Goal: Task Accomplishment & Management: Use online tool/utility

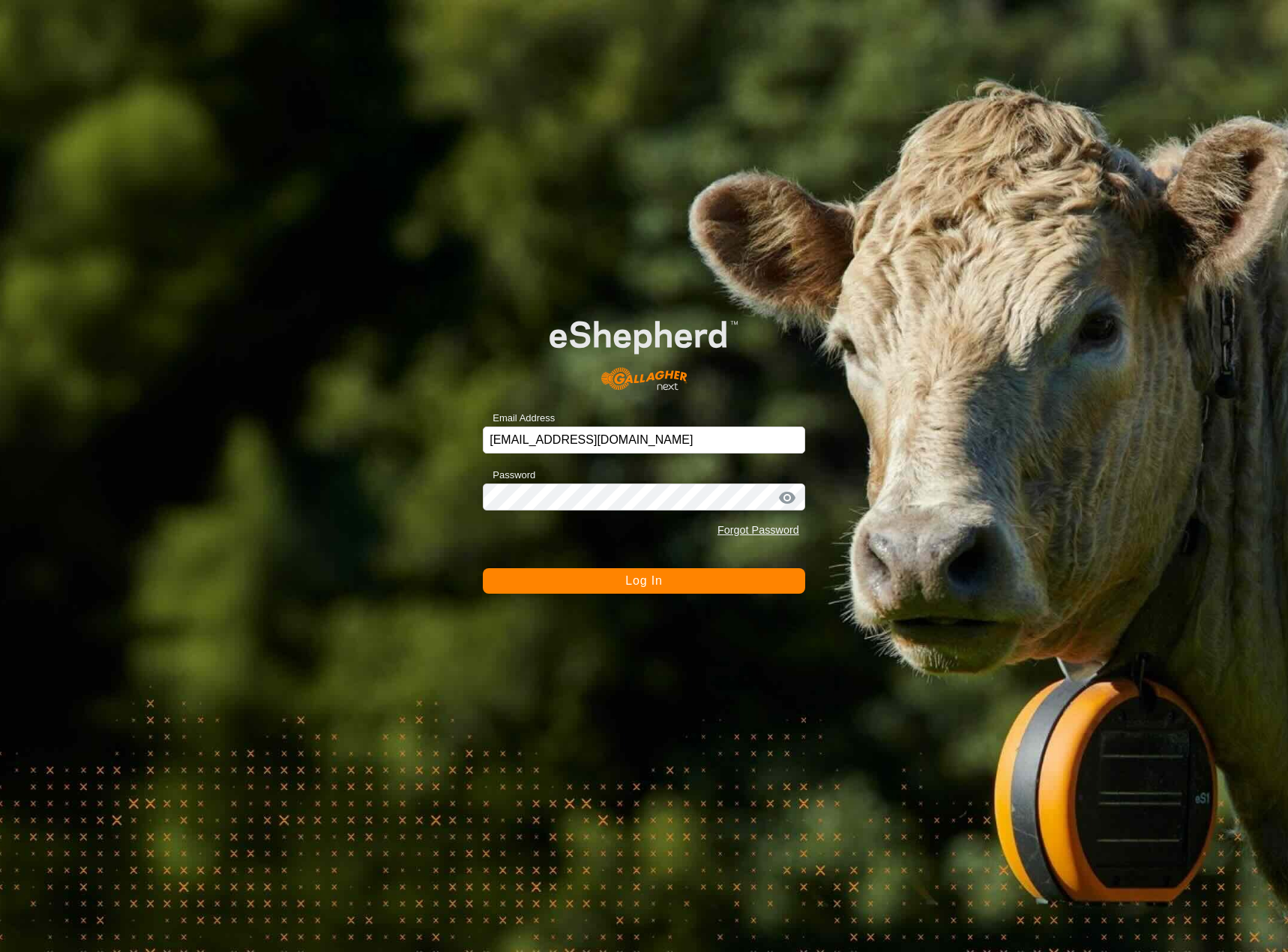
click at [599, 574] on button "Log In" at bounding box center [644, 581] width 322 height 26
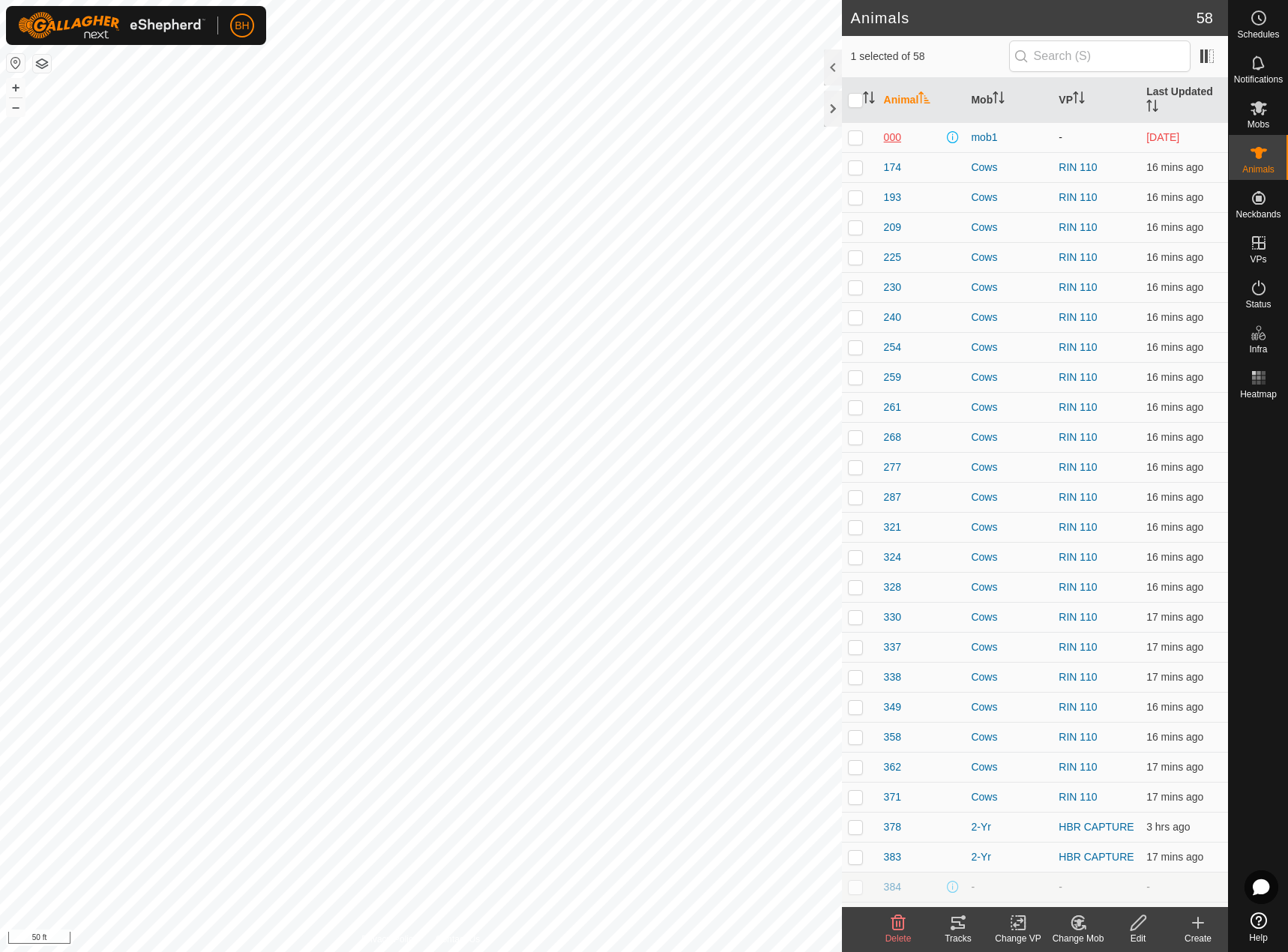
click at [889, 140] on span "000" at bounding box center [892, 138] width 17 height 16
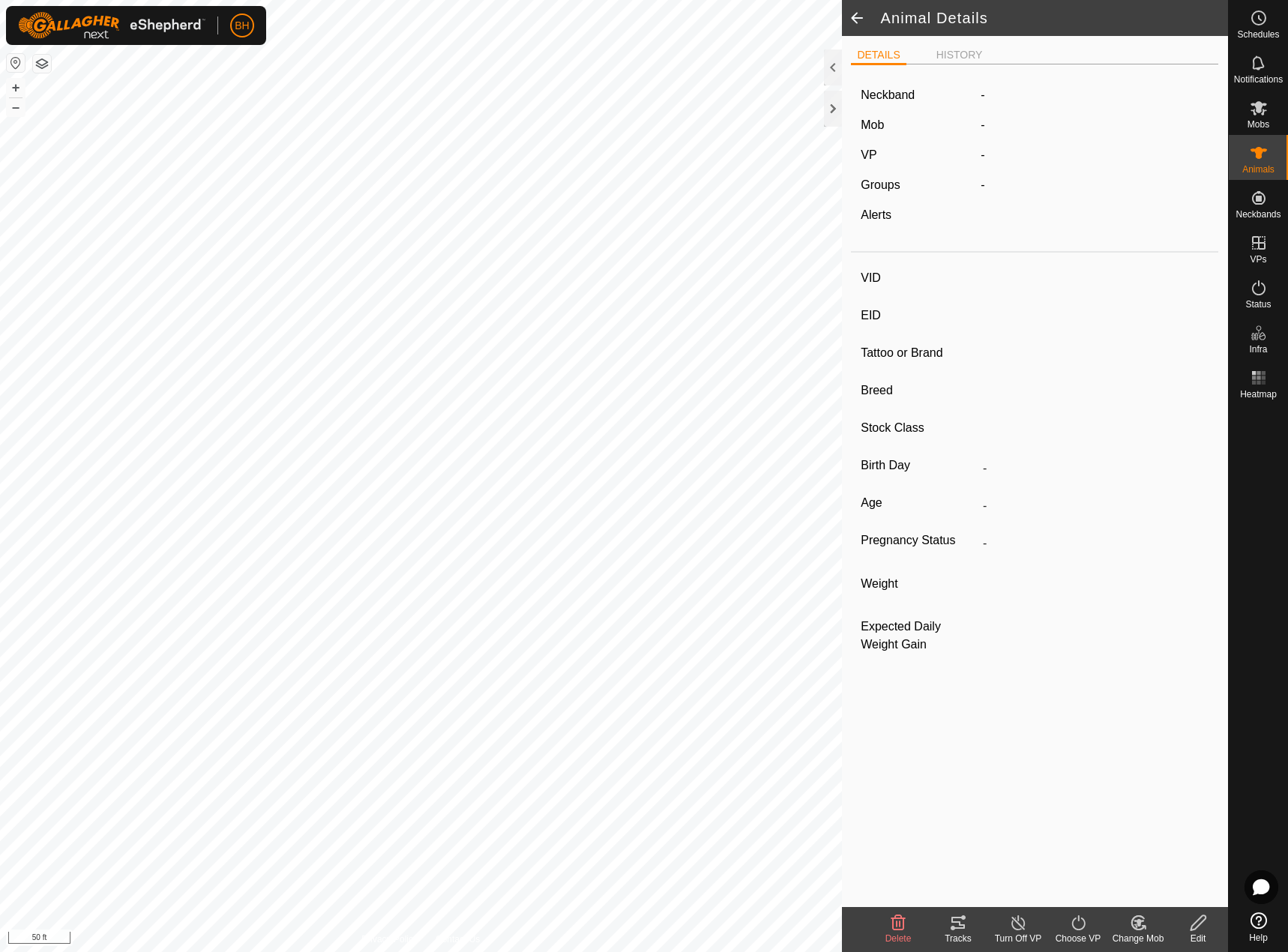
click at [857, 11] on span at bounding box center [857, 18] width 30 height 36
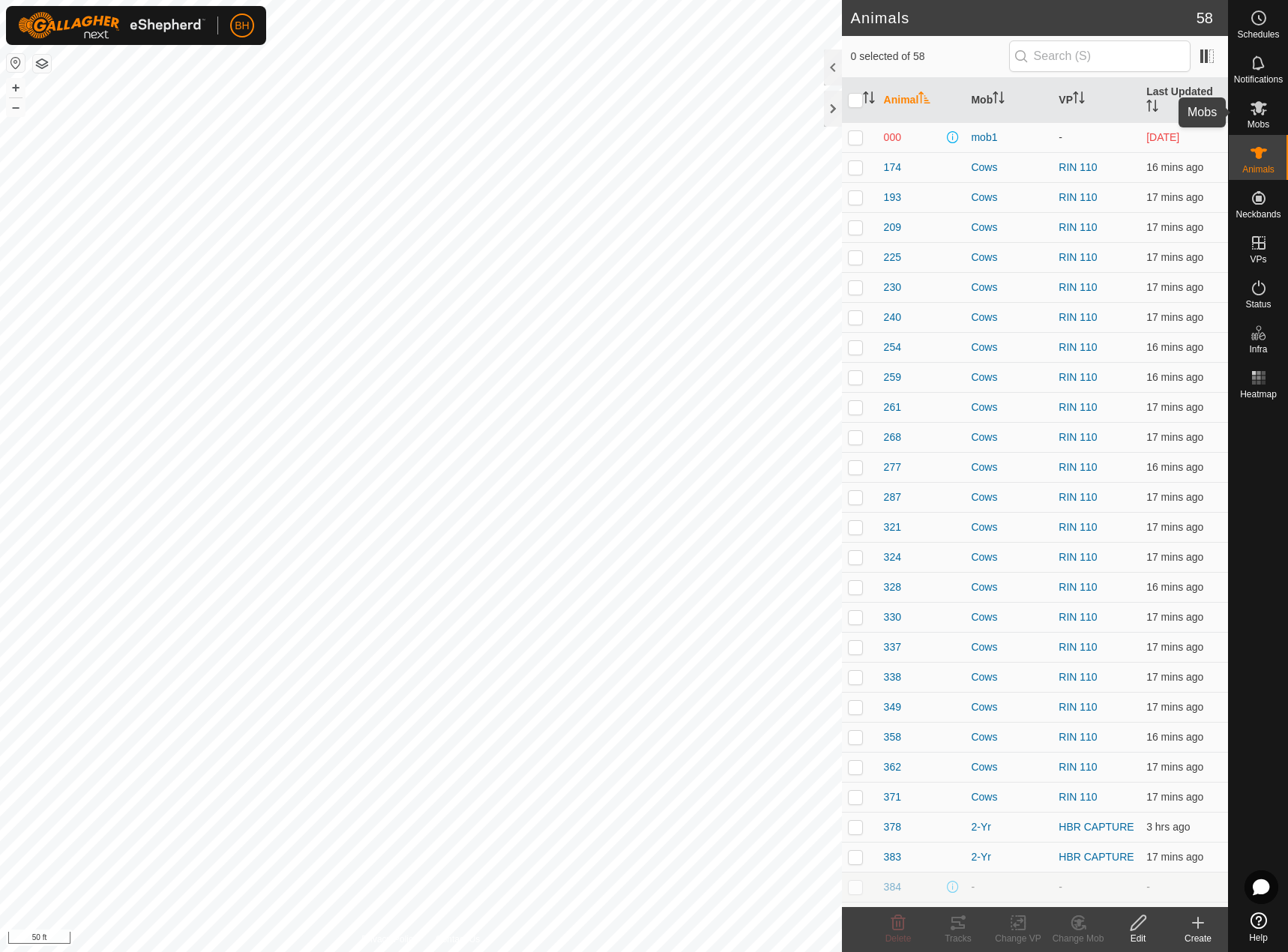
click at [1255, 117] on es-mob-svg-icon at bounding box center [1258, 108] width 27 height 24
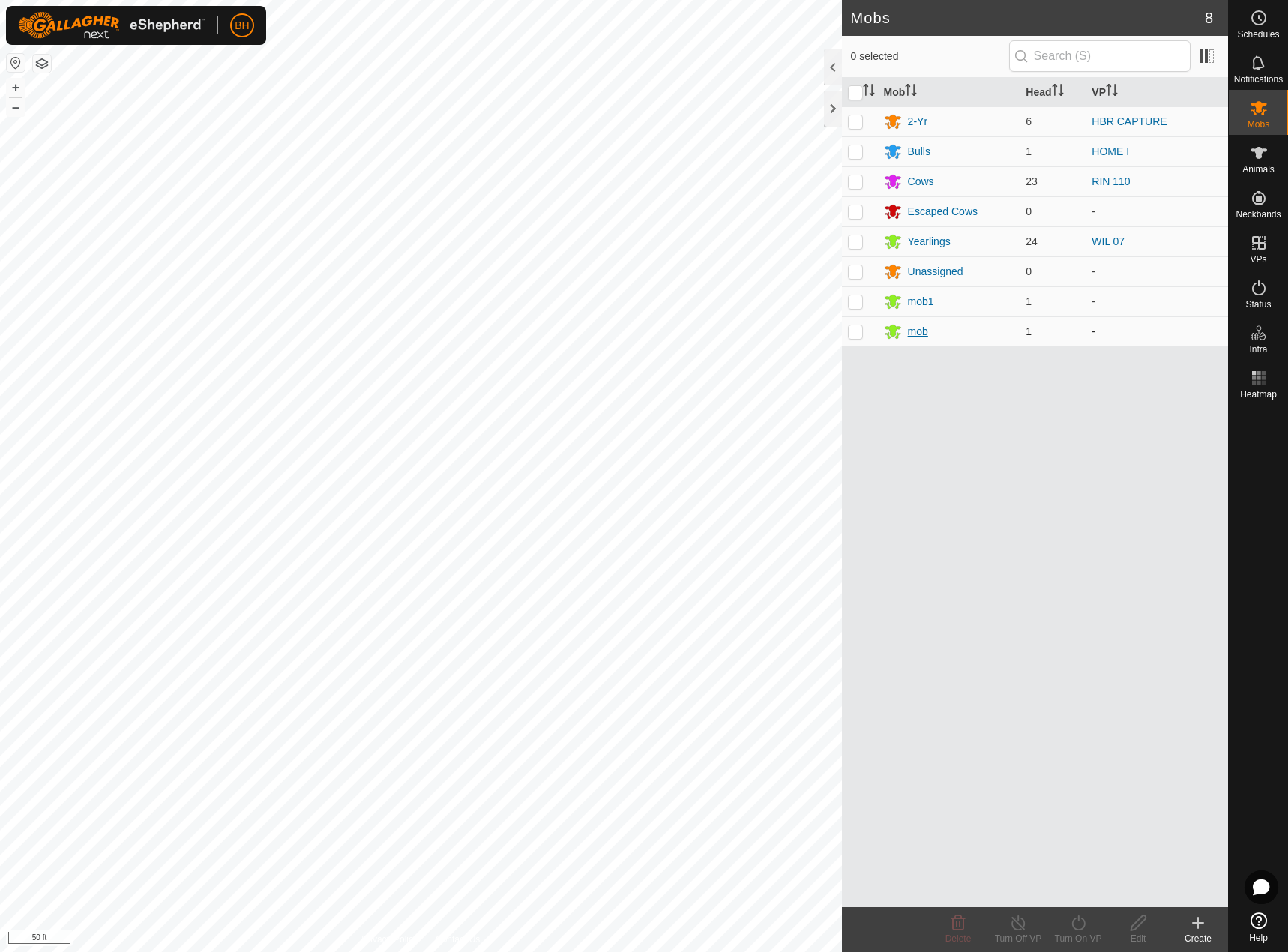
click at [919, 333] on div "mob" at bounding box center [918, 332] width 20 height 16
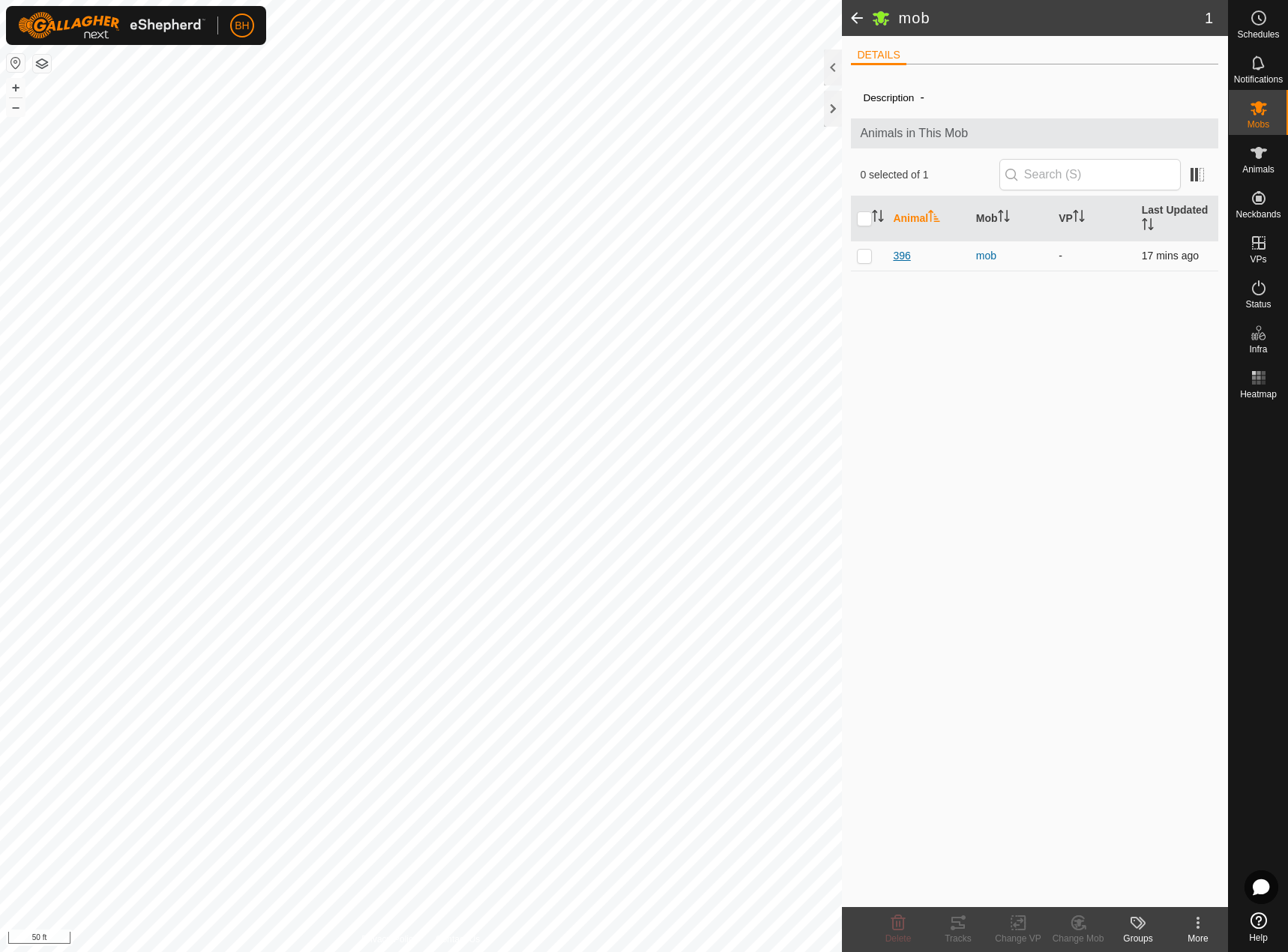
click at [904, 259] on span "396" at bounding box center [901, 257] width 17 height 16
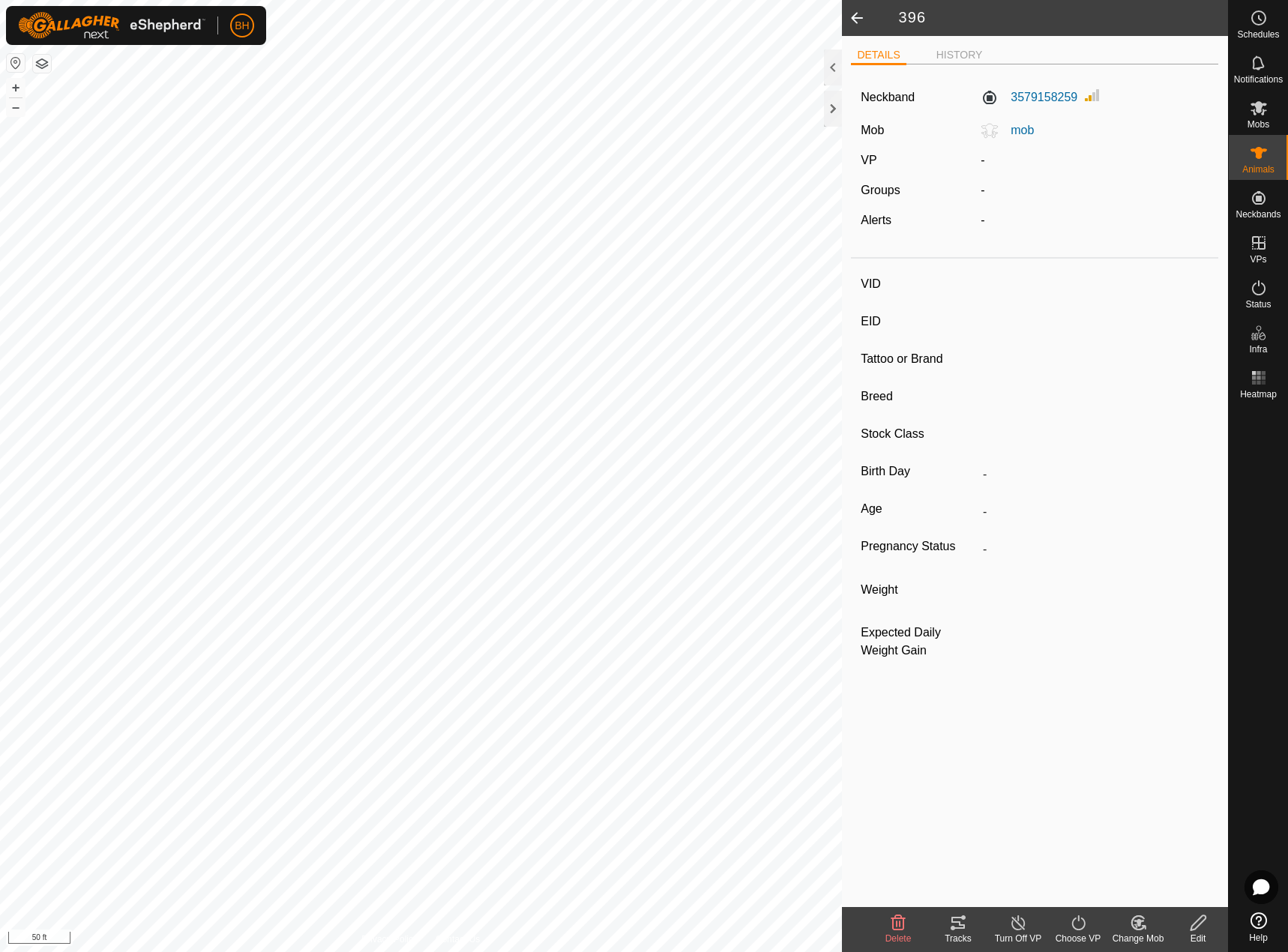
type input "396"
type input "982000466193532"
type input "-"
type input "Crossbreed"
type input "-"
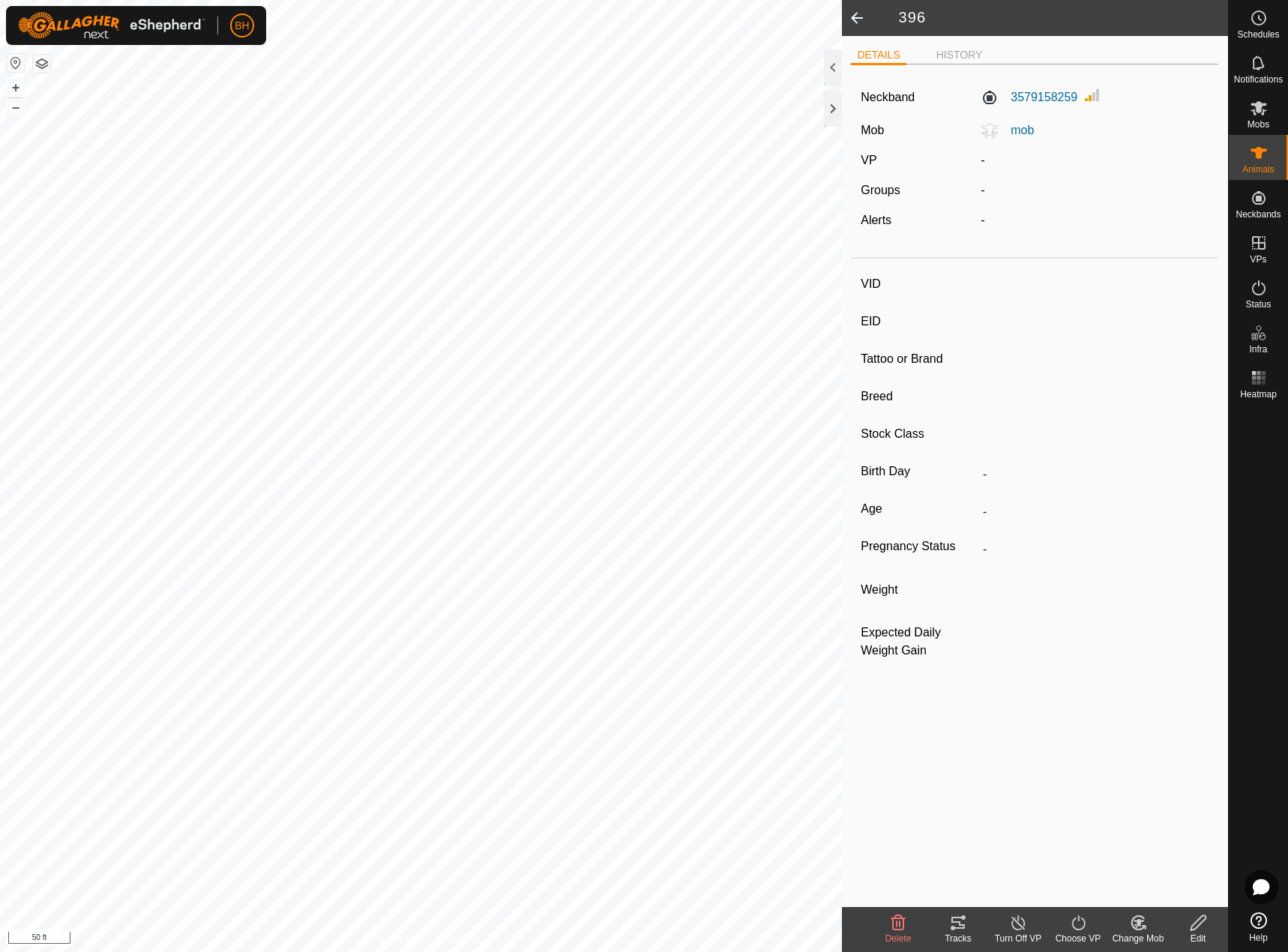
type input "06/2023"
type input "2 years 2 months"
type input "-"
click at [852, 14] on span at bounding box center [857, 18] width 30 height 36
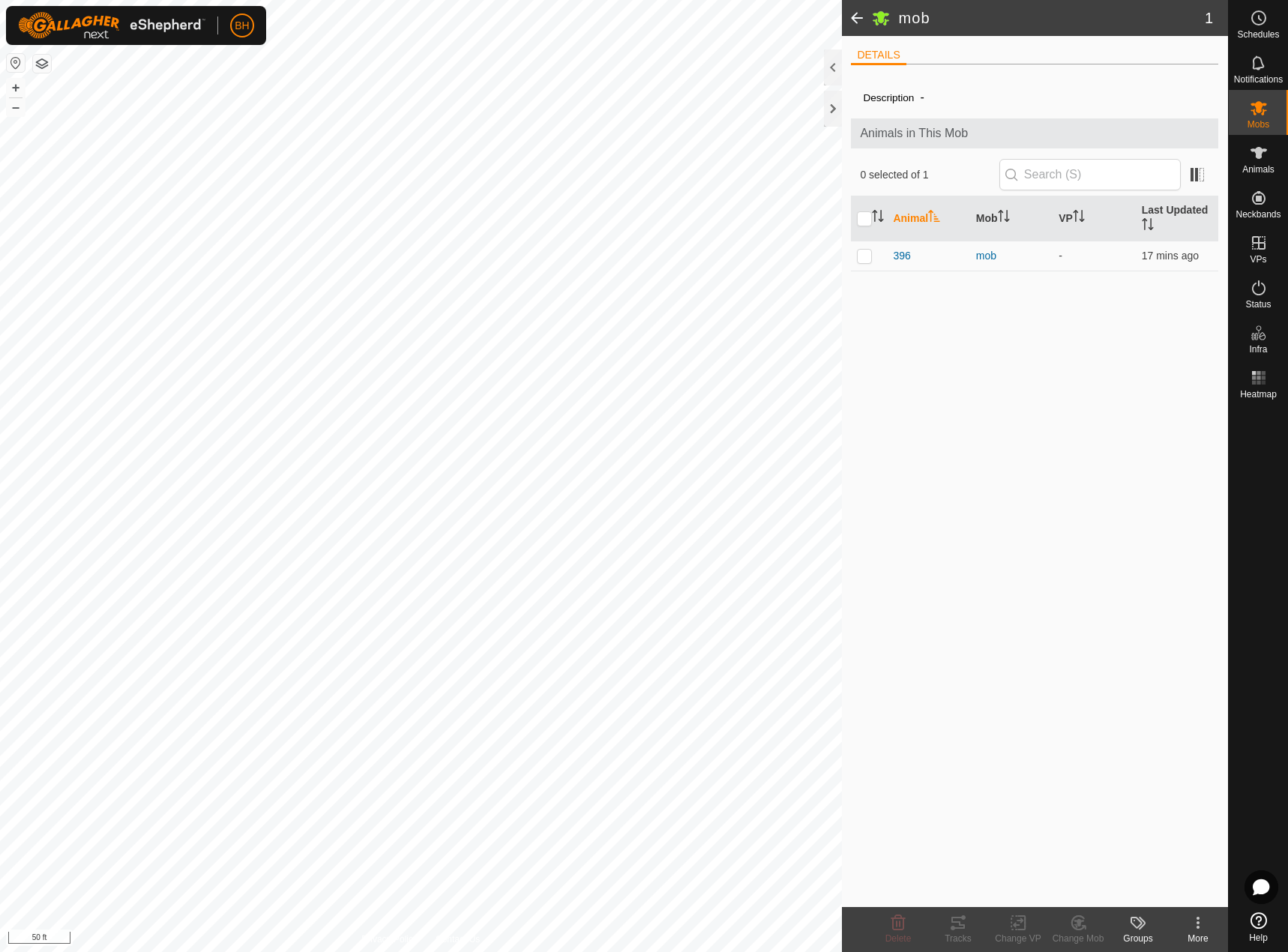
click at [857, 29] on span at bounding box center [857, 18] width 30 height 36
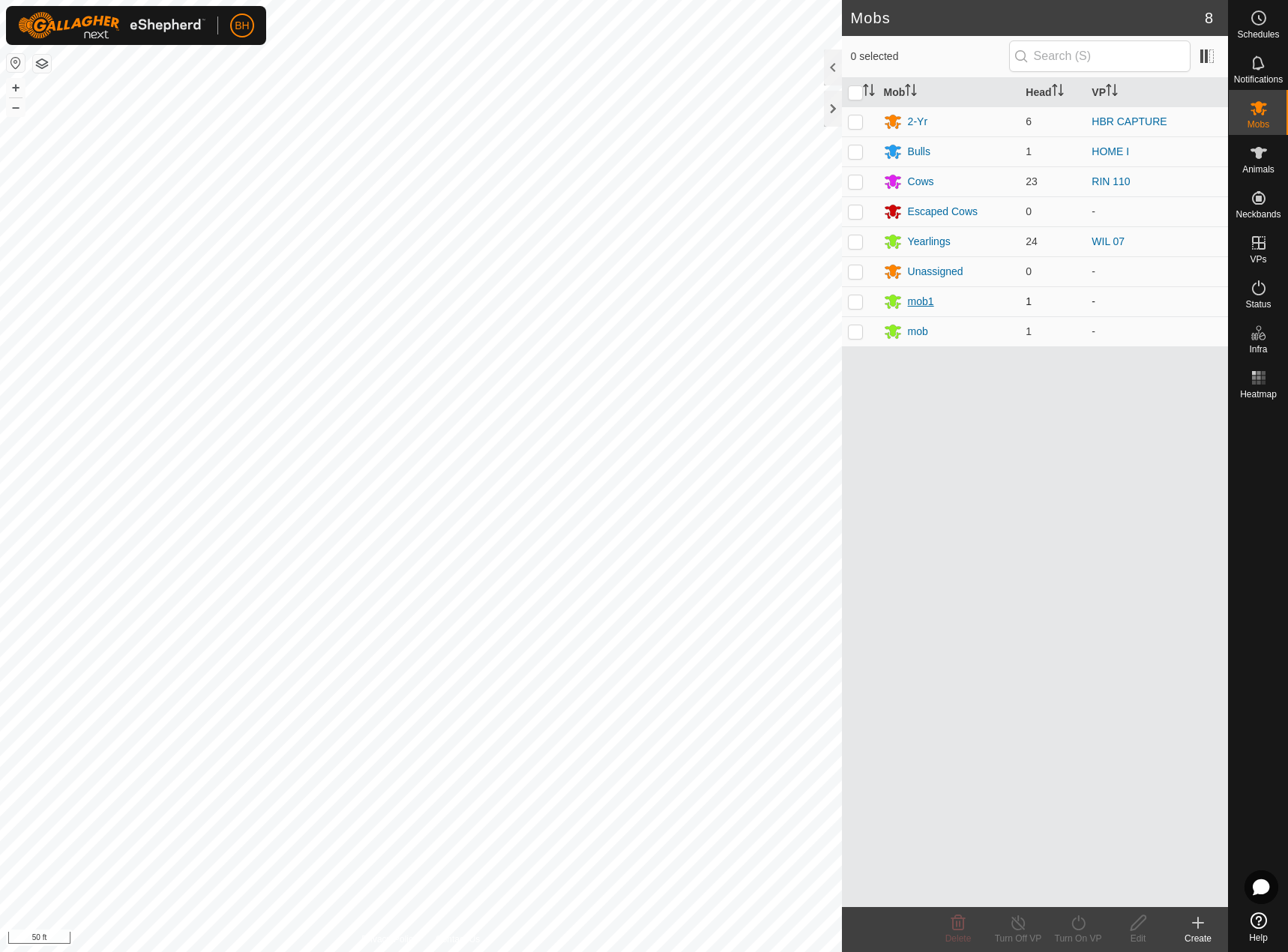
click at [922, 301] on div "mob1" at bounding box center [921, 302] width 26 height 16
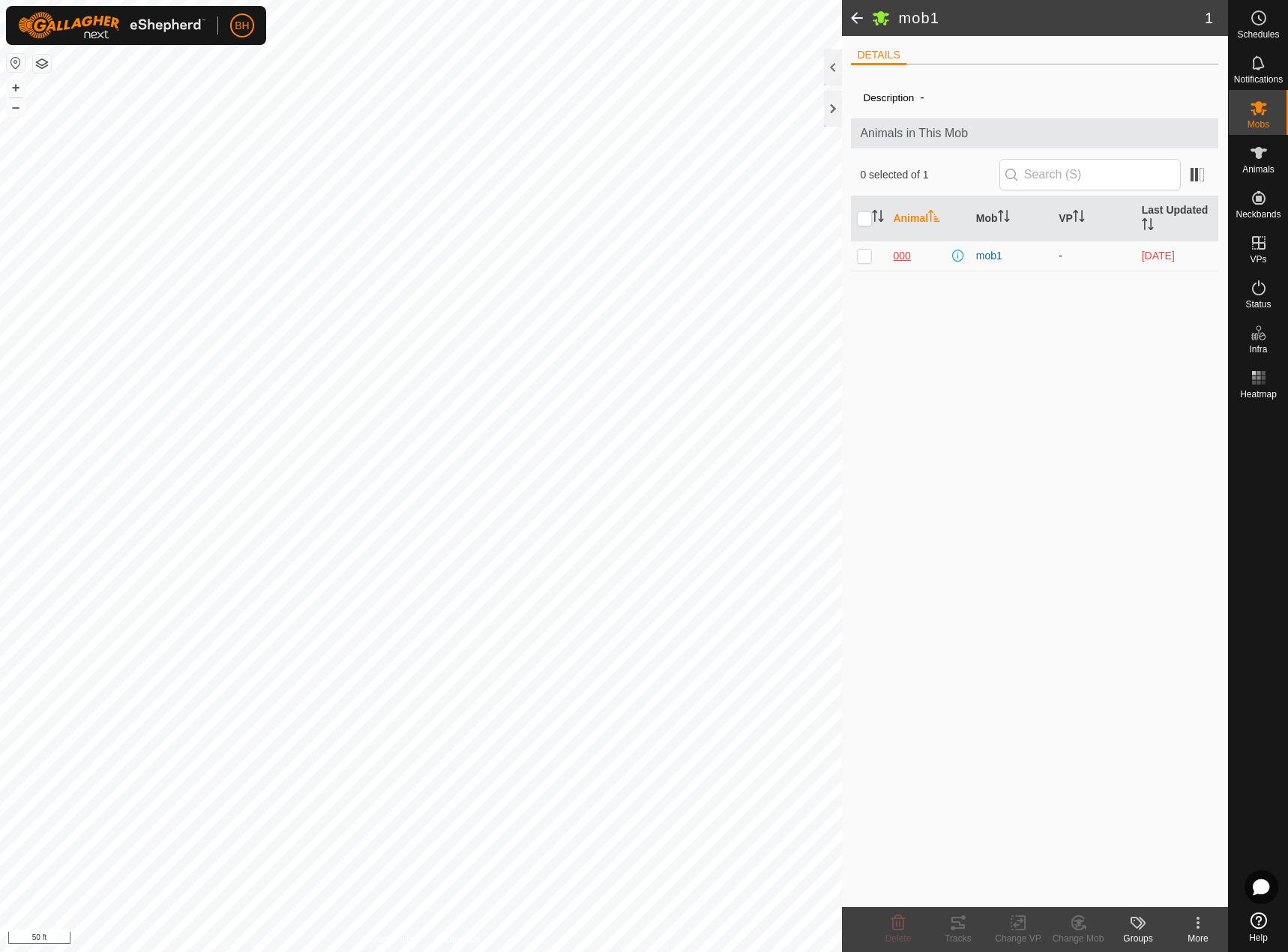
click at [903, 261] on span "000" at bounding box center [901, 257] width 17 height 16
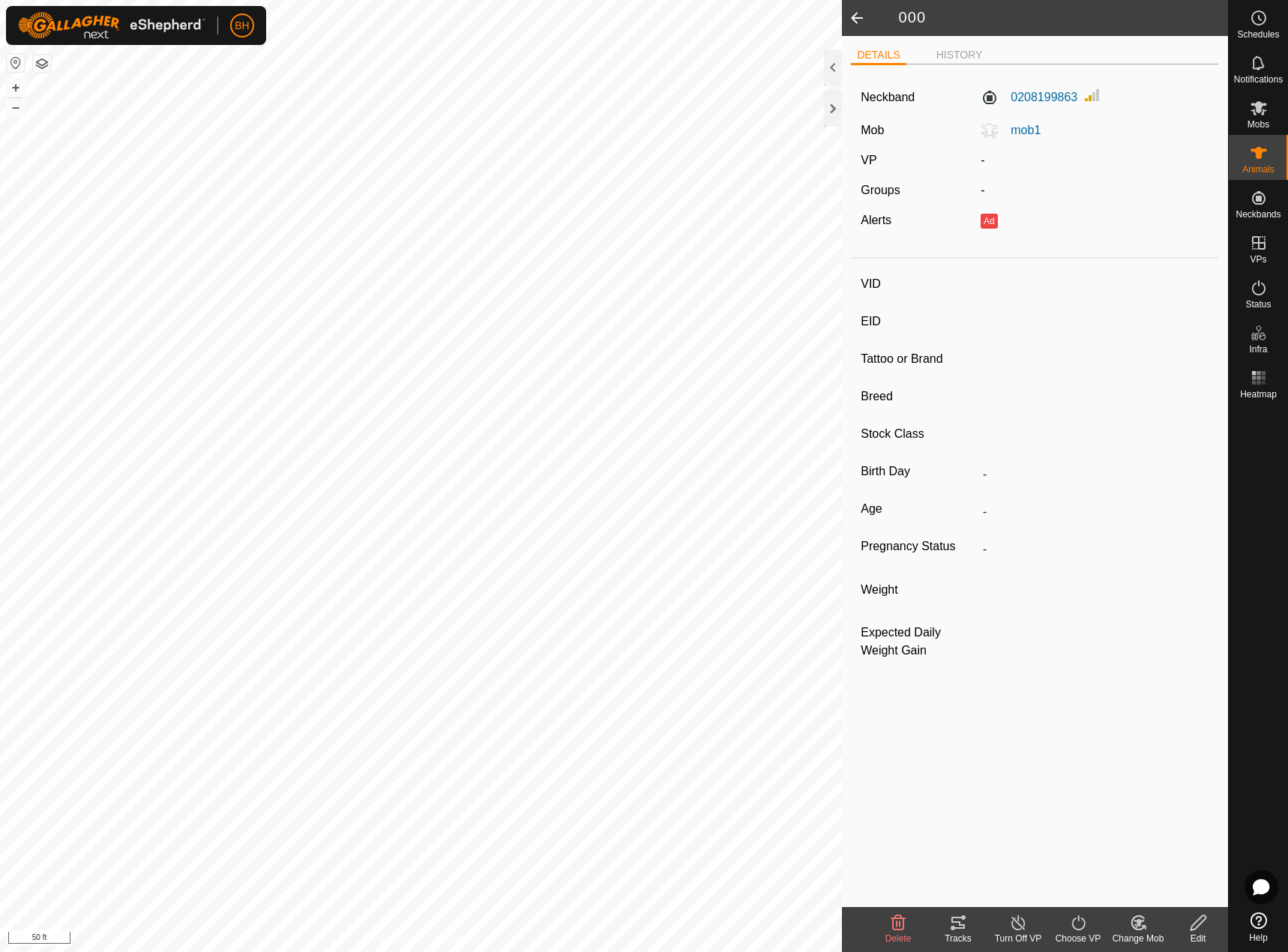
type input "000"
type input "-"
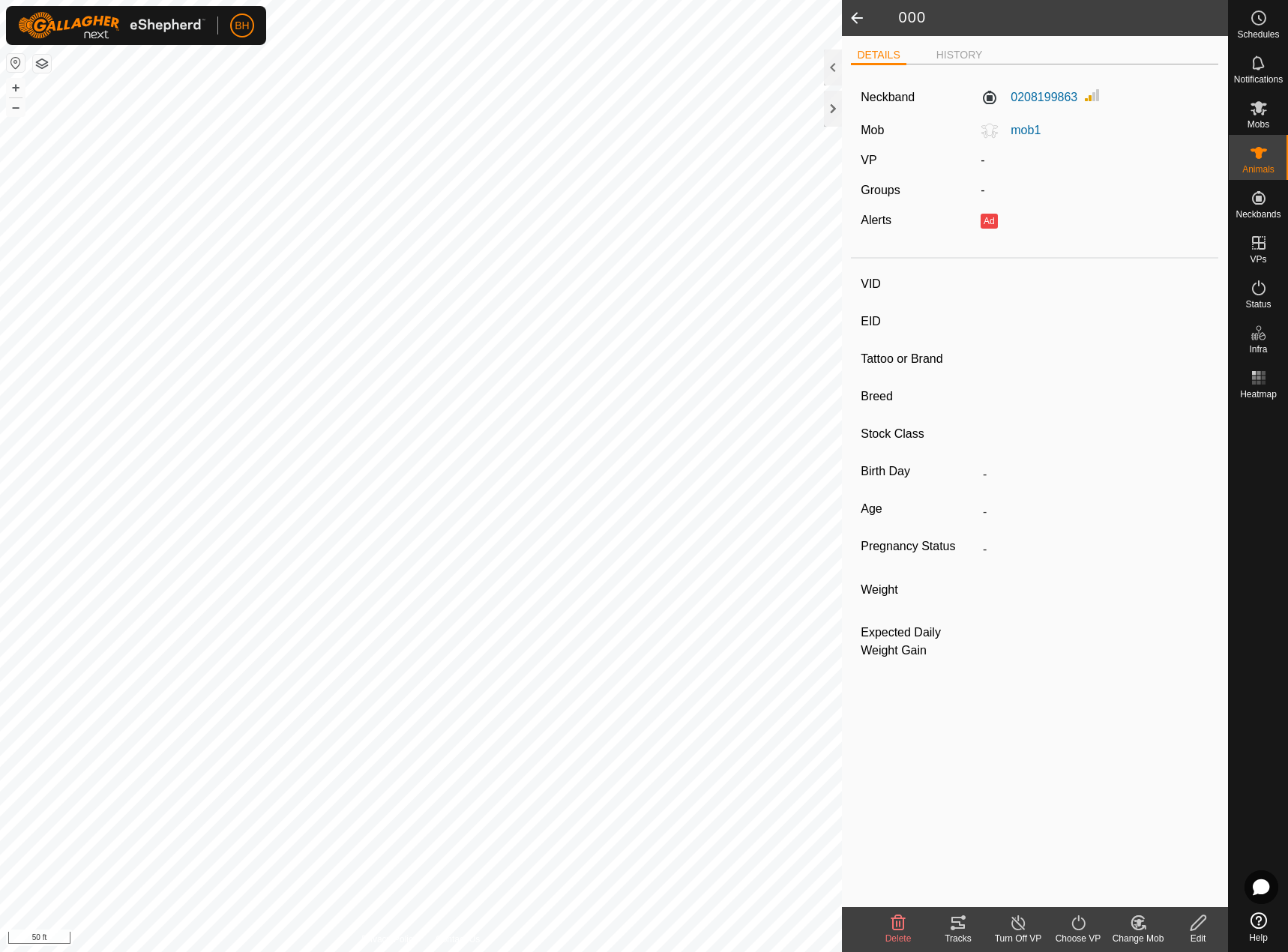
type input "-"
click at [862, 14] on span at bounding box center [857, 18] width 30 height 36
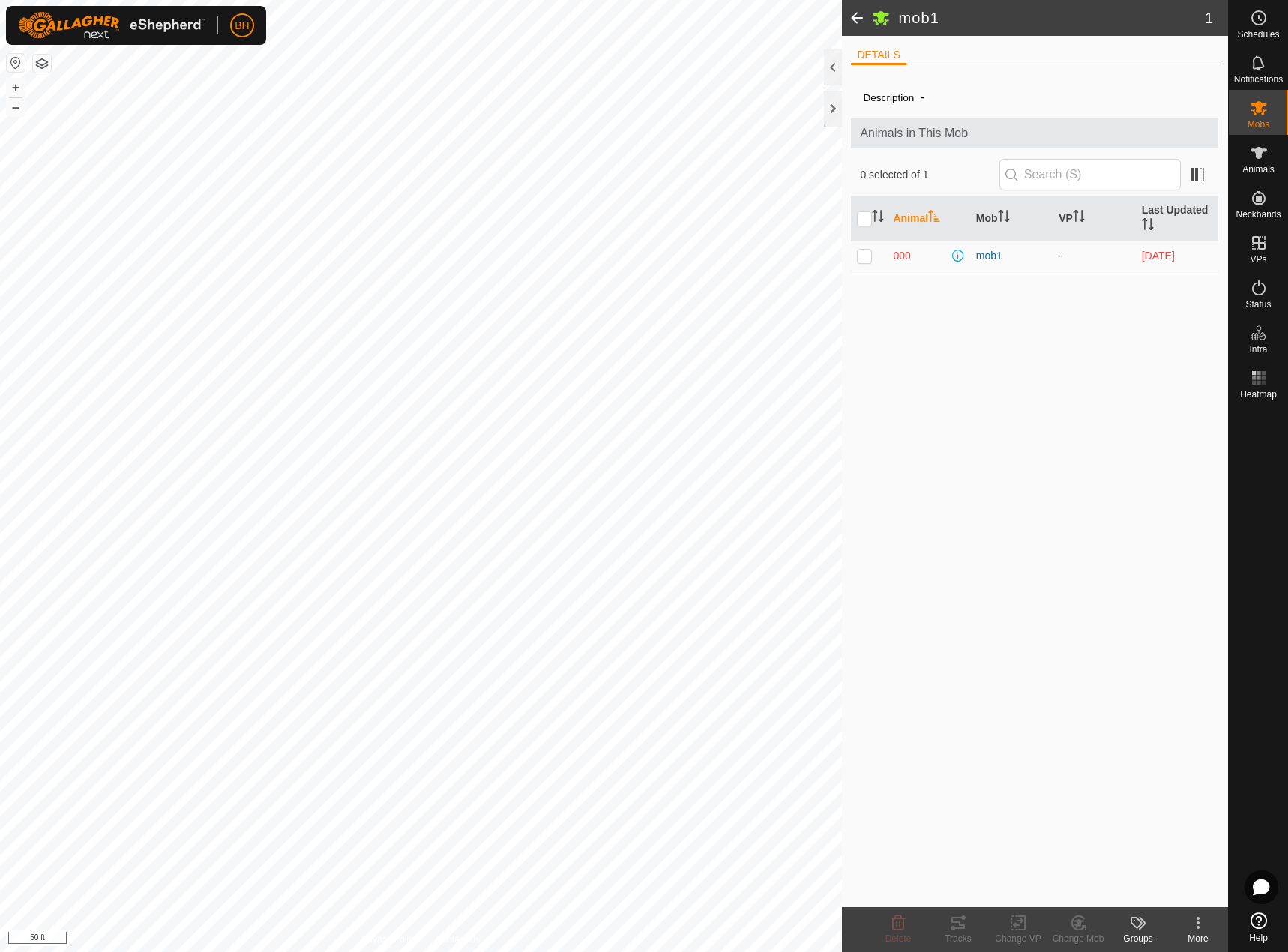
click at [850, 19] on span at bounding box center [857, 18] width 30 height 36
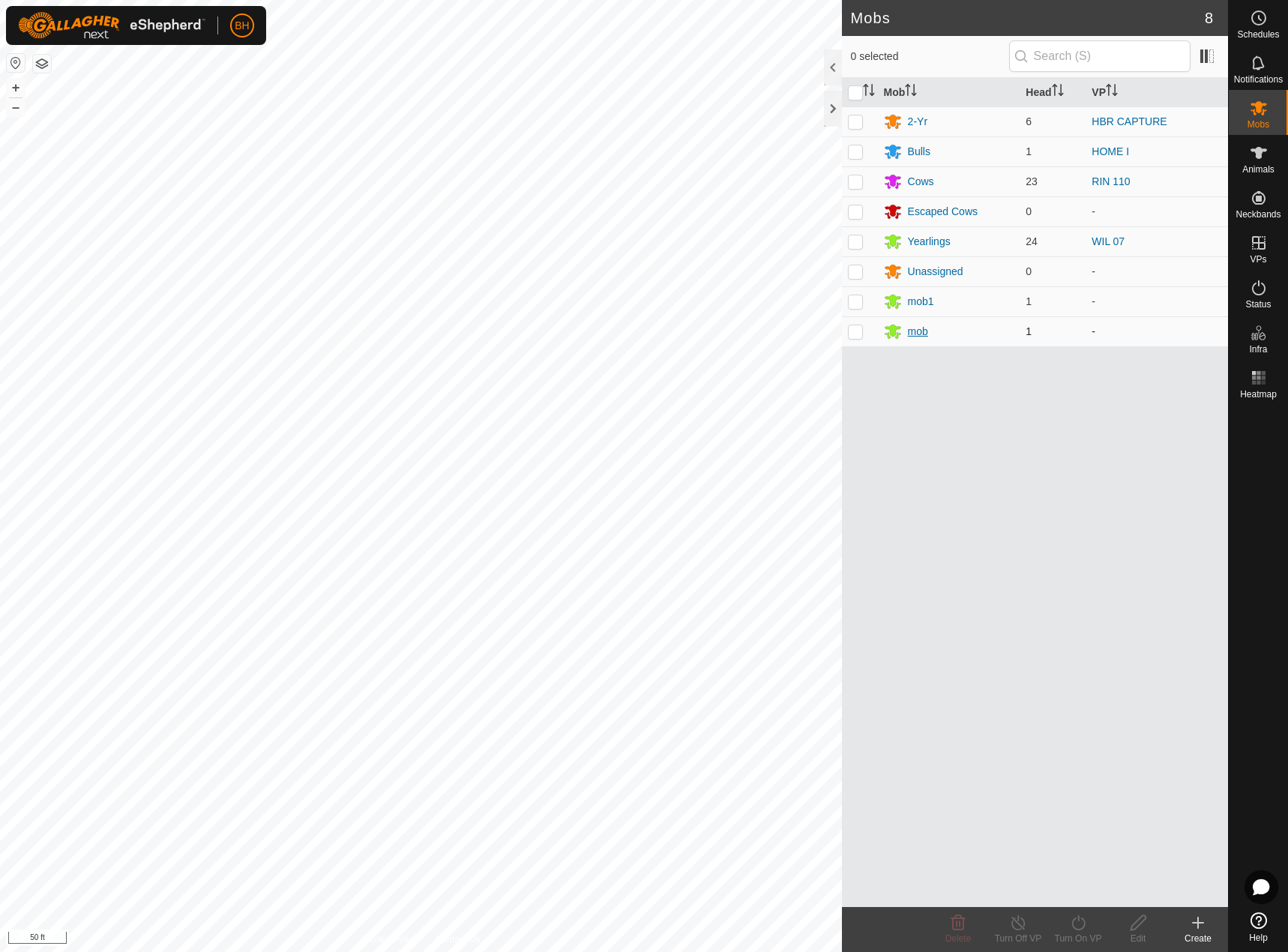
click at [913, 334] on div "mob" at bounding box center [918, 332] width 20 height 16
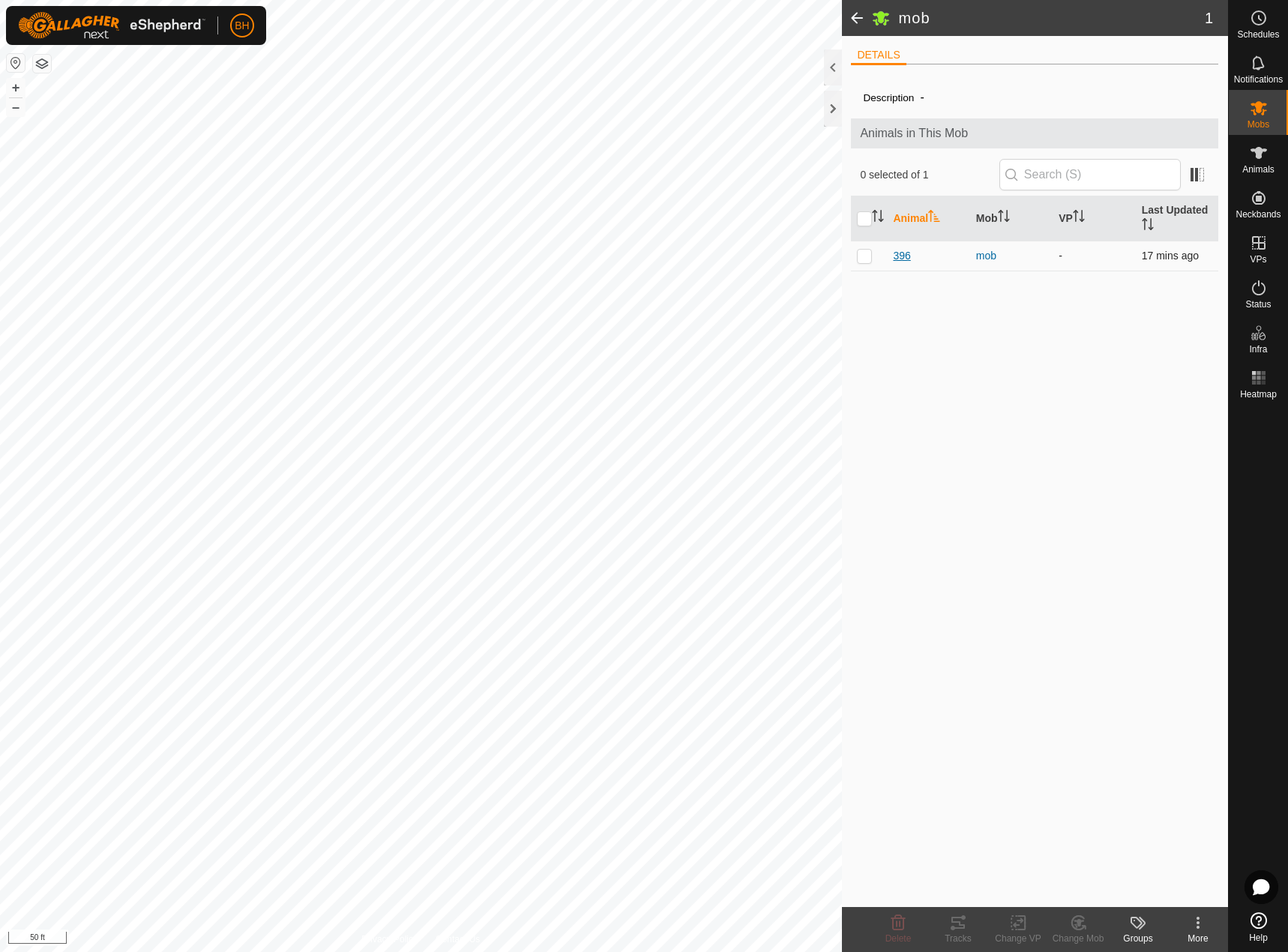
click at [902, 255] on span "396" at bounding box center [901, 257] width 17 height 16
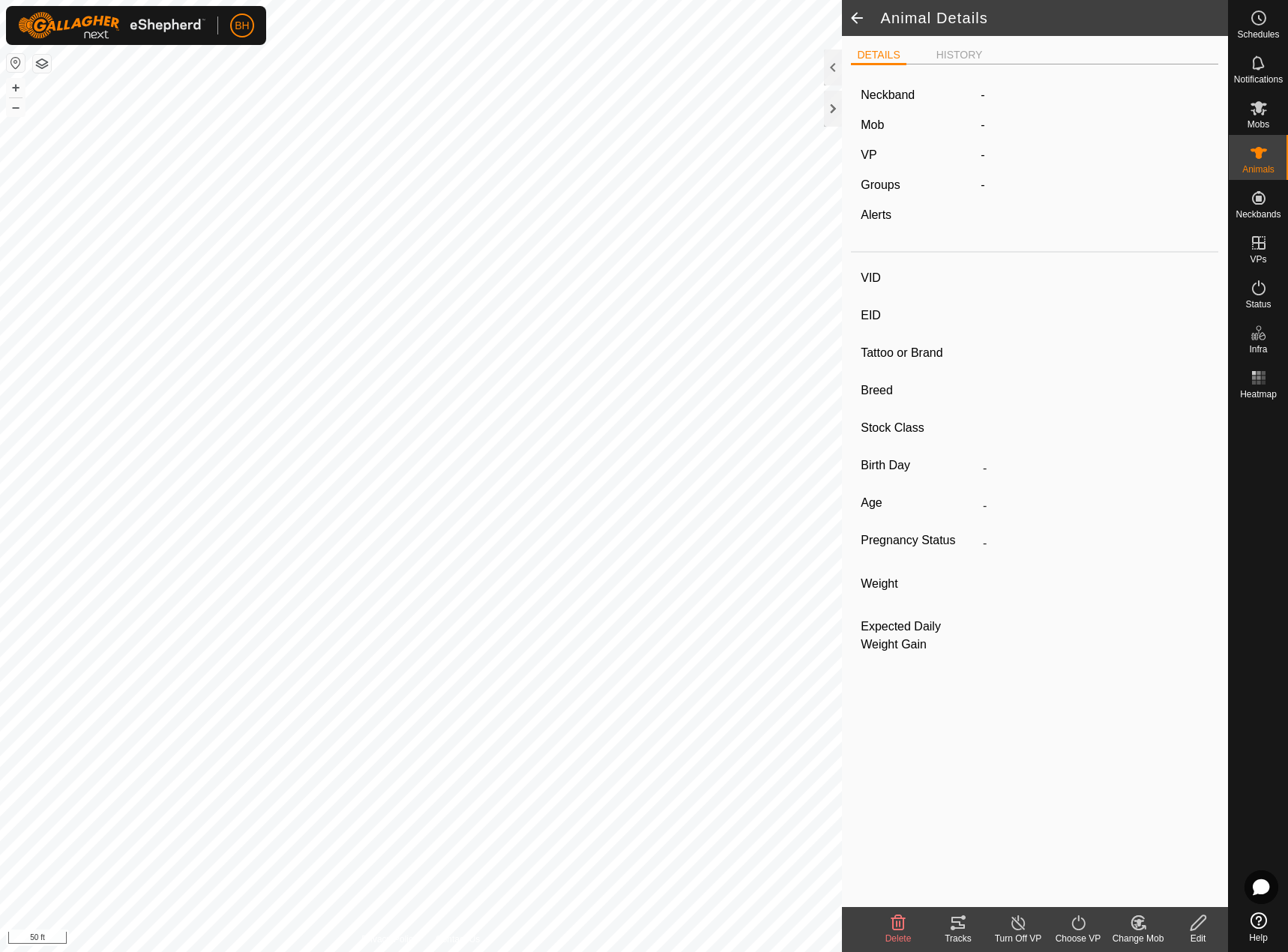
type input "396"
type input "982000466193532"
type input "-"
type input "Crossbreed"
type input "-"
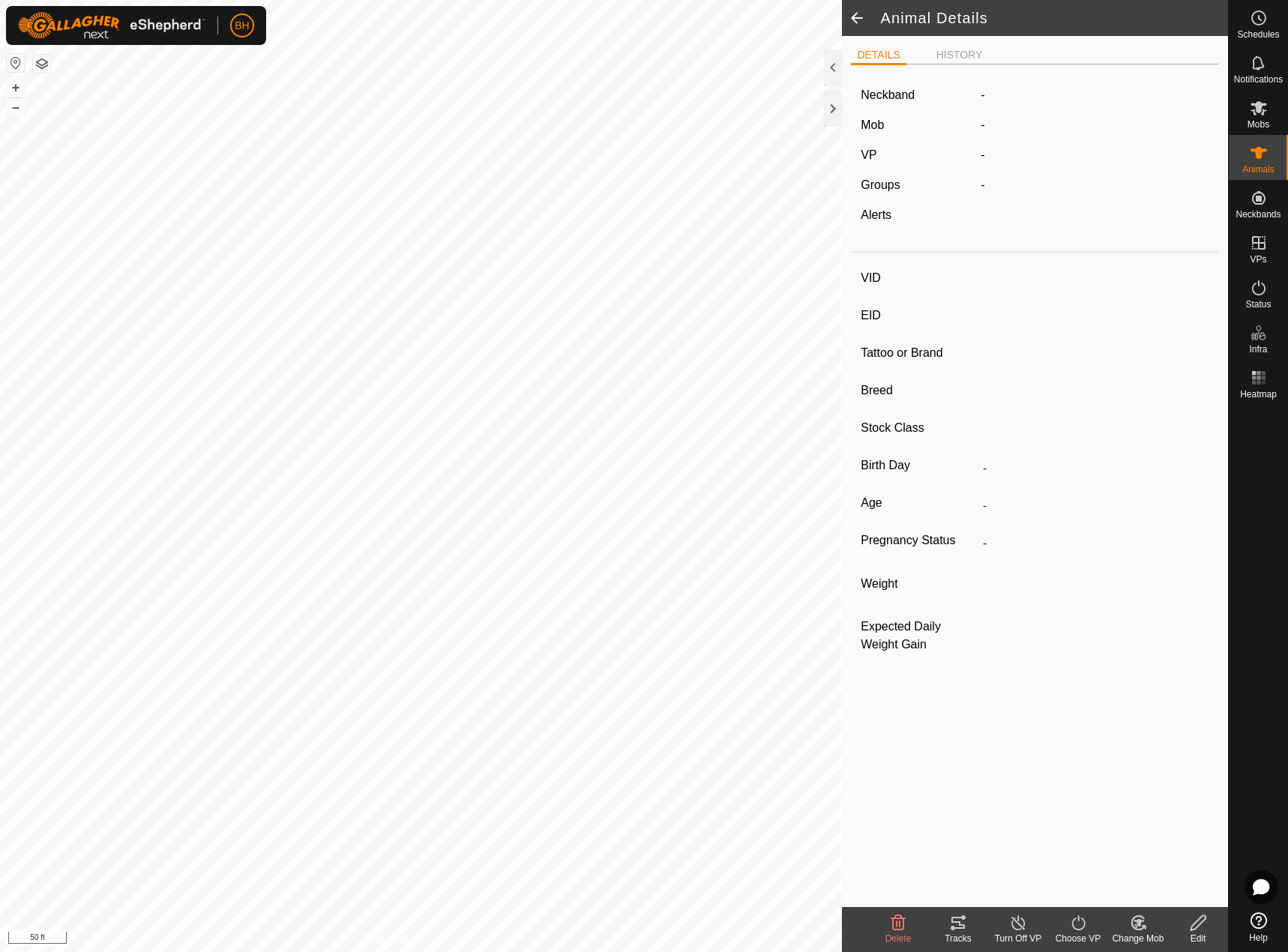
type input "06/2023"
type input "2 years 2 months"
type input "-"
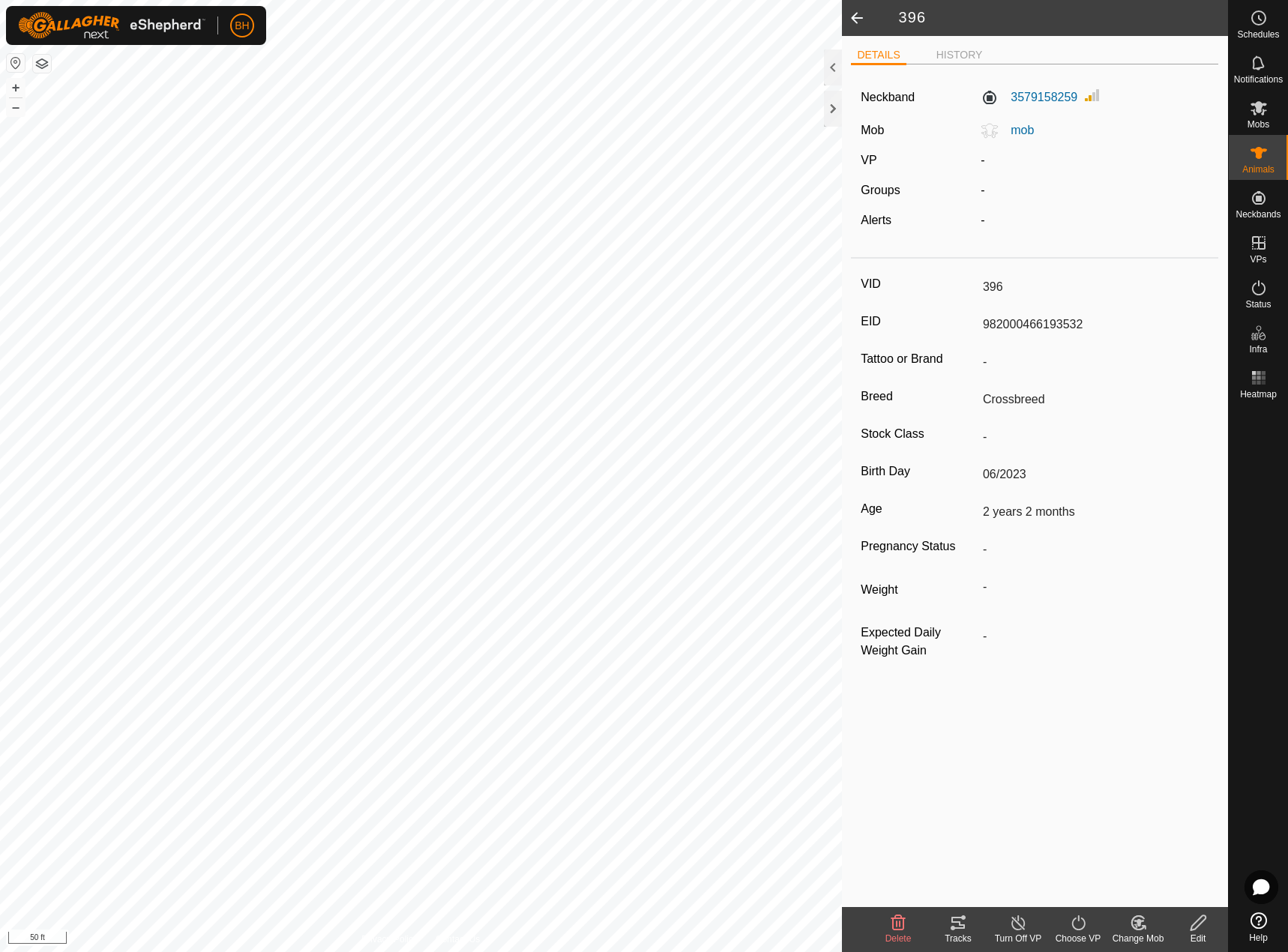
click at [1124, 910] on div "Change Mob" at bounding box center [1138, 929] width 60 height 45
click at [1169, 860] on link "Choose Mob..." at bounding box center [1182, 859] width 149 height 30
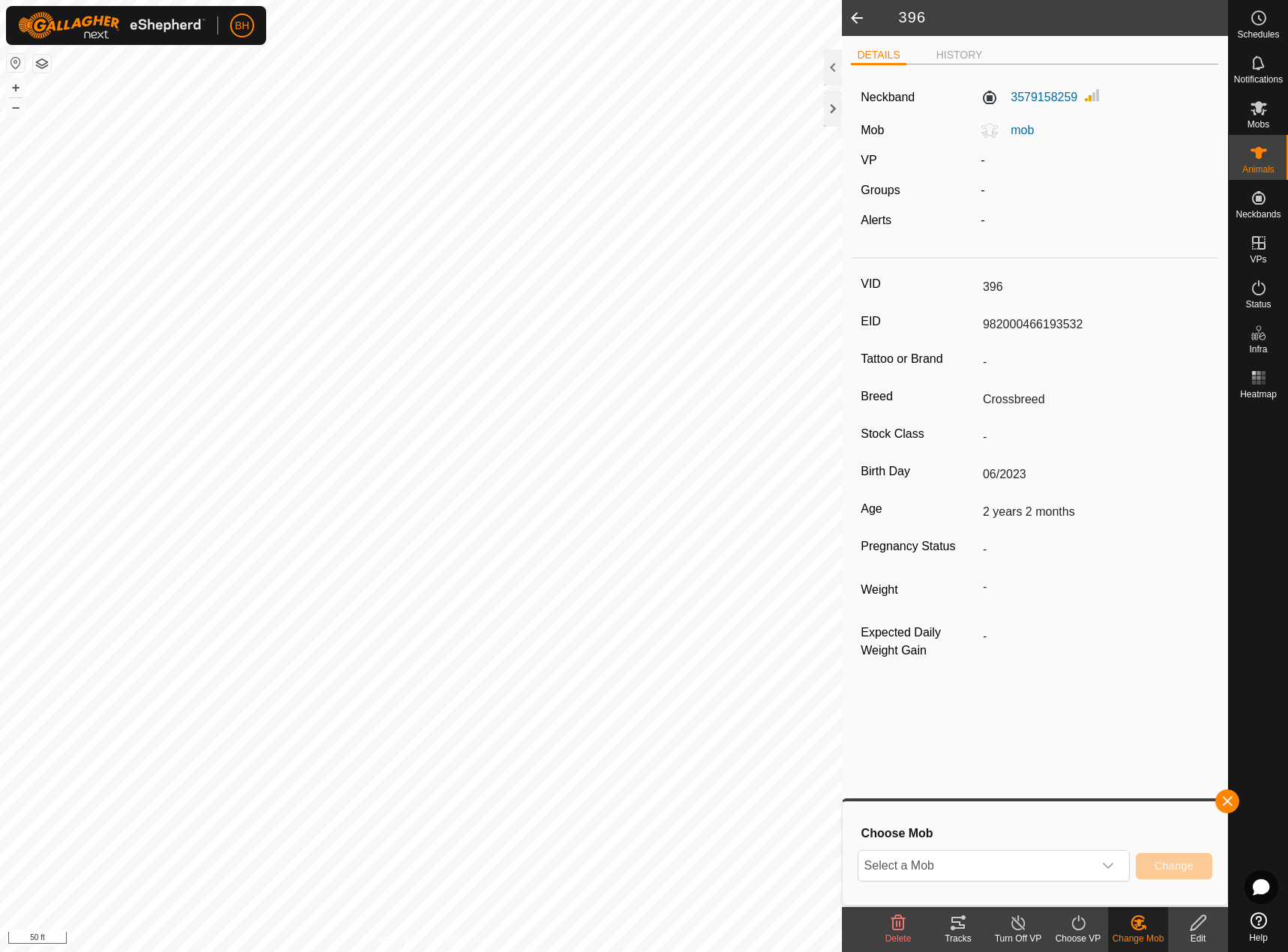
click at [1059, 847] on div "Choose Mob Select a Mob Change" at bounding box center [1034, 854] width 366 height 86
click at [1053, 864] on span "Select a Mob" at bounding box center [975, 866] width 235 height 30
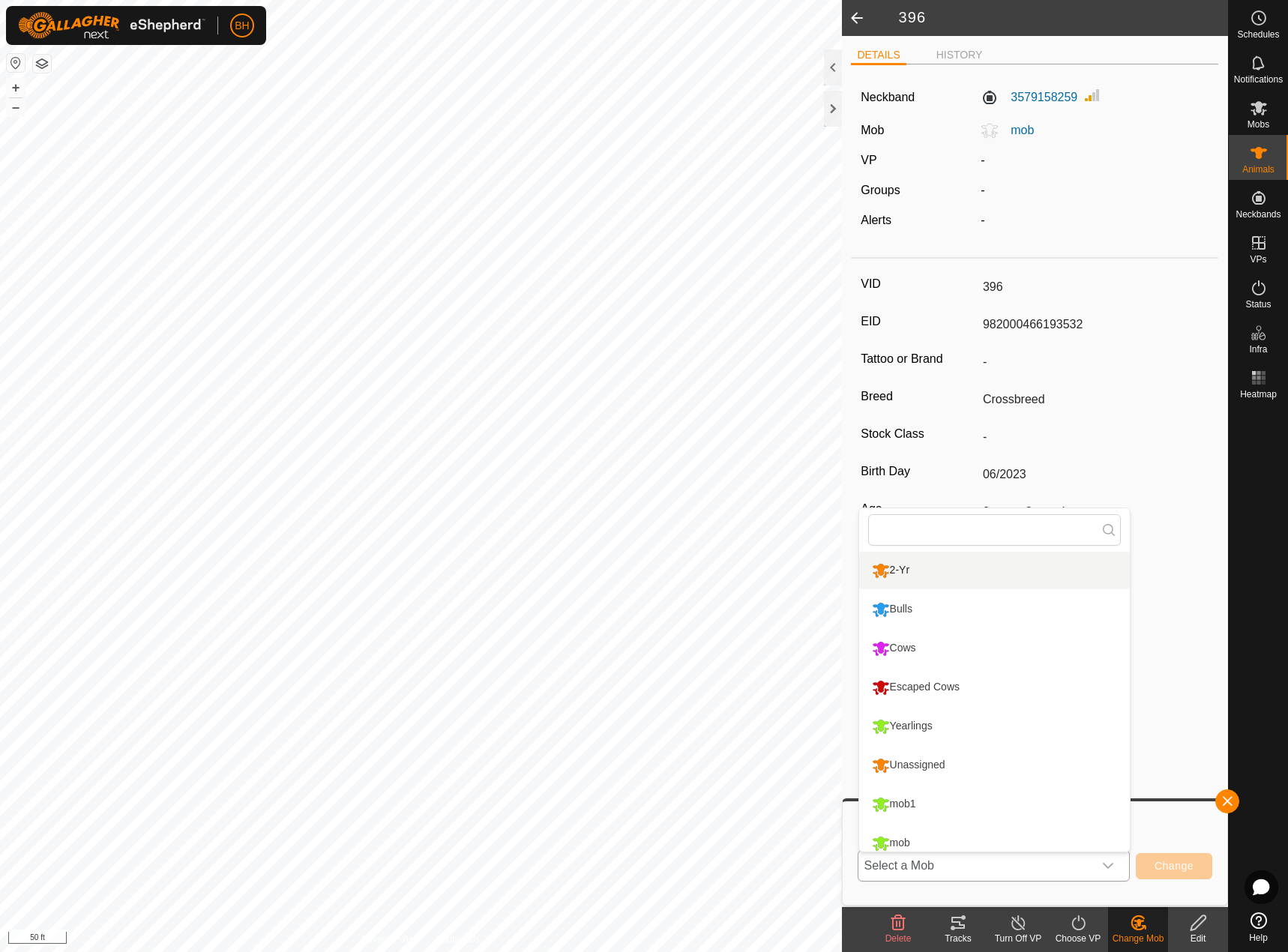
click at [970, 566] on li "2-Yr" at bounding box center [993, 571] width 271 height 38
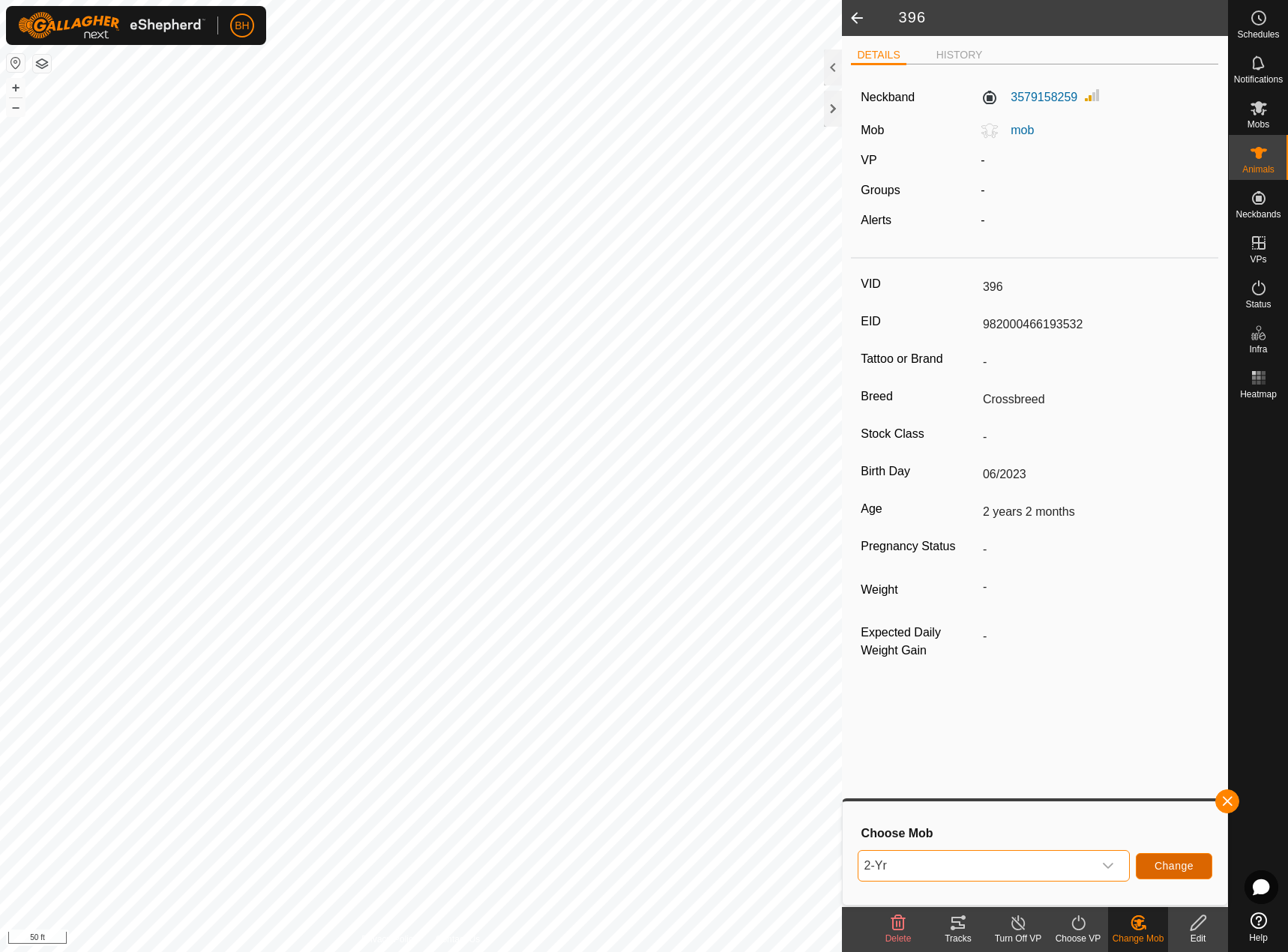
click at [1180, 874] on button "Change" at bounding box center [1173, 866] width 77 height 26
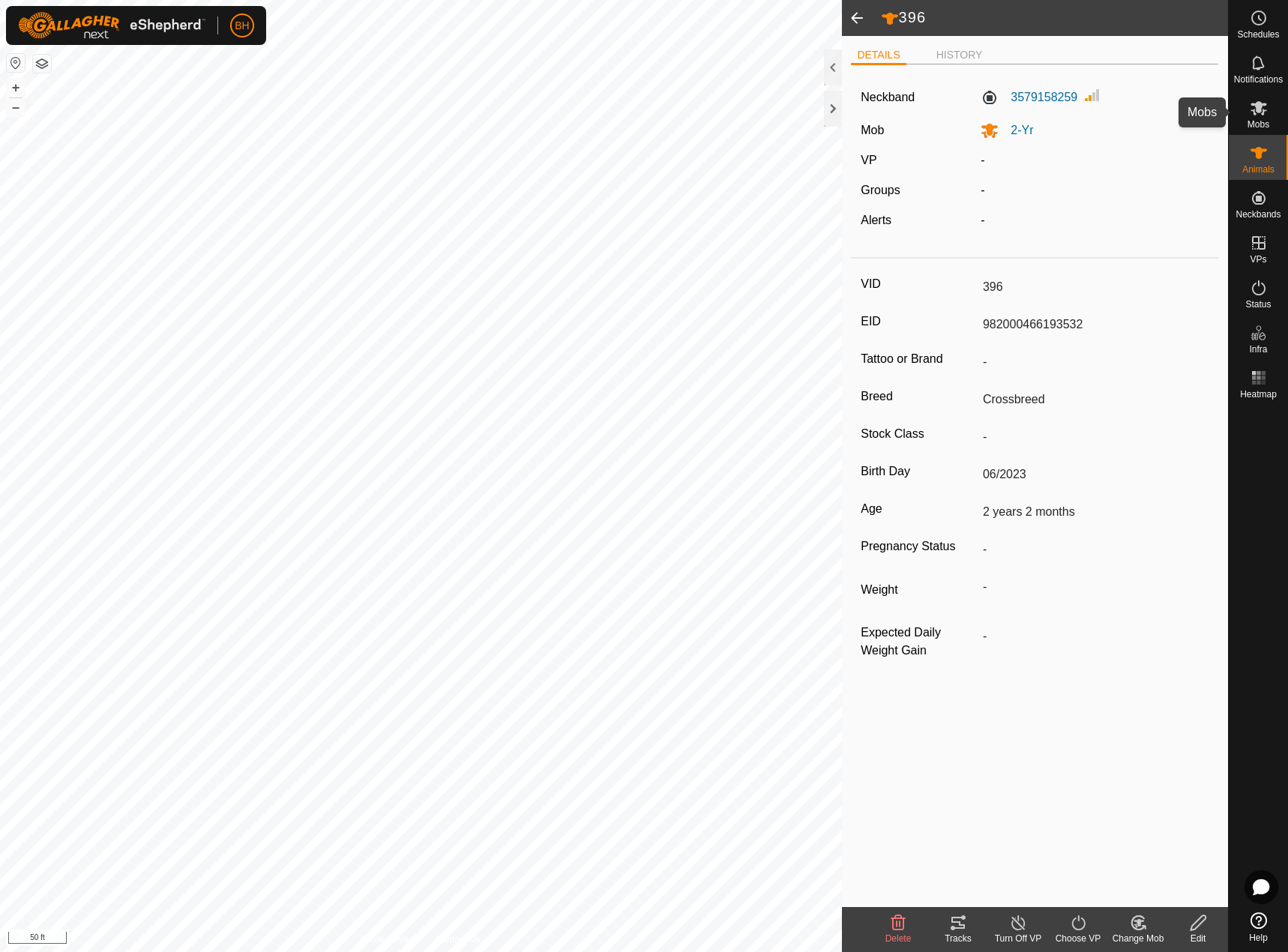
click at [1261, 118] on es-mob-svg-icon at bounding box center [1258, 108] width 27 height 24
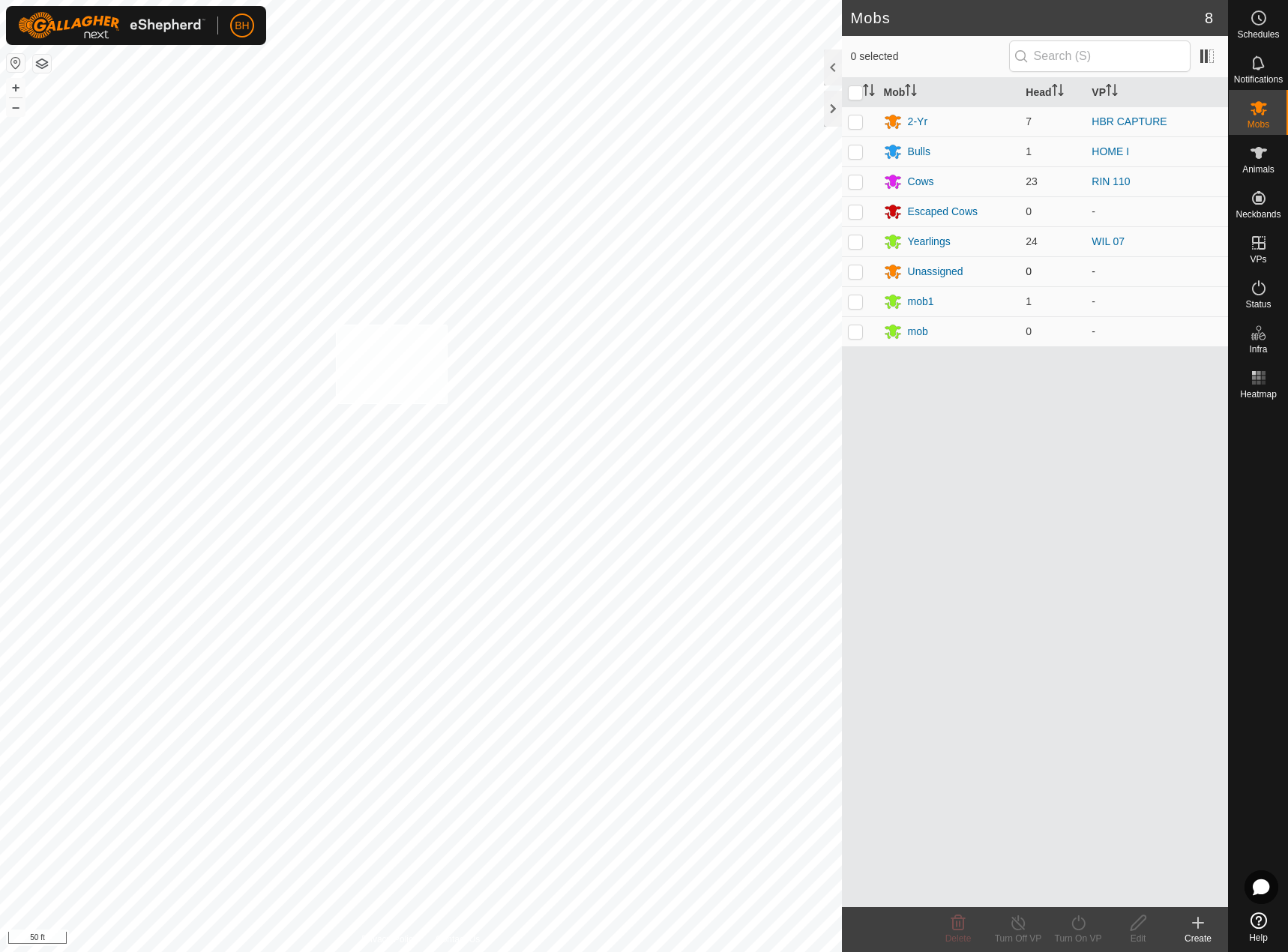
click at [333, 324] on div "378 3029072598 2-Yr HBR CAPTURE + – ⇧ i 50 ft" at bounding box center [420, 476] width 842 height 952
click at [1261, 165] on span "Animals" at bounding box center [1258, 169] width 32 height 9
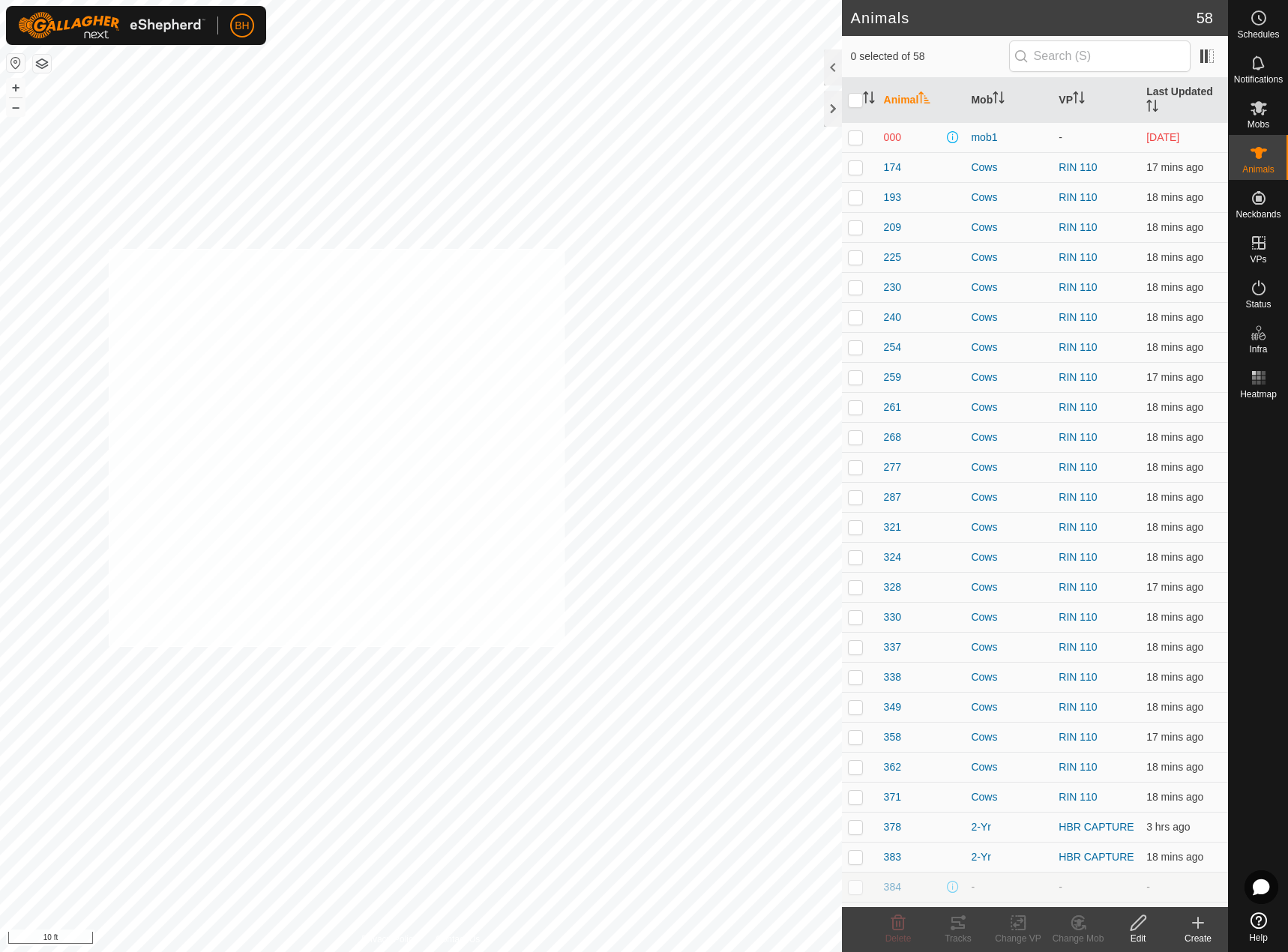
checkbox input "true"
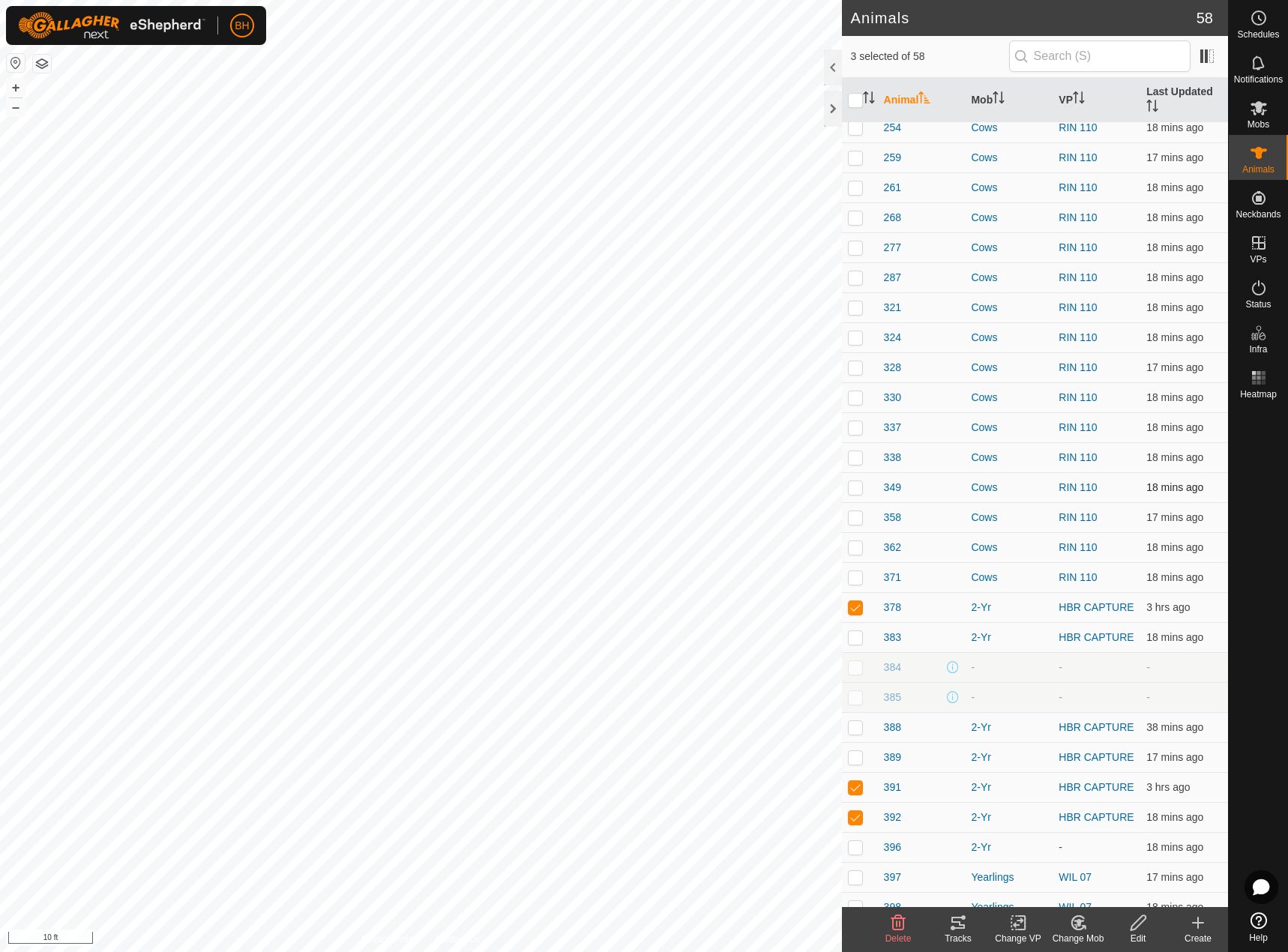
scroll to position [221, 0]
click at [899, 934] on span "Delete" at bounding box center [899, 939] width 26 height 11
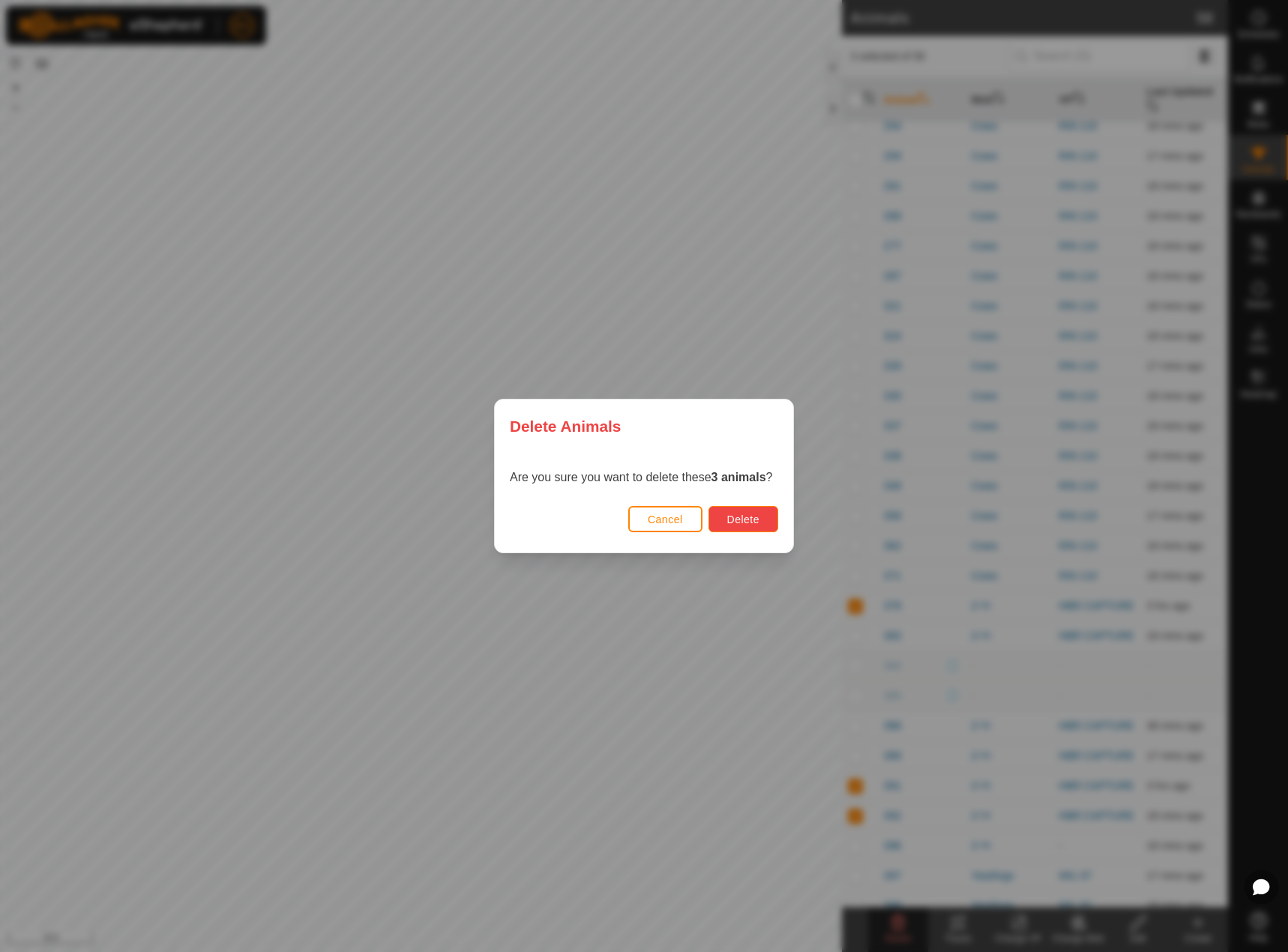
click at [742, 525] on span "Delete" at bounding box center [743, 519] width 32 height 12
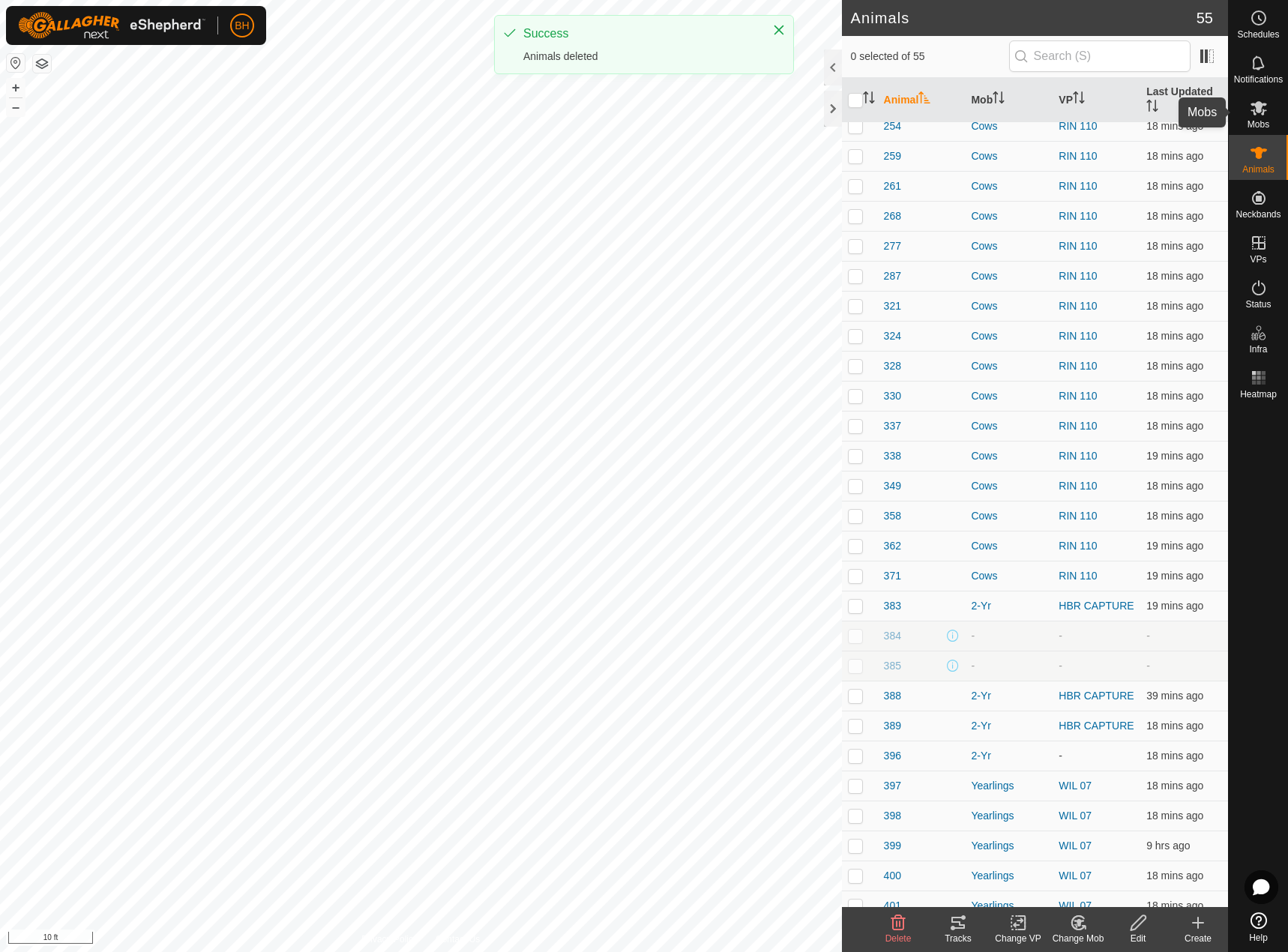
click at [1262, 111] on icon at bounding box center [1258, 108] width 17 height 14
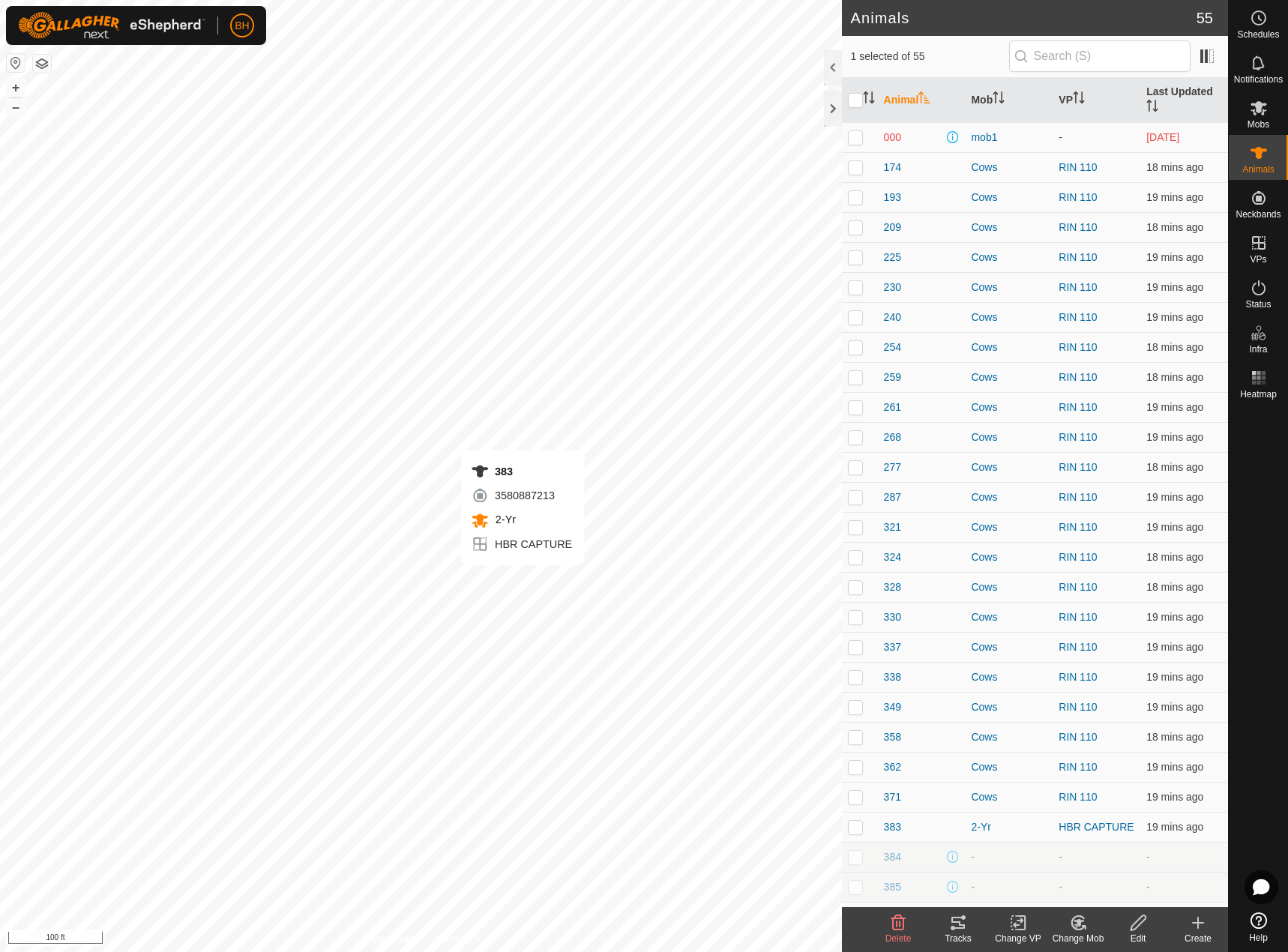
click at [522, 580] on div "383 3580887213 2-Yr HBR CAPTURE + – ⇧ i 100 ft" at bounding box center [420, 476] width 842 height 952
checkbox input "true"
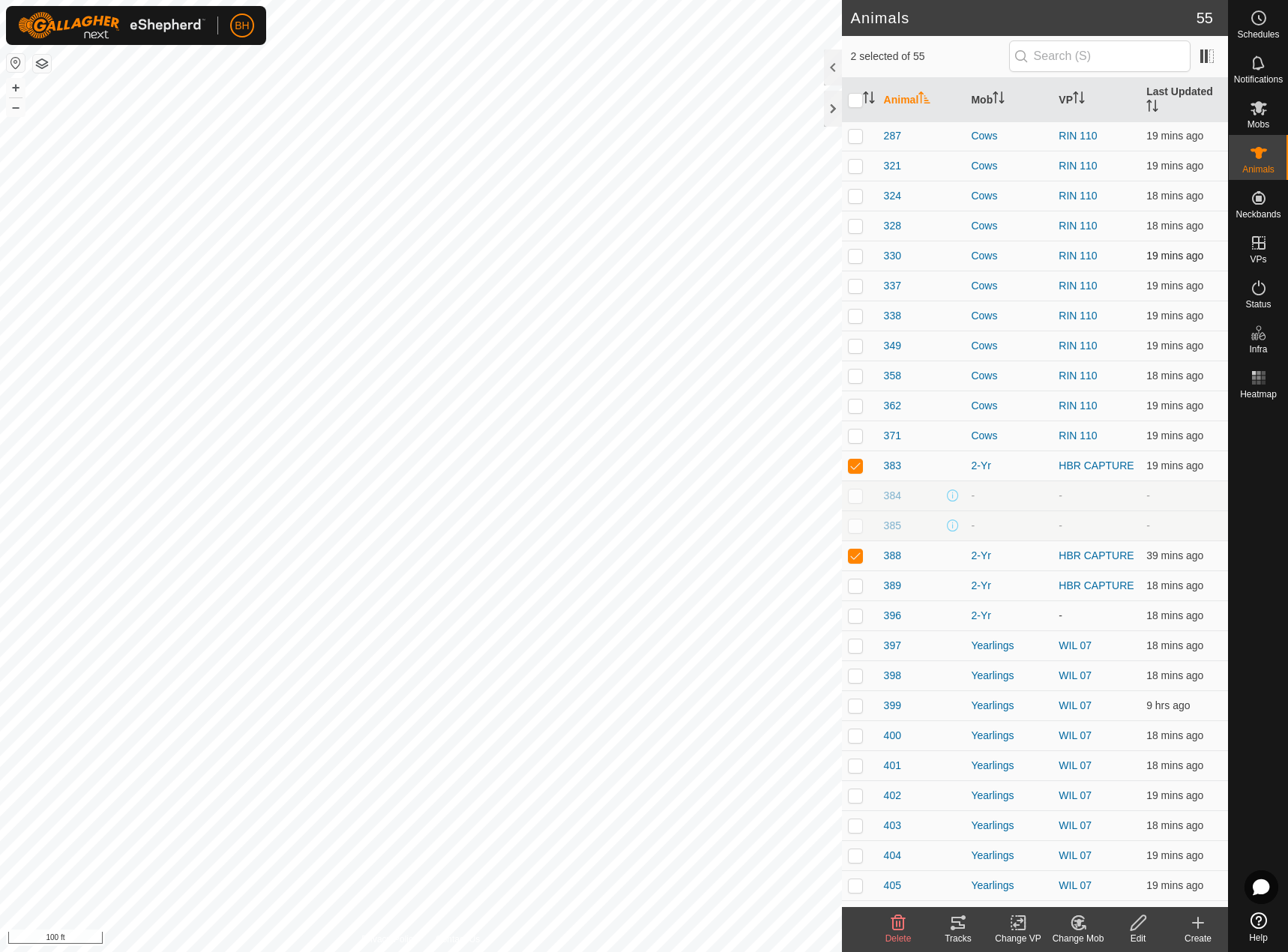
scroll to position [363, 0]
click at [1254, 61] on icon at bounding box center [1259, 63] width 18 height 18
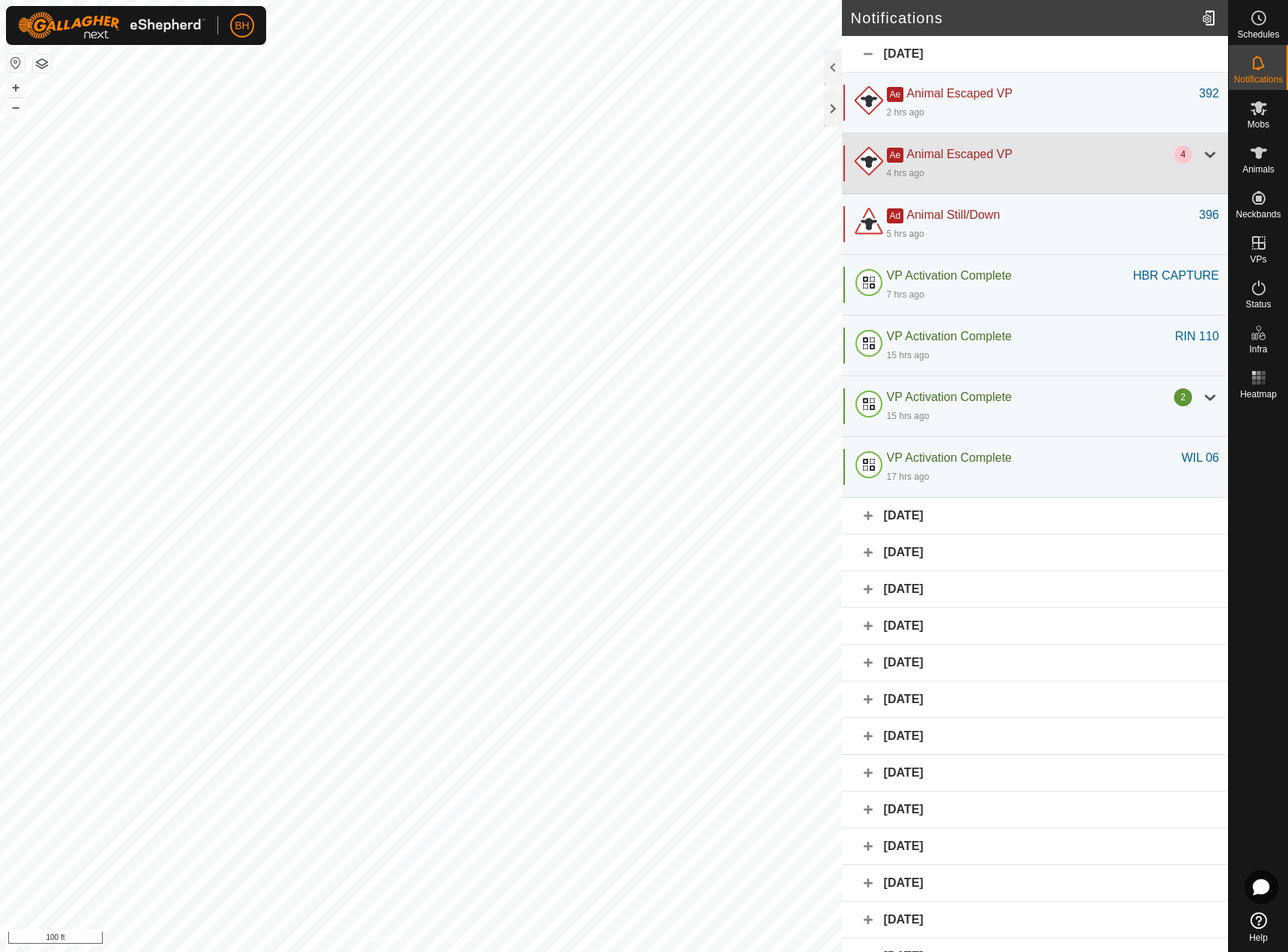
click at [1197, 145] on div "Ae Animal Escaped VP 4 4 hrs ago" at bounding box center [1034, 164] width 386 height 61
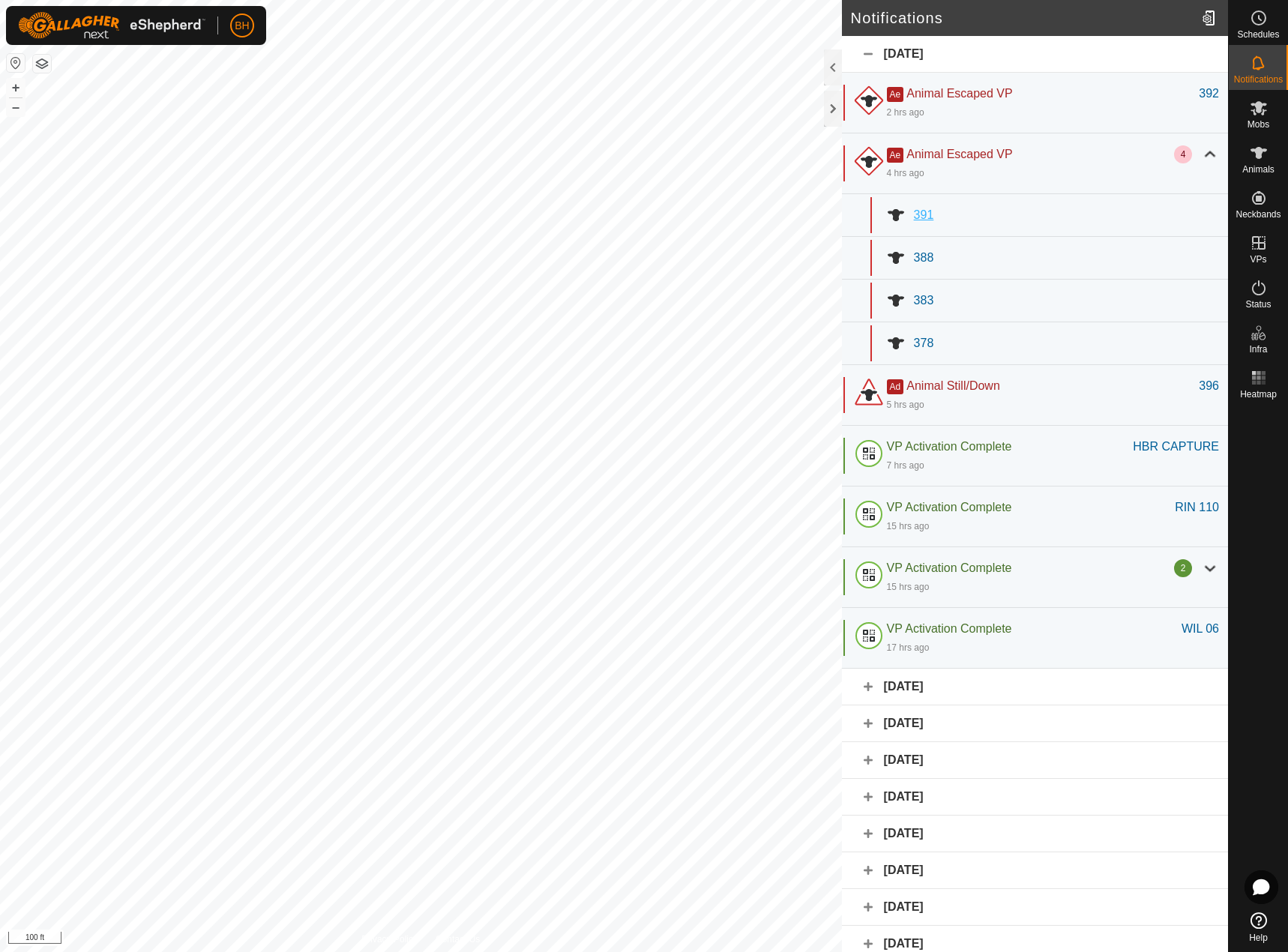
click at [933, 215] on span "391" at bounding box center [924, 215] width 20 height 13
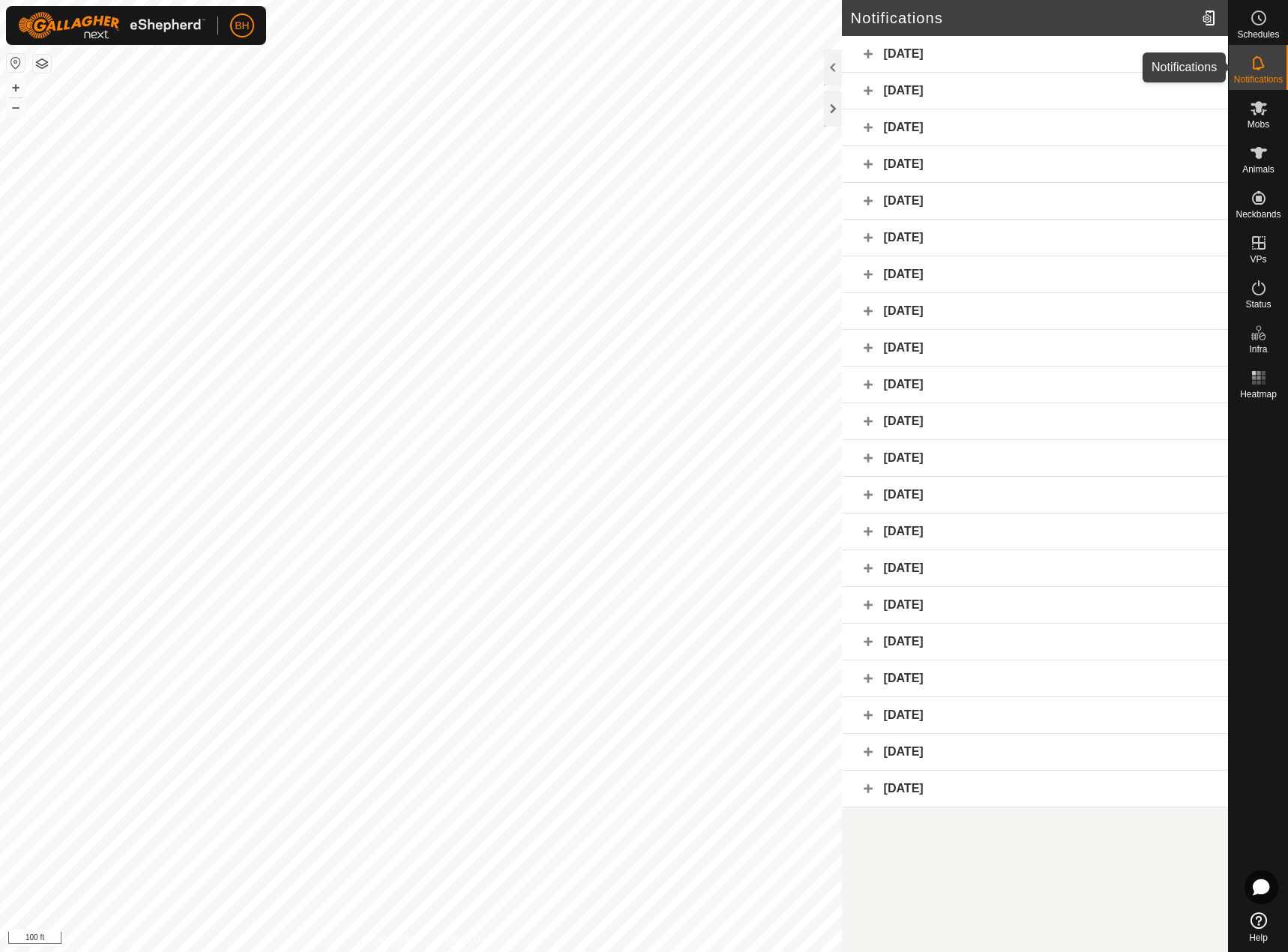
click at [1247, 72] on es-notification-svg-icon at bounding box center [1258, 63] width 27 height 24
click at [871, 56] on div "[DATE]" at bounding box center [1034, 54] width 386 height 37
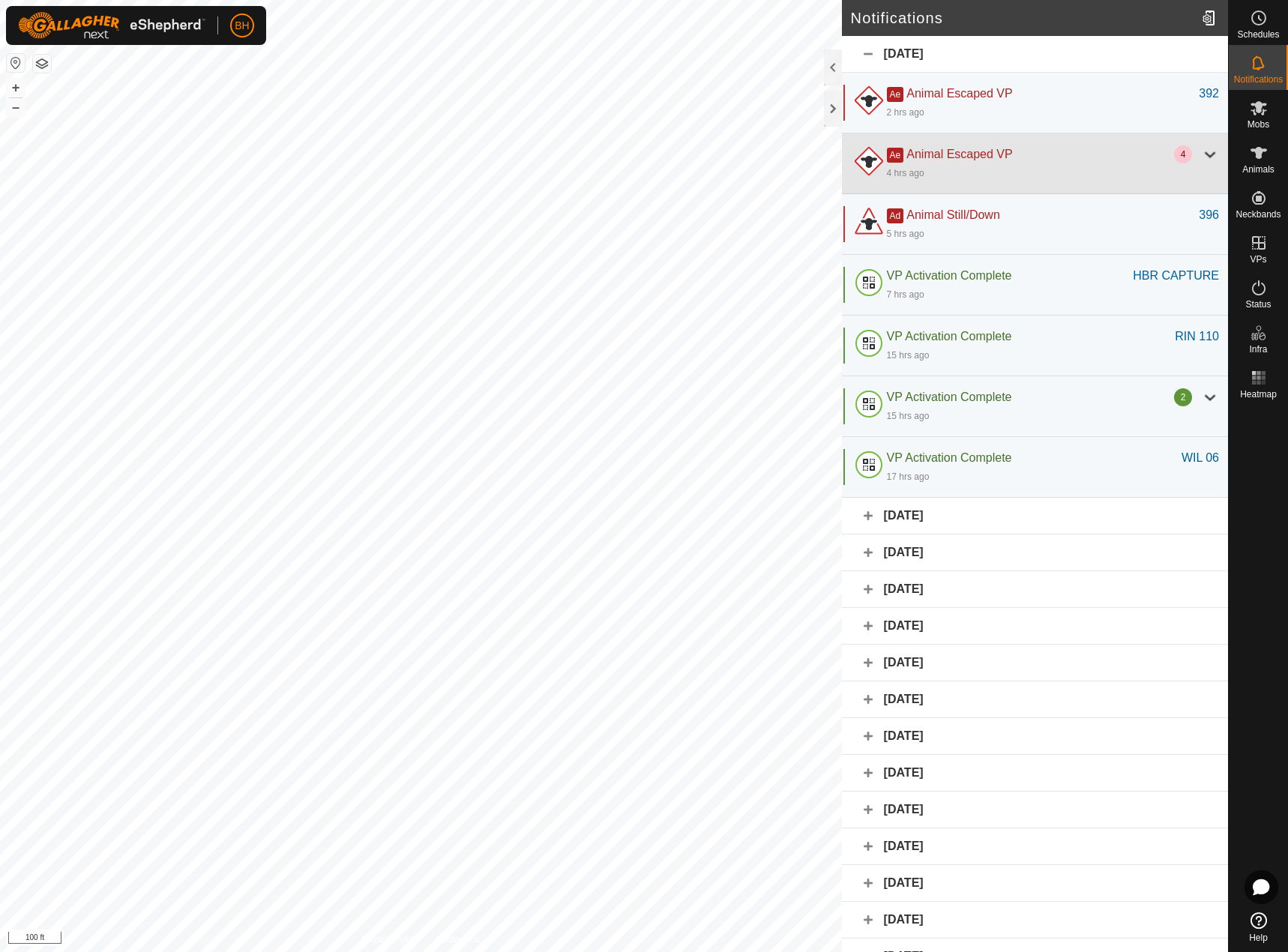
click at [1201, 158] on div at bounding box center [1210, 155] width 18 height 18
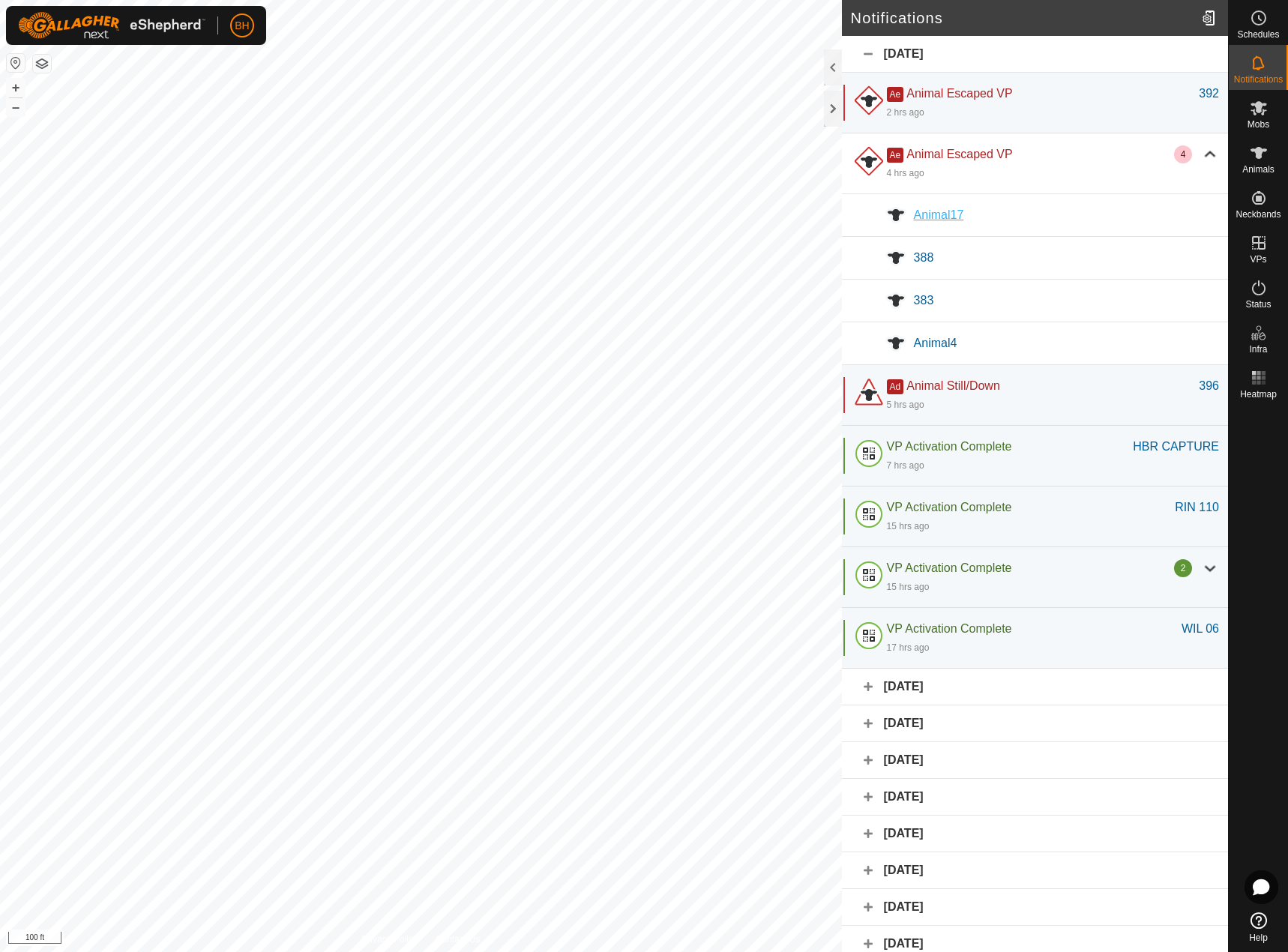
click at [952, 224] on div "Animal17" at bounding box center [1066, 215] width 306 height 18
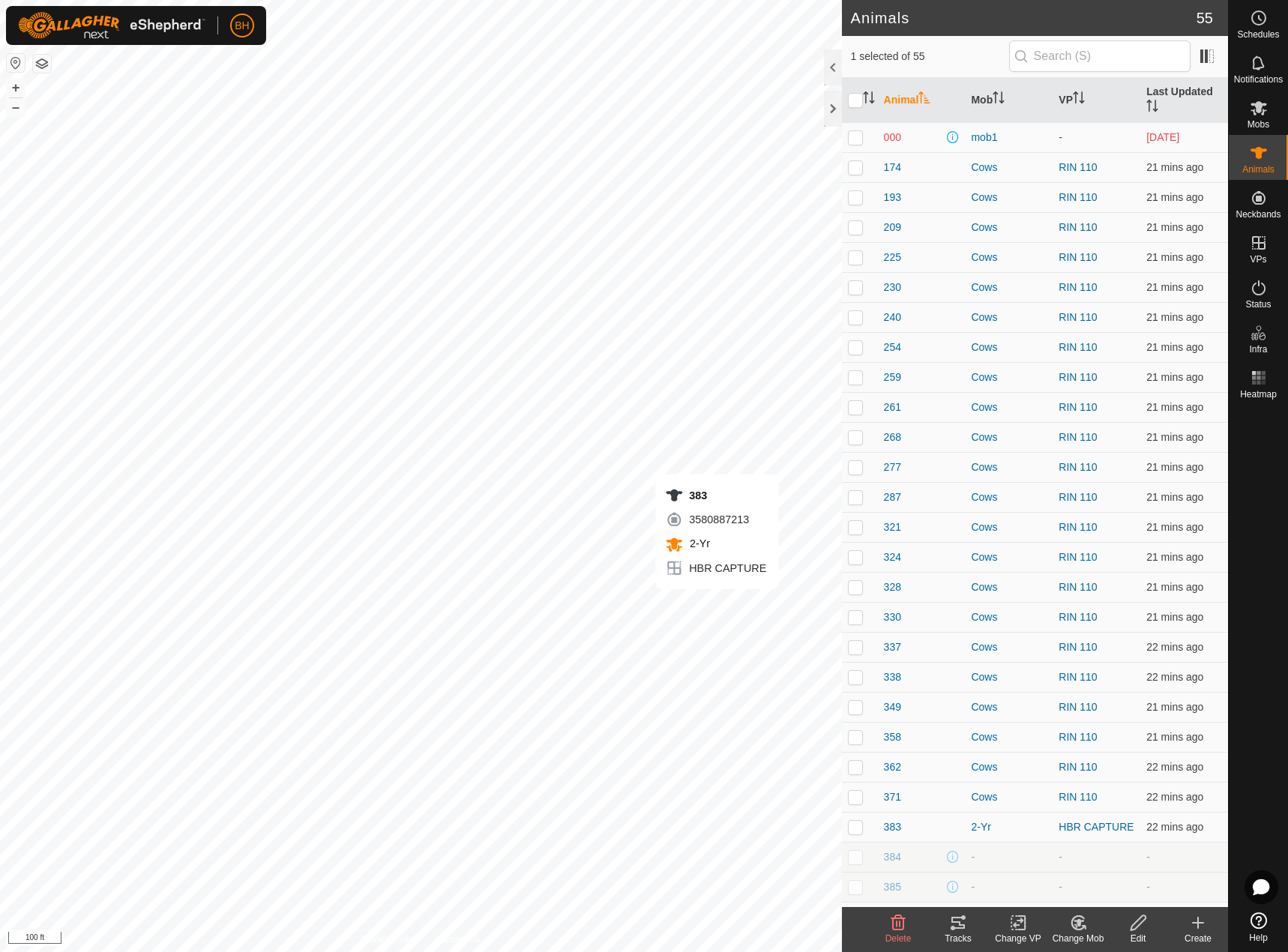
click at [717, 604] on div "383 3580887213 2-Yr HBR CAPTURE + – ⇧ i 100 ft" at bounding box center [420, 476] width 842 height 952
click at [1081, 930] on icon at bounding box center [1077, 923] width 13 height 14
click at [1117, 871] on link "Choose Mob..." at bounding box center [1122, 859] width 149 height 30
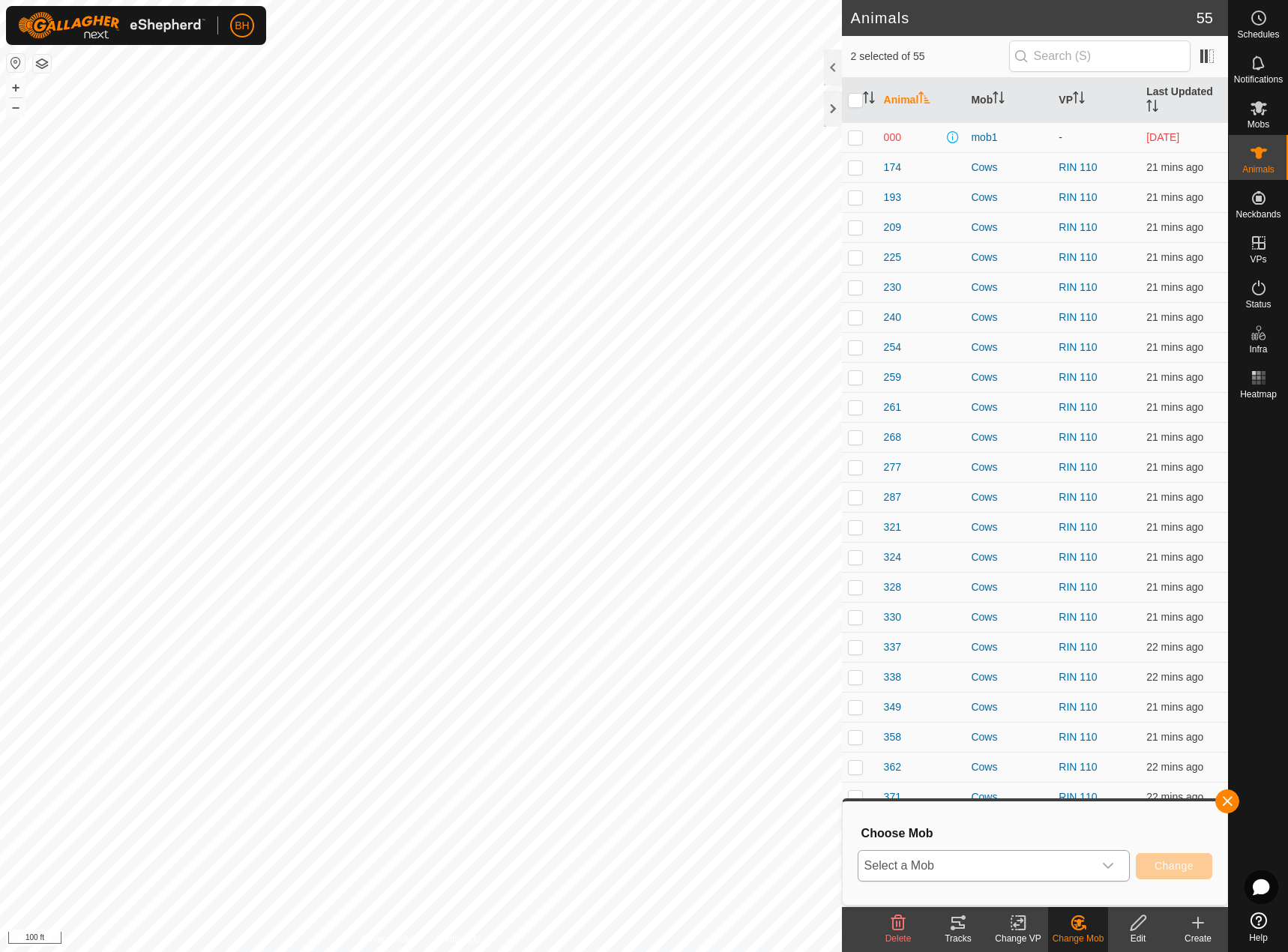
click at [1066, 871] on span "Select a Mob" at bounding box center [975, 866] width 235 height 30
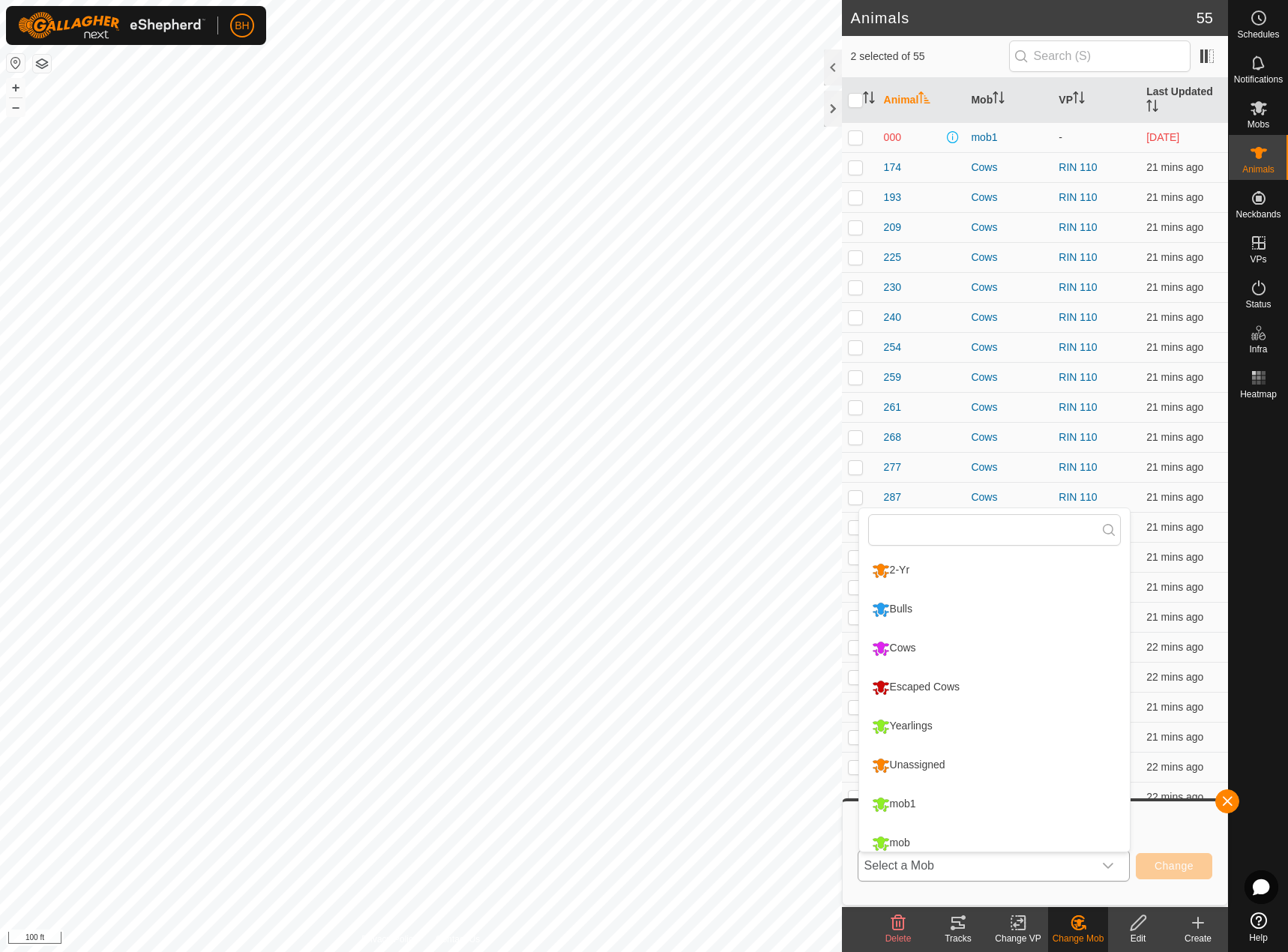
scroll to position [11, 0]
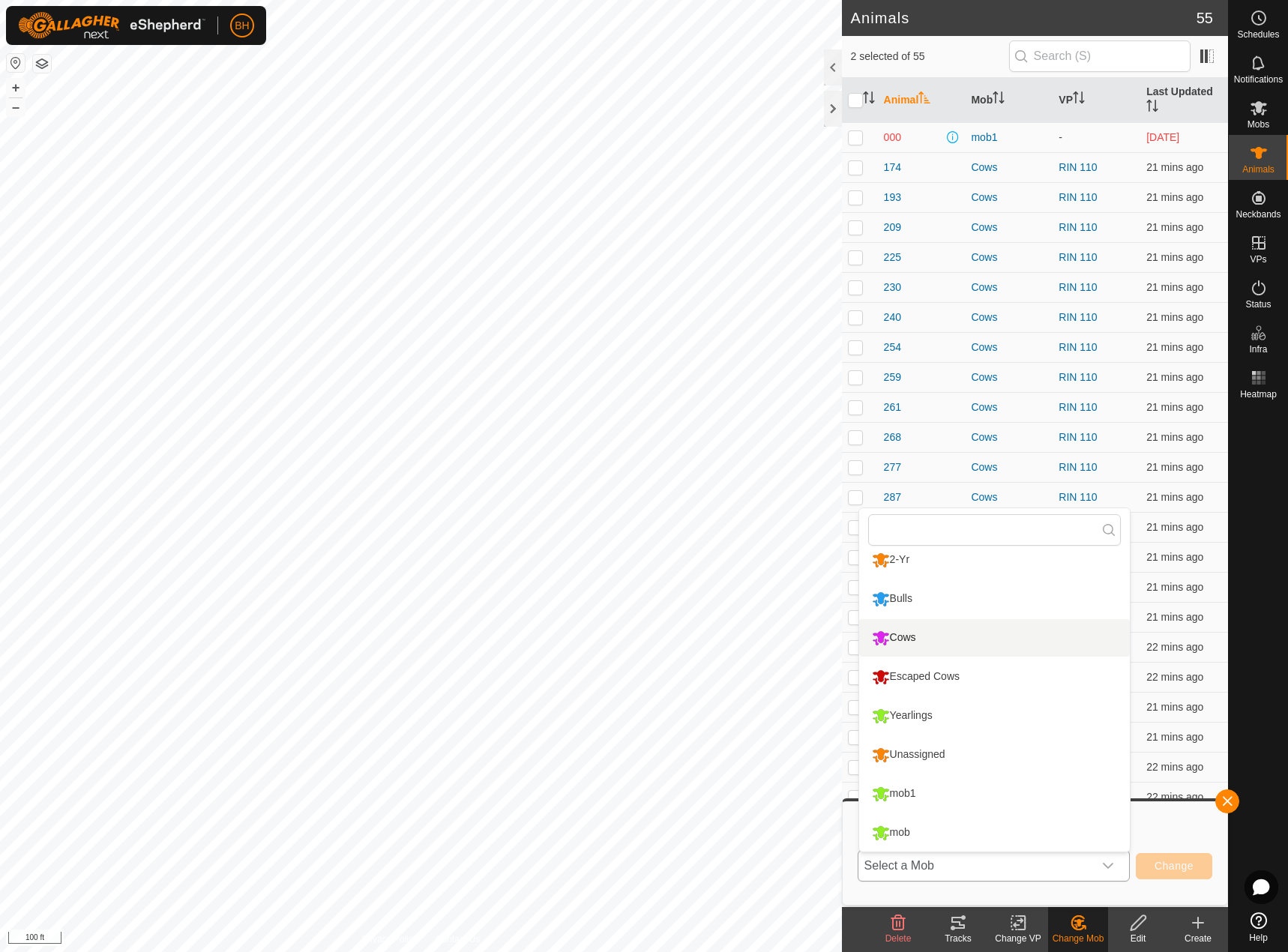
click at [997, 645] on li "Cows" at bounding box center [993, 638] width 271 height 38
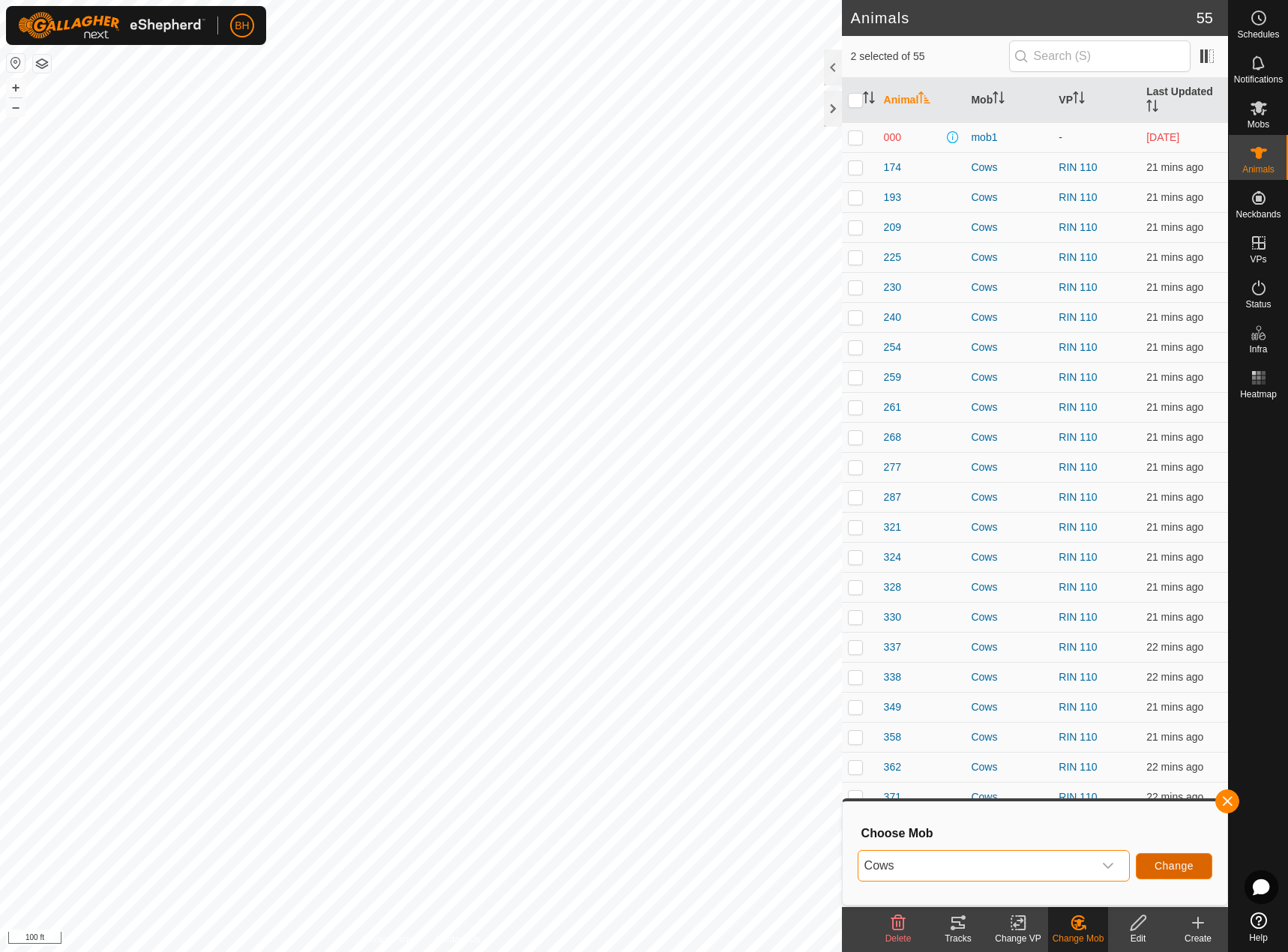
click at [1180, 869] on span "Change" at bounding box center [1173, 866] width 39 height 12
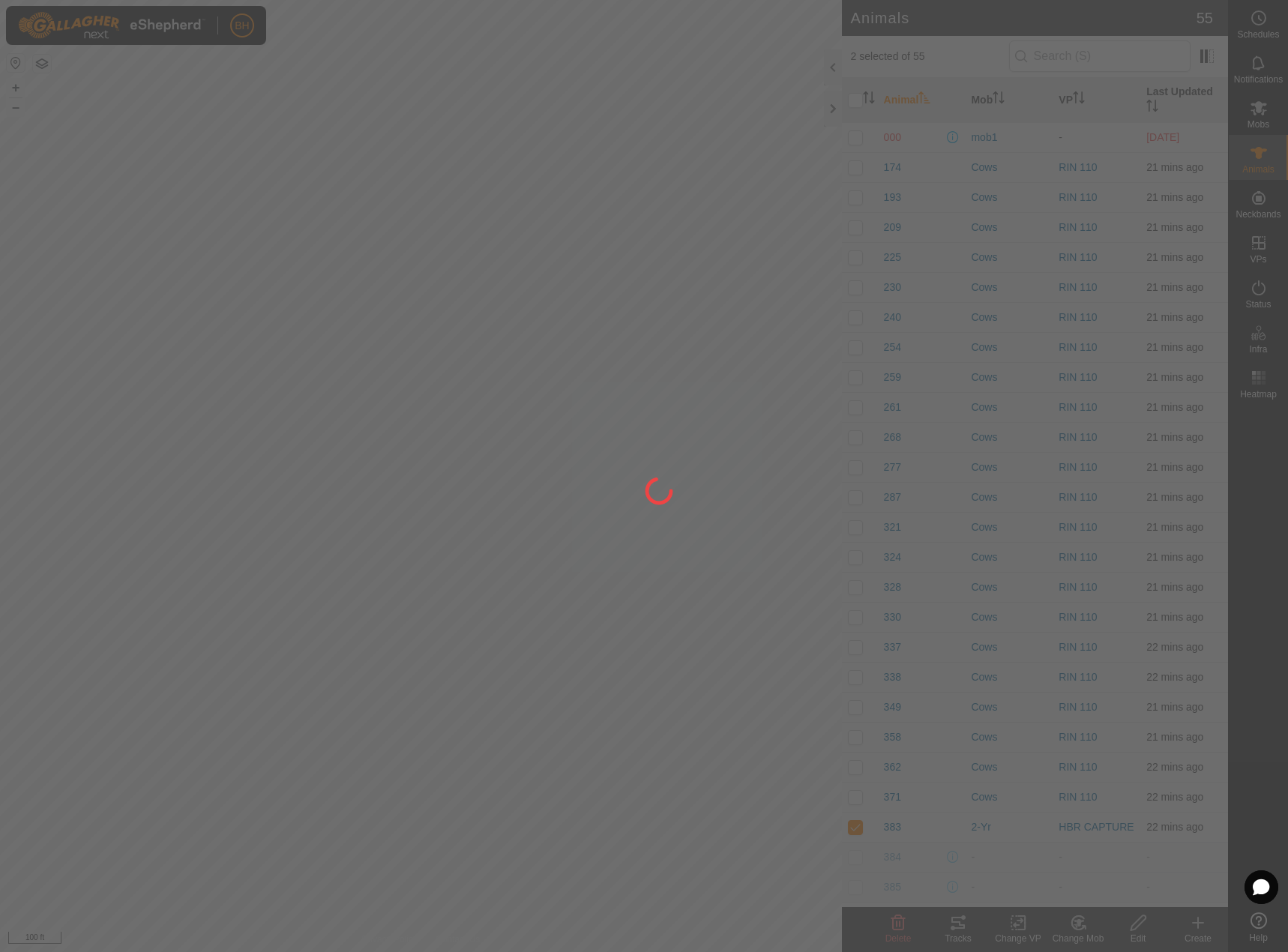
checkbox input "false"
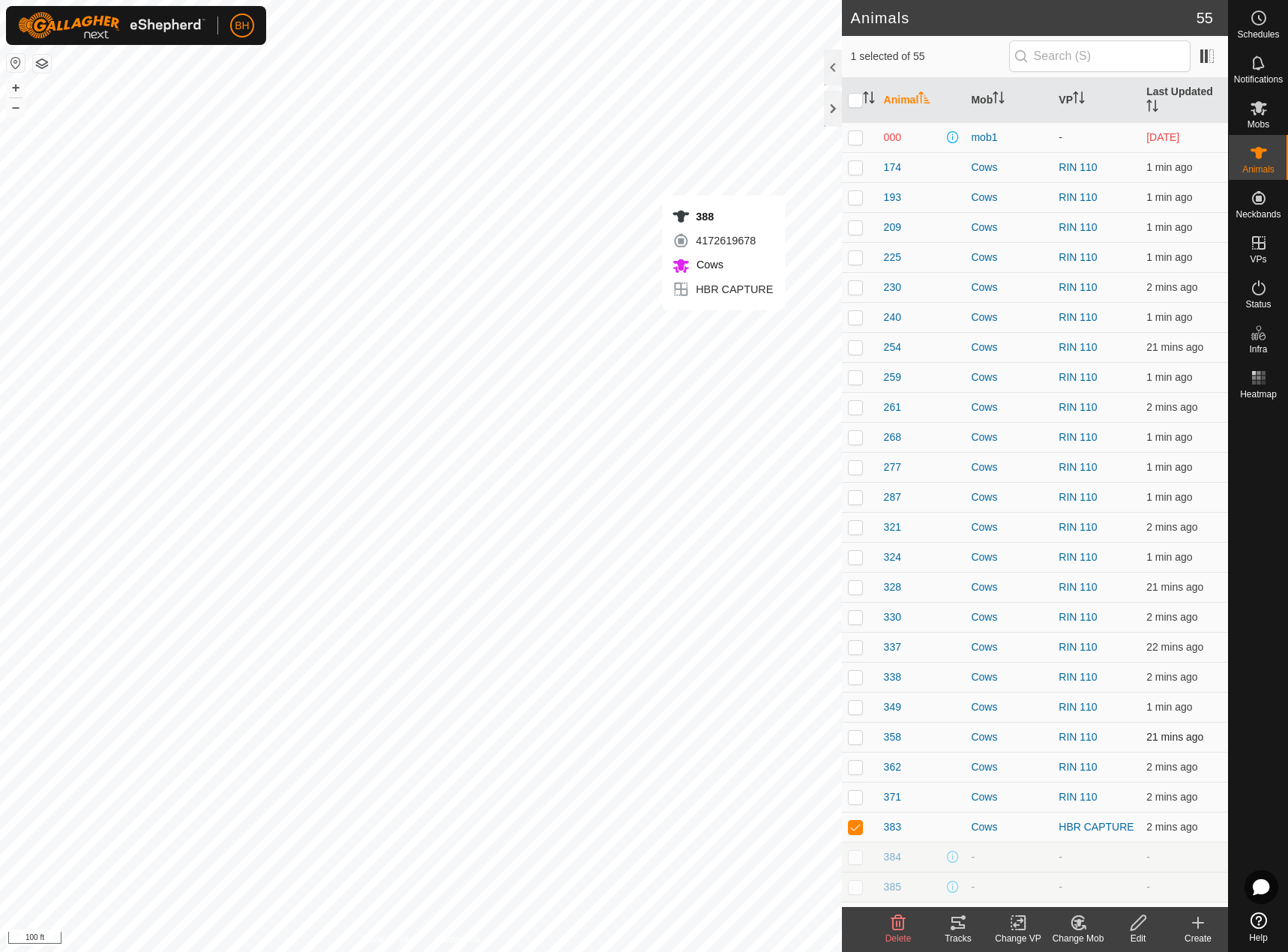
click at [724, 326] on div "388 4172619678 Cows HBR CAPTURE + – ⇧ i 100 ft" at bounding box center [420, 476] width 842 height 952
checkbox input "false"
checkbox input "true"
click at [714, 351] on div "383 3580887213 Cows HBR CAPTURE + – ⇧ i 100 ft" at bounding box center [420, 476] width 842 height 952
checkbox input "true"
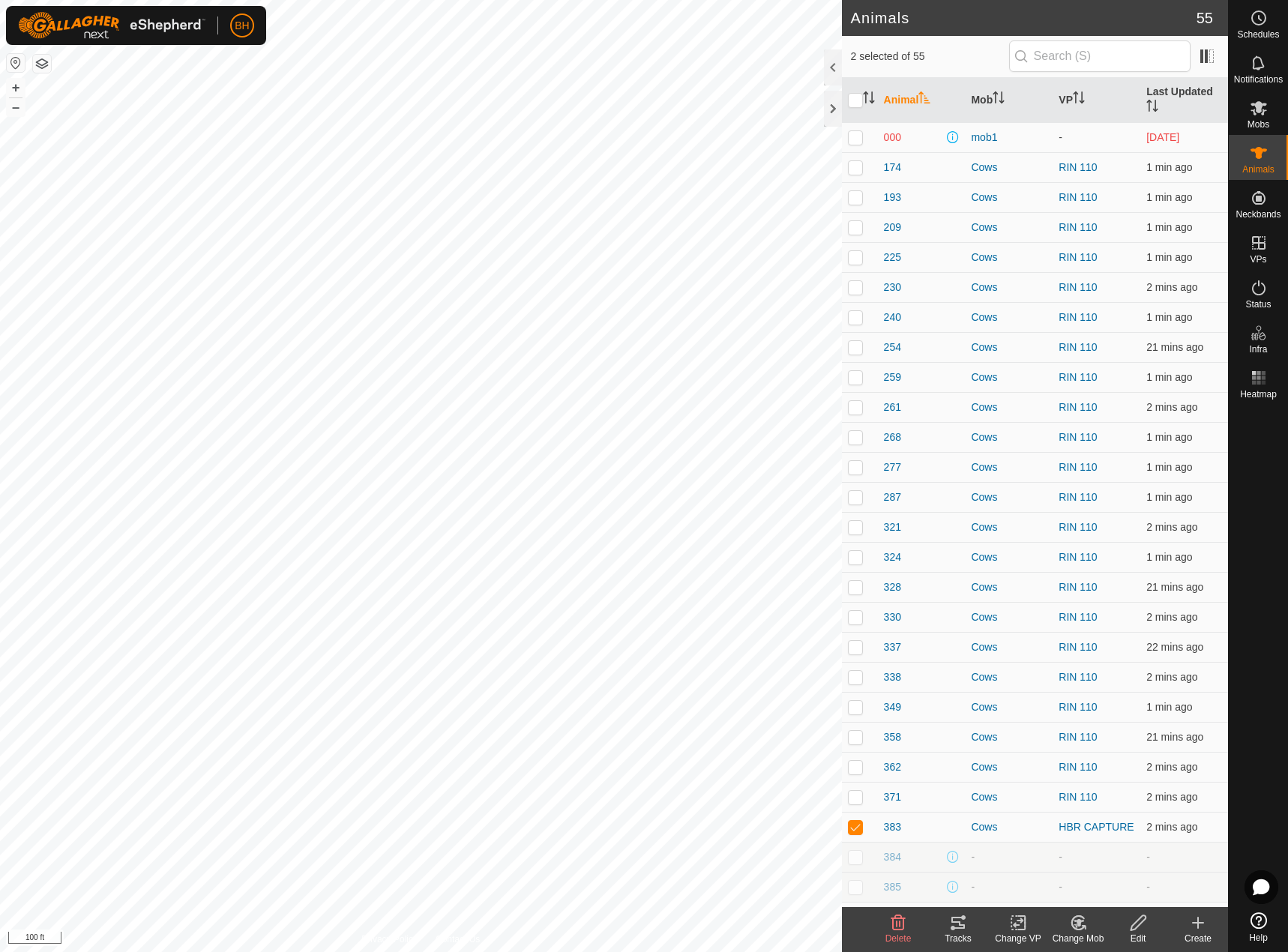
click at [1020, 929] on icon at bounding box center [1021, 923] width 7 height 14
drag, startPoint x: 1054, startPoint y: 887, endPoint x: 1055, endPoint y: 862, distance: 25.0
click at [1055, 862] on ul "Choose VP... Turn Off VP" at bounding box center [1062, 875] width 149 height 62
click at [1055, 862] on link "Choose VP..." at bounding box center [1062, 859] width 149 height 30
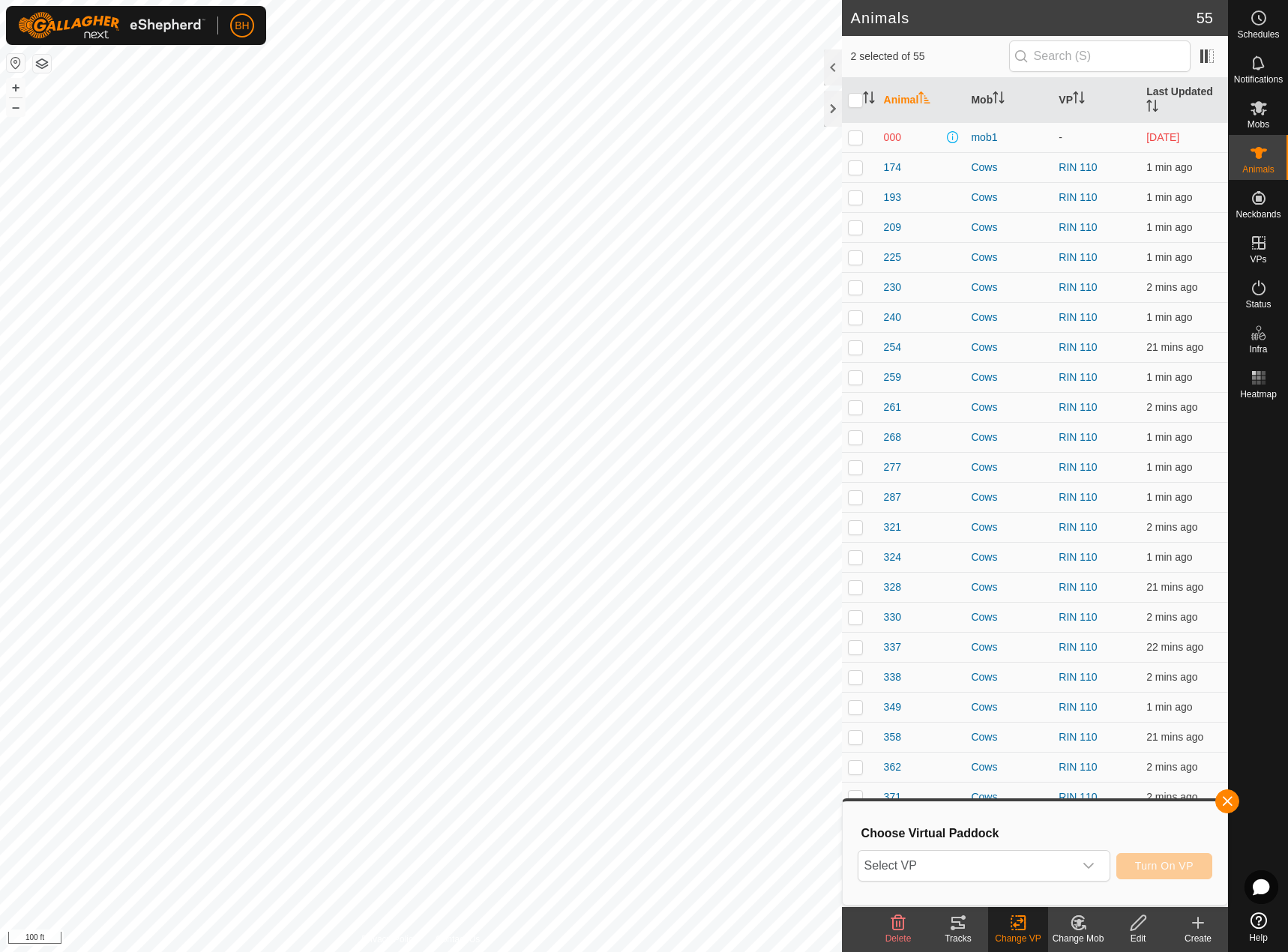
click at [1055, 862] on span "Select VP" at bounding box center [966, 866] width 215 height 30
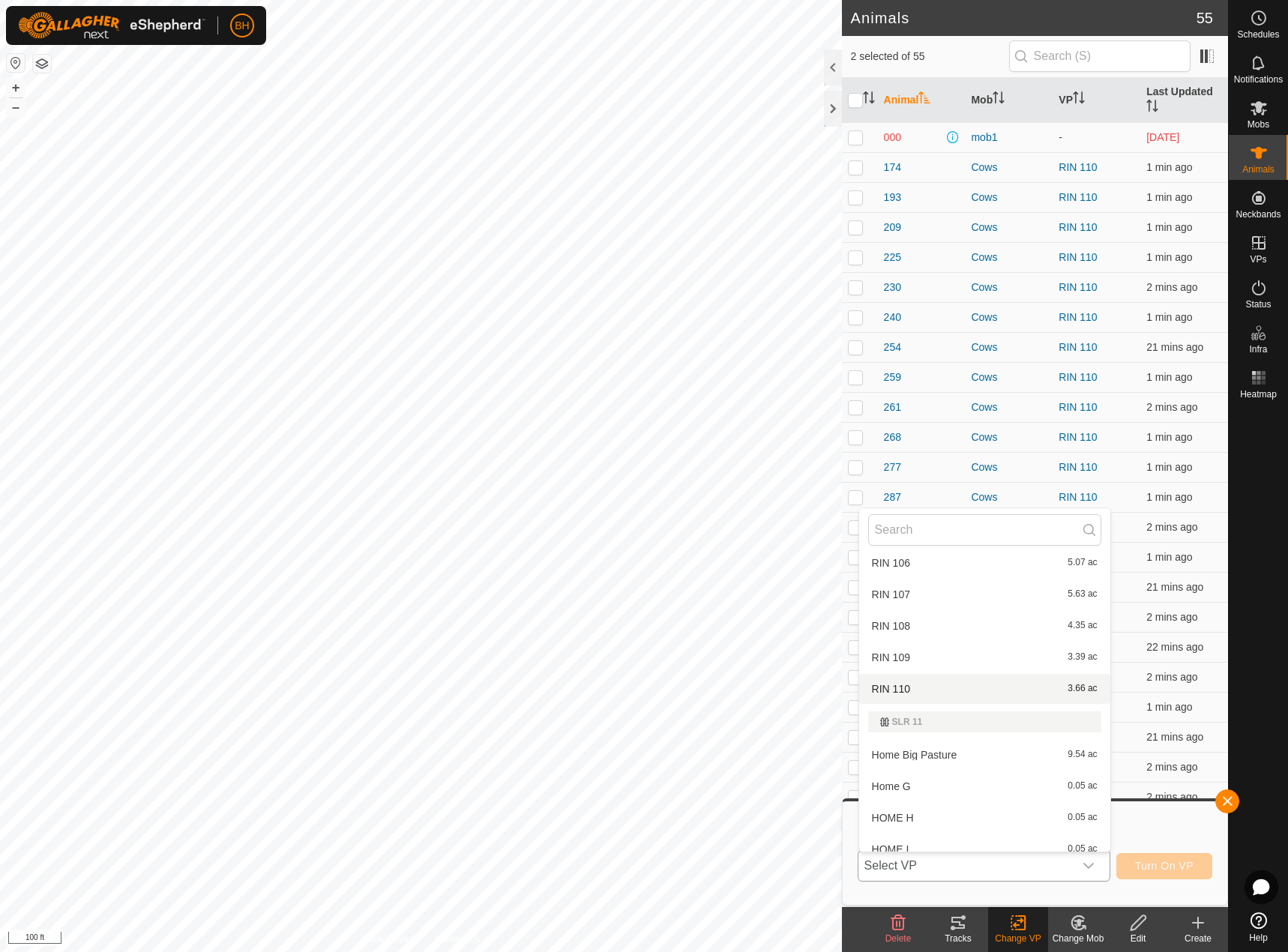
scroll to position [902, 0]
click at [995, 696] on li "RIN 110 3.66 ac" at bounding box center [984, 690] width 252 height 30
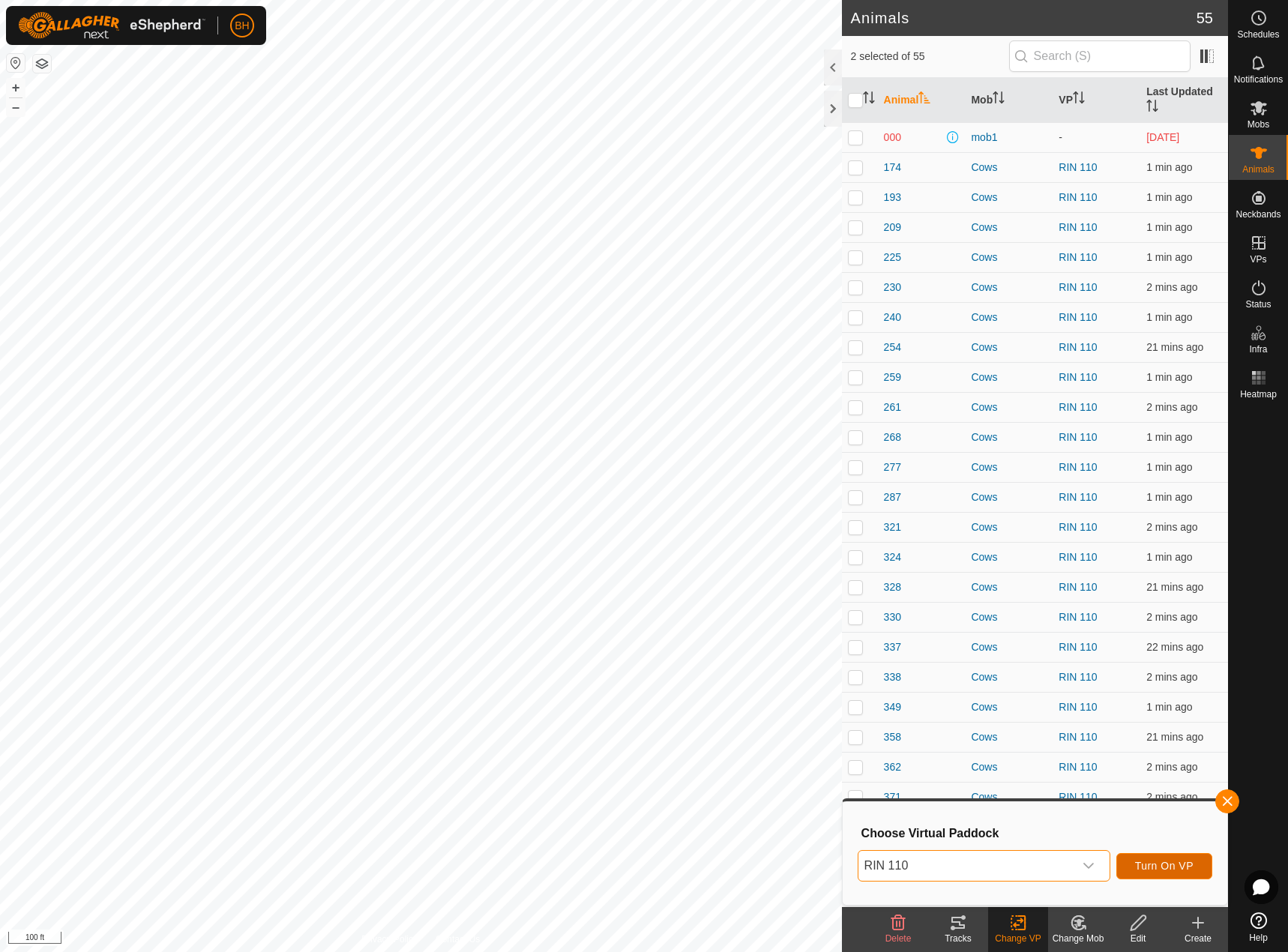
click at [1168, 862] on span "Turn On VP" at bounding box center [1164, 866] width 59 height 12
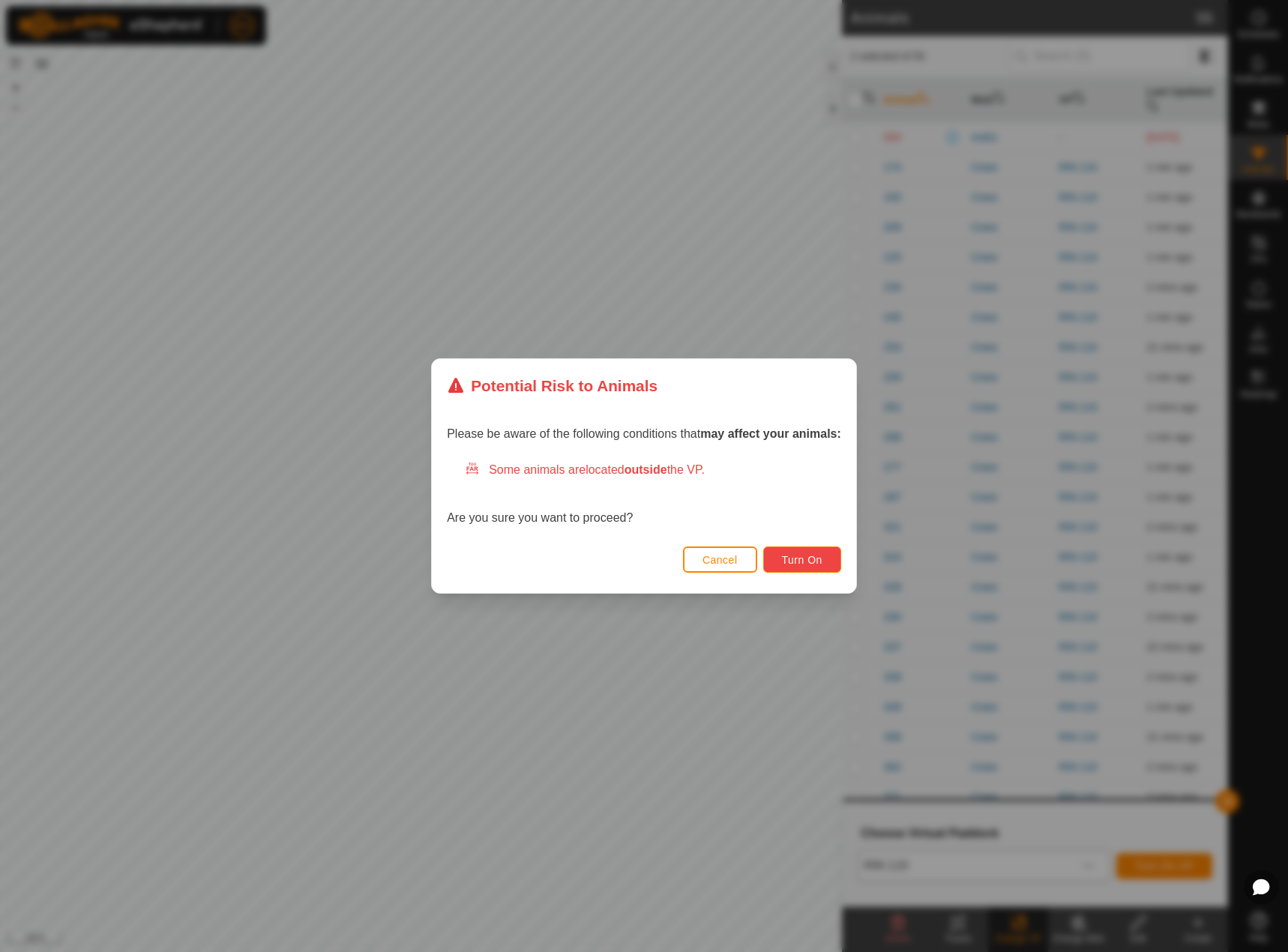
click at [813, 554] on span "Turn On" at bounding box center [802, 560] width 41 height 12
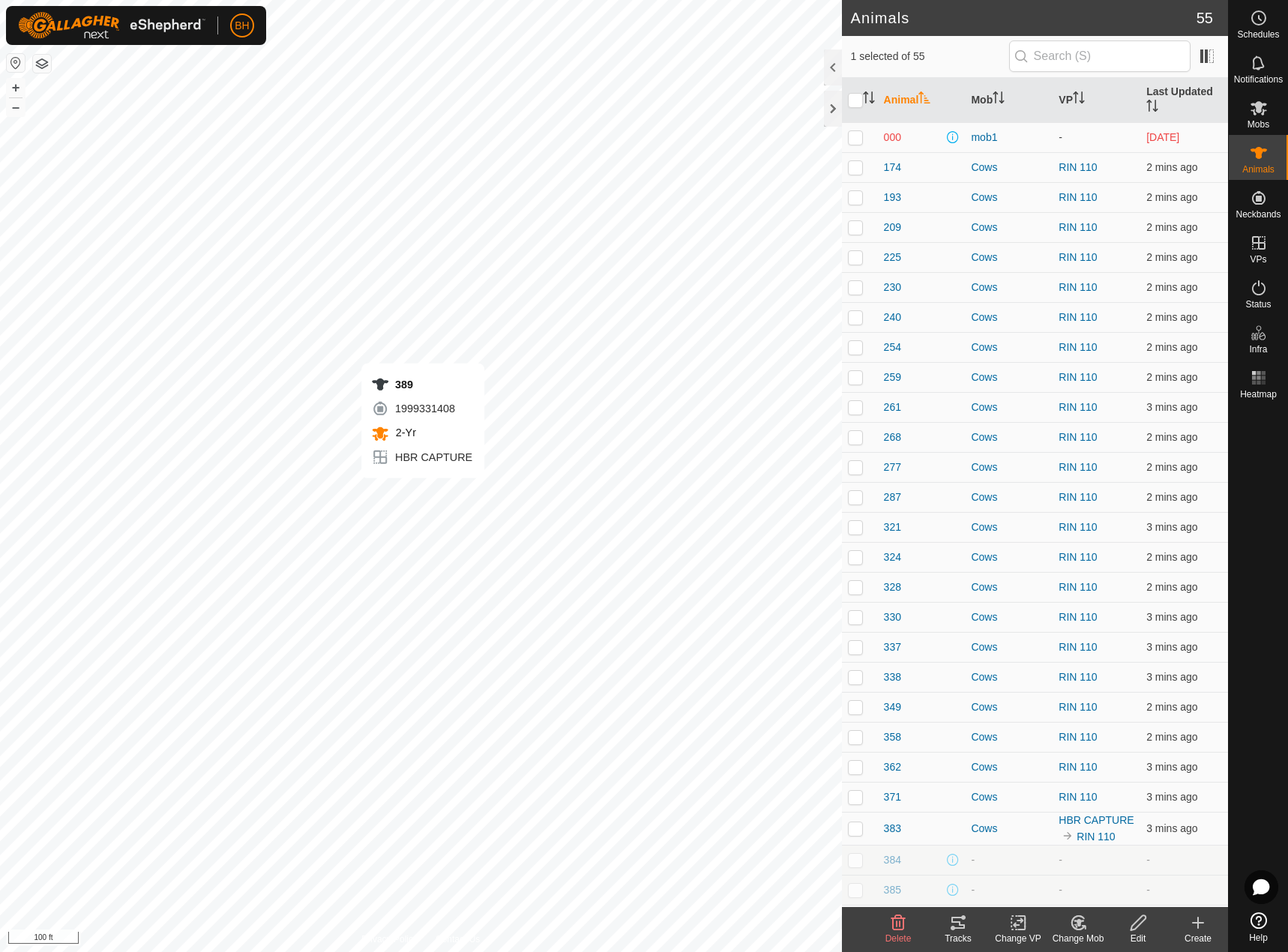
click at [422, 493] on div "389 1999331408 2-Yr HBR CAPTURE + – ⇧ i 100 ft" at bounding box center [420, 476] width 842 height 952
checkbox input "true"
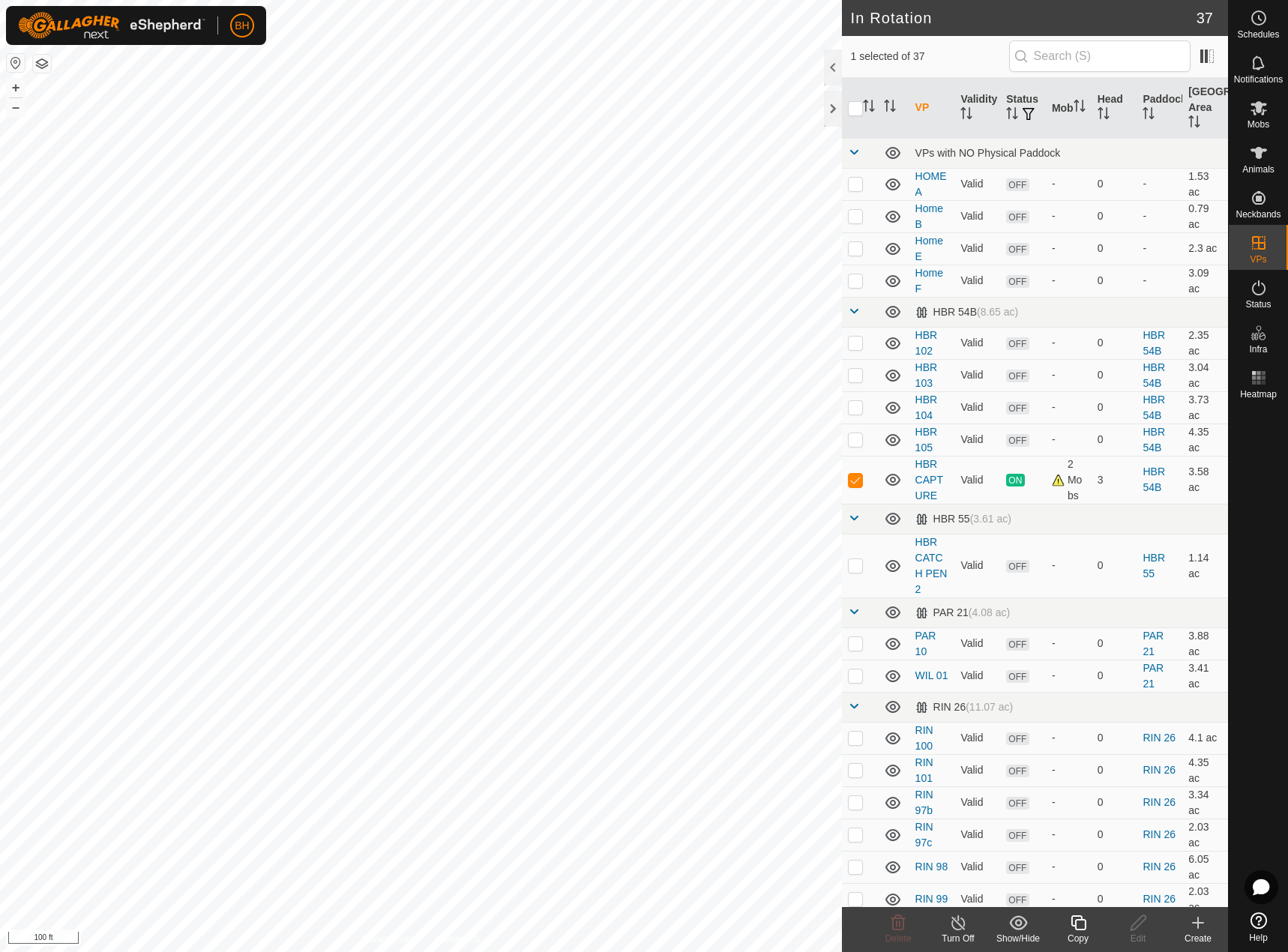
click at [1085, 927] on icon at bounding box center [1077, 923] width 15 height 15
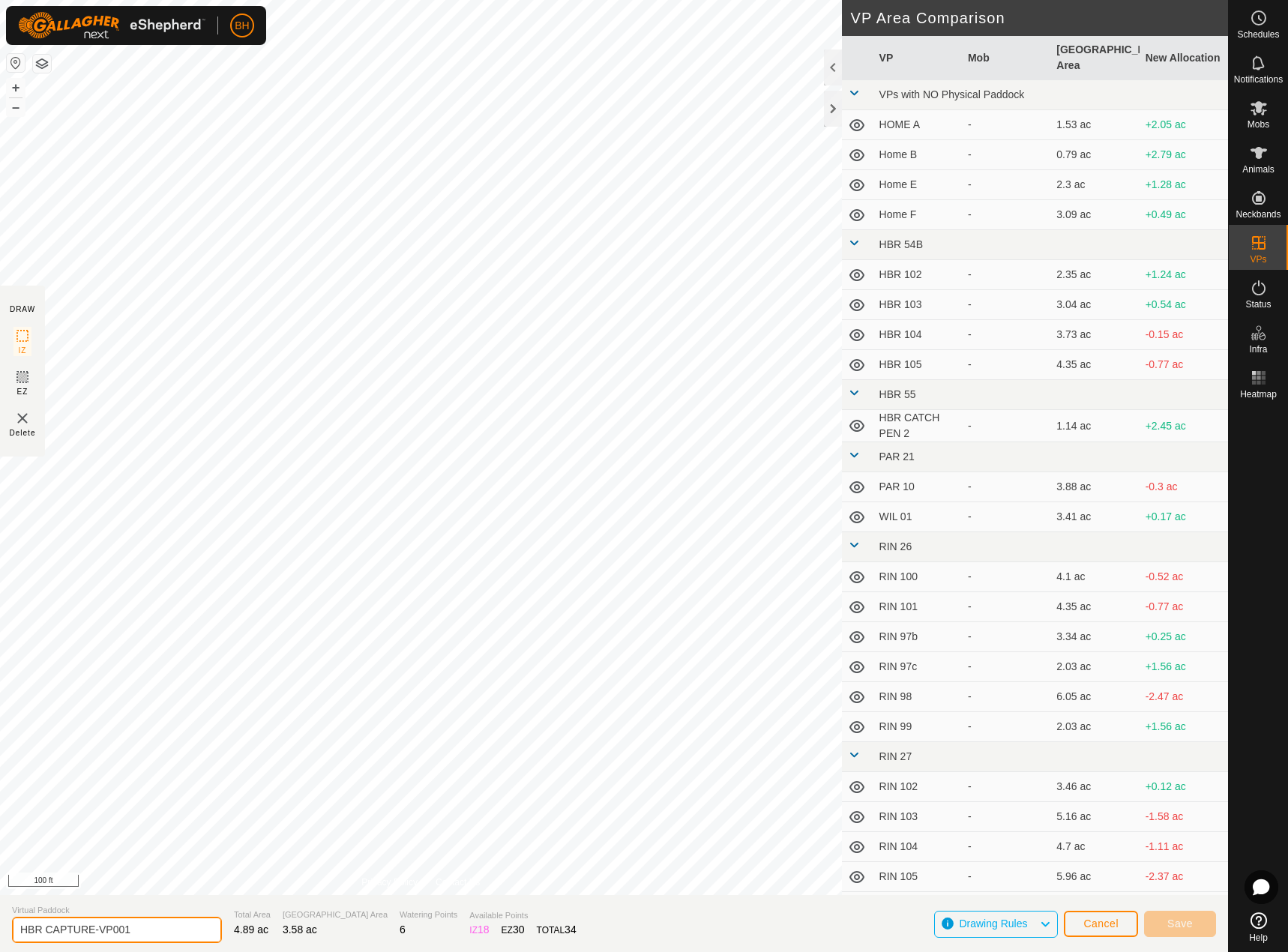
click at [93, 931] on input "HBR CAPTURE-VP001" at bounding box center [117, 930] width 210 height 26
click at [96, 928] on input "HBR CAPTURE-VP001" at bounding box center [117, 930] width 210 height 26
drag, startPoint x: 99, startPoint y: 928, endPoint x: 198, endPoint y: 940, distance: 99.7
click at [198, 940] on input "HBR CAPTURE-VP001" at bounding box center [117, 930] width 210 height 26
type input "HBR CAPTURE-2"
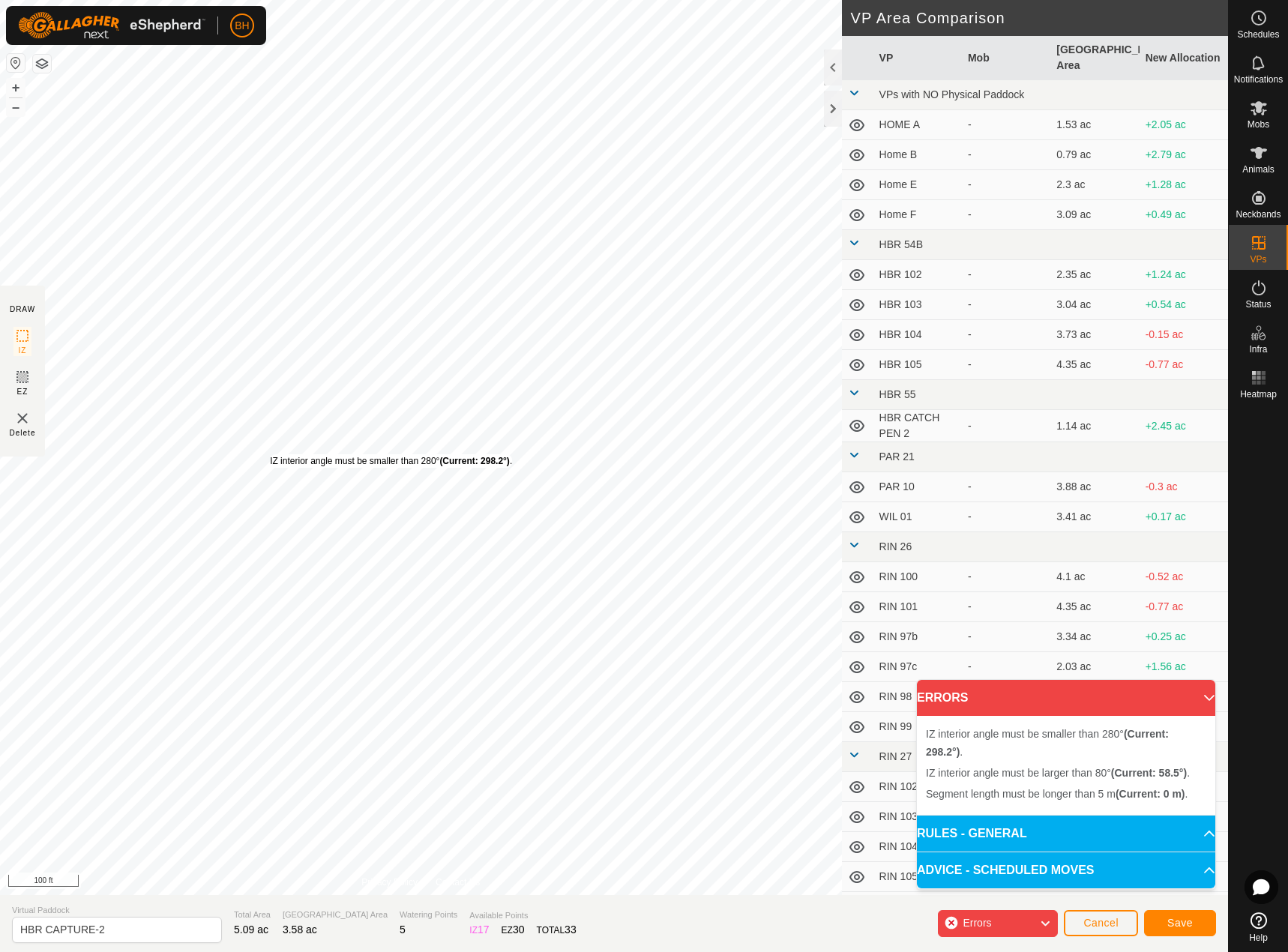
click at [270, 455] on div "IZ interior angle must be smaller than 280° (Current: 298.2°) ." at bounding box center [390, 462] width 243 height 14
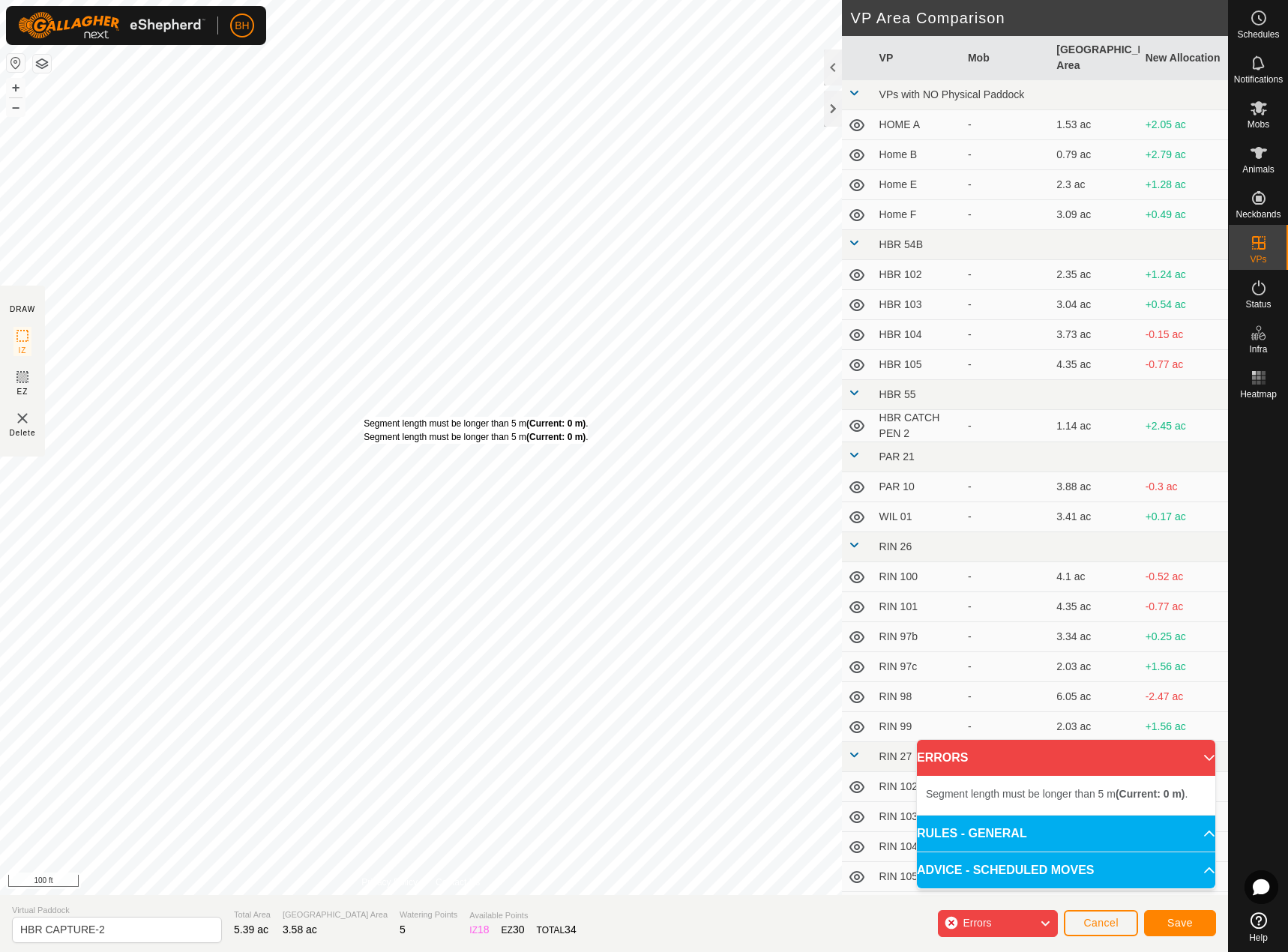
click at [363, 417] on div "Segment length must be longer than 5 m (Current: 0 m) . Segment length must be …" at bounding box center [475, 430] width 224 height 27
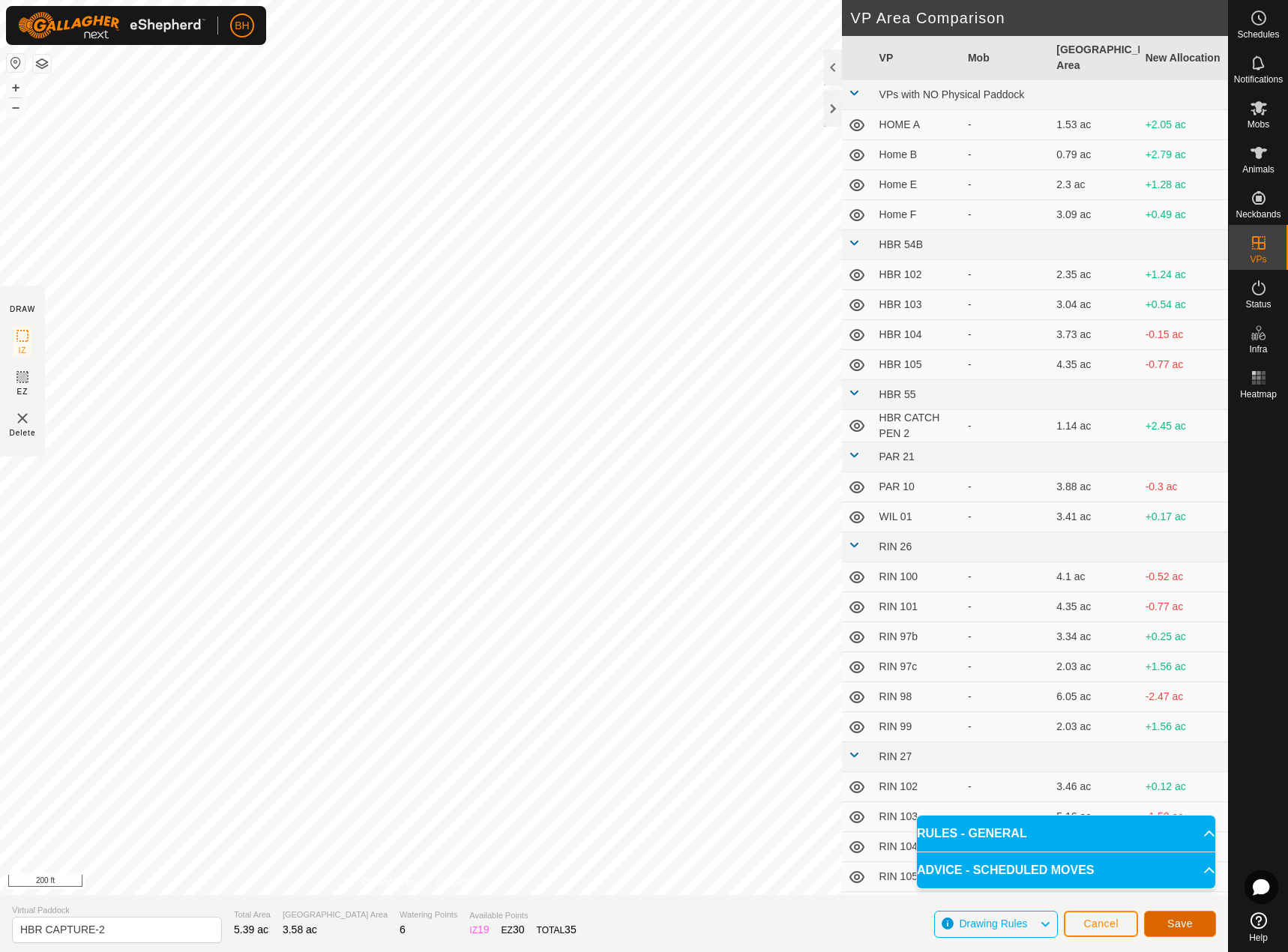
click at [1186, 917] on button "Save" at bounding box center [1180, 924] width 72 height 26
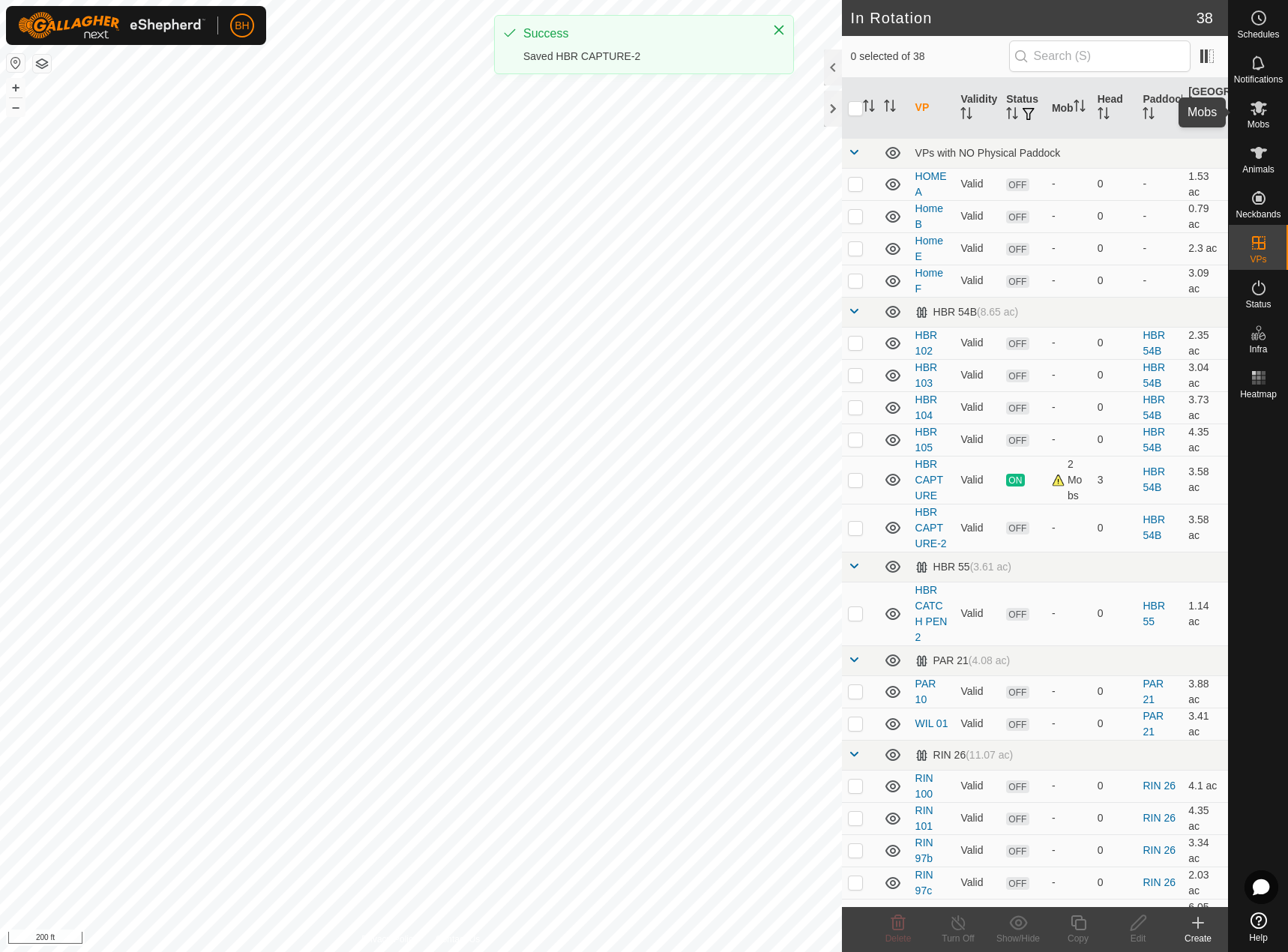
click at [1271, 115] on es-mob-svg-icon at bounding box center [1258, 108] width 27 height 24
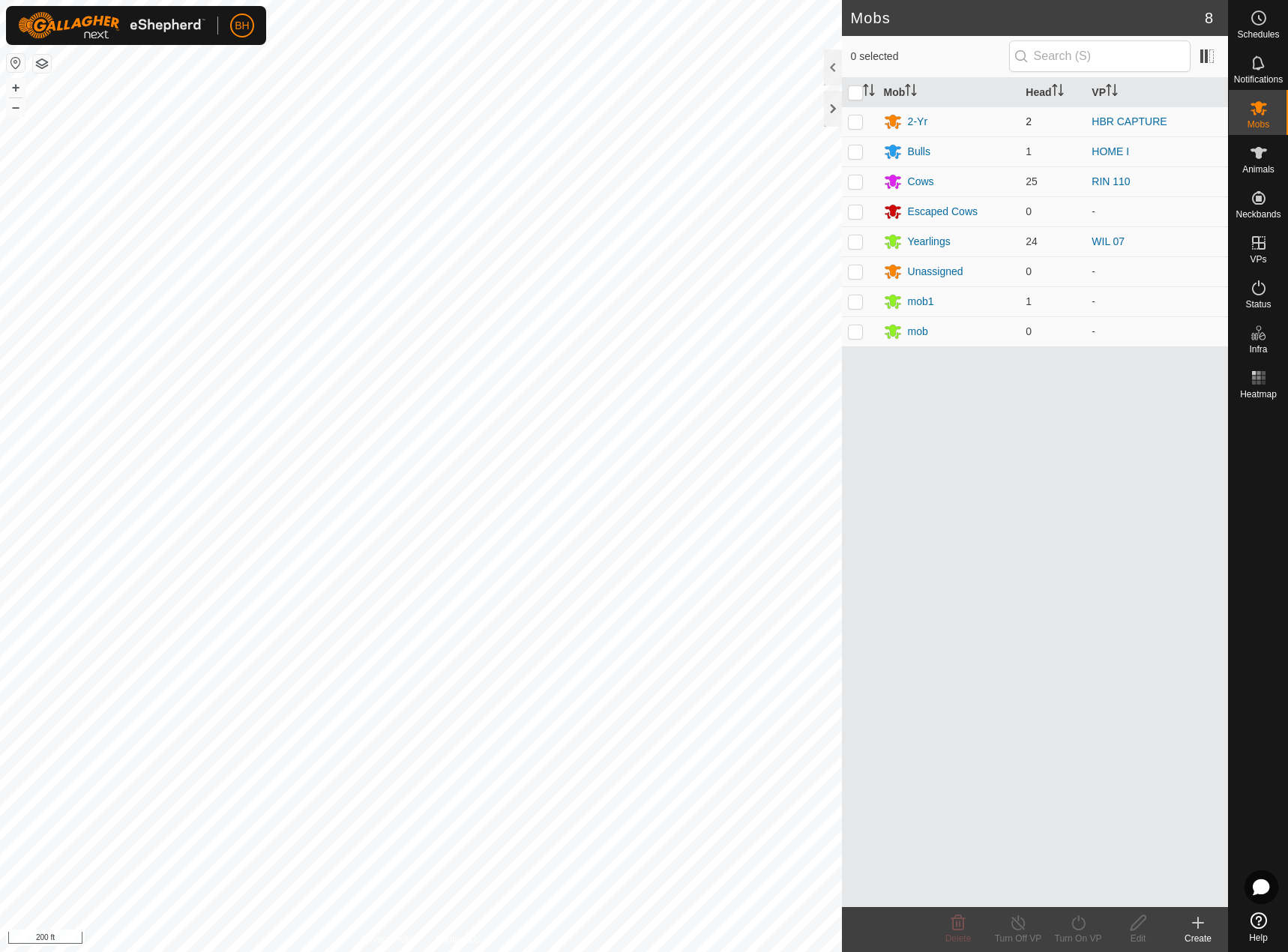
click at [859, 125] on p-checkbox at bounding box center [855, 122] width 15 height 12
checkbox input "true"
click at [1074, 932] on div "Turn On VP" at bounding box center [1078, 939] width 60 height 14
click at [1070, 898] on link "Now" at bounding box center [1122, 890] width 149 height 30
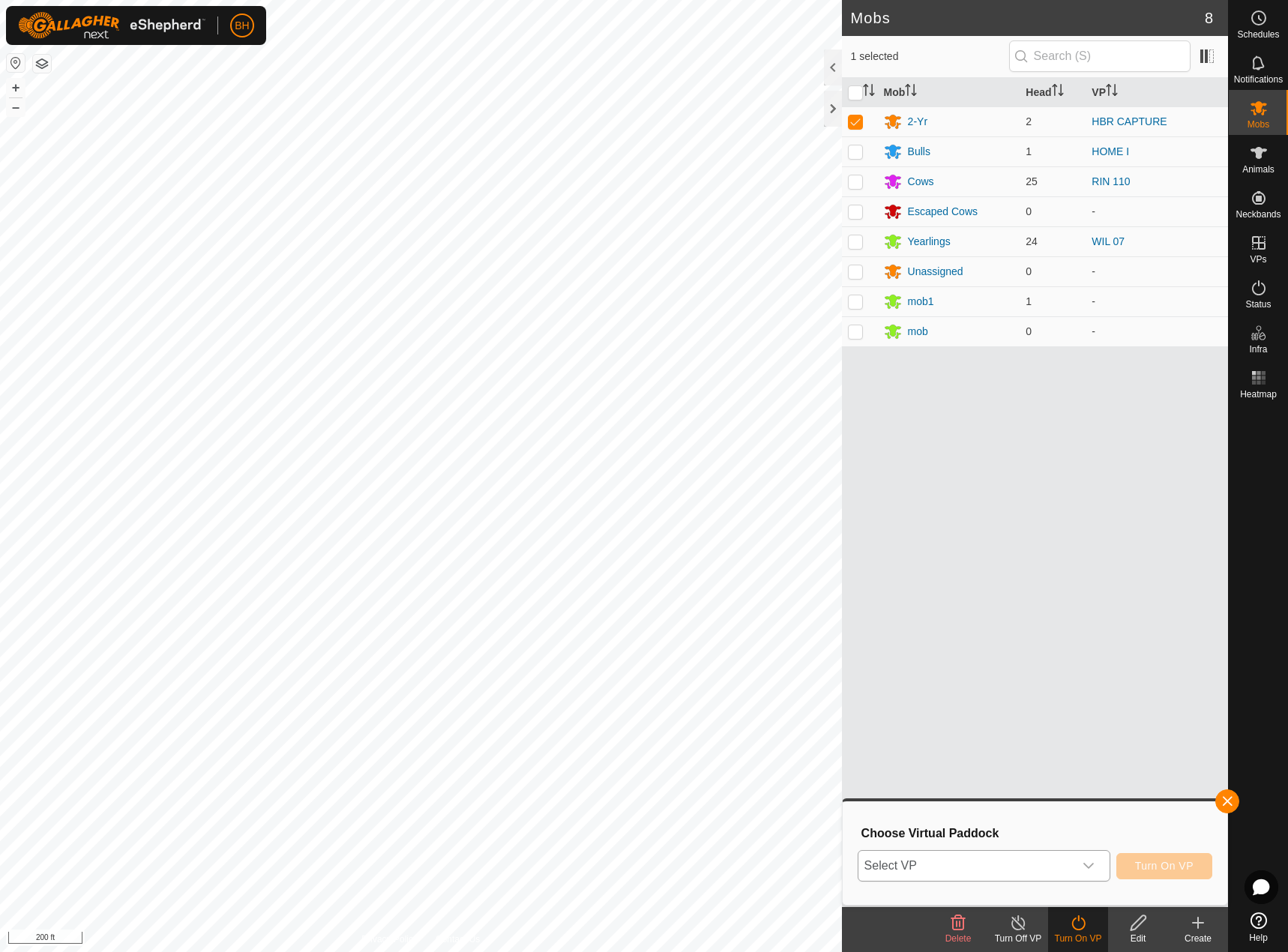
click at [1048, 869] on span "Select VP" at bounding box center [966, 866] width 215 height 30
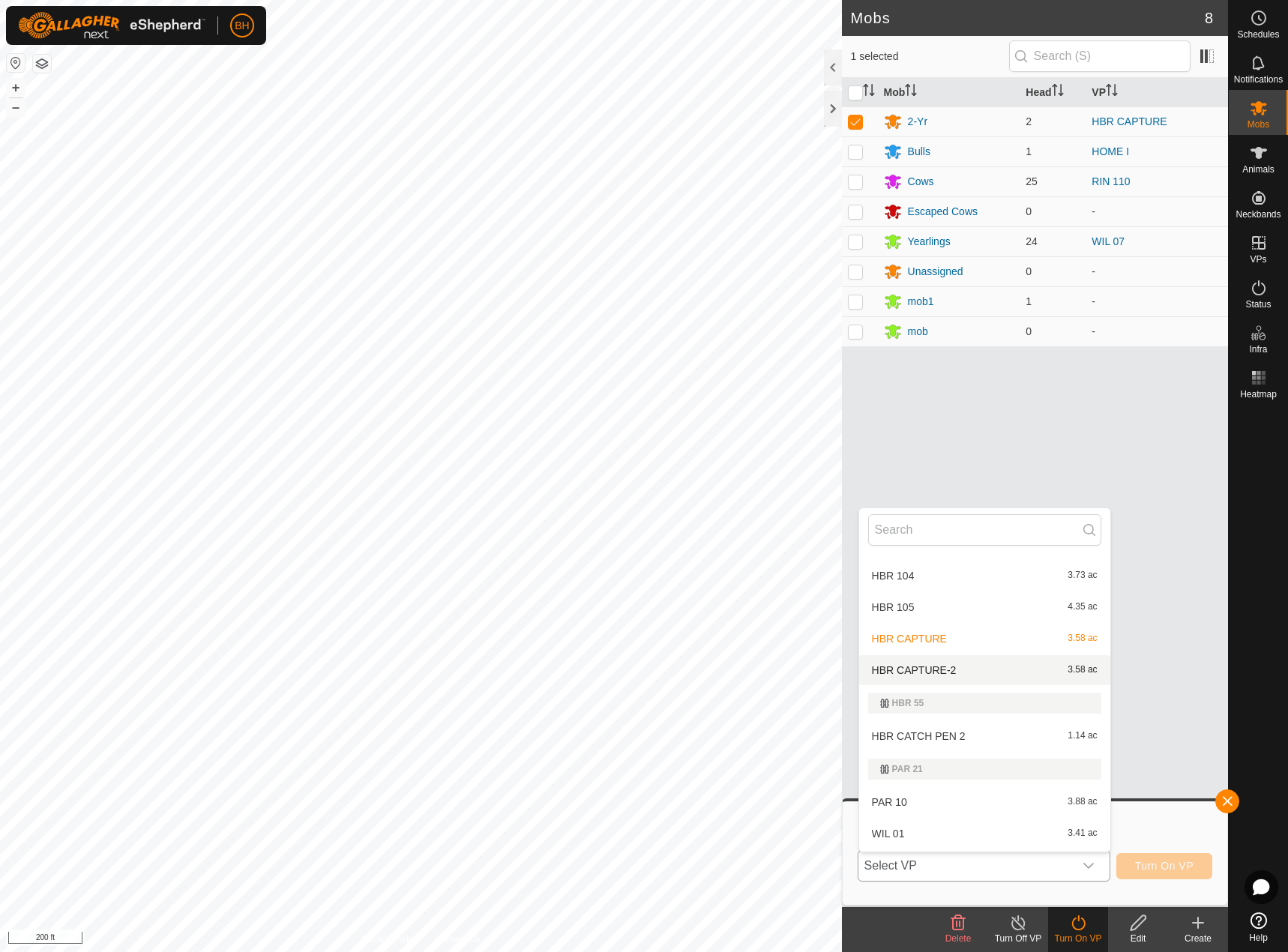
scroll to position [249, 0]
click at [979, 673] on li "HBR CAPTURE-2 3.58 ac" at bounding box center [984, 671] width 252 height 30
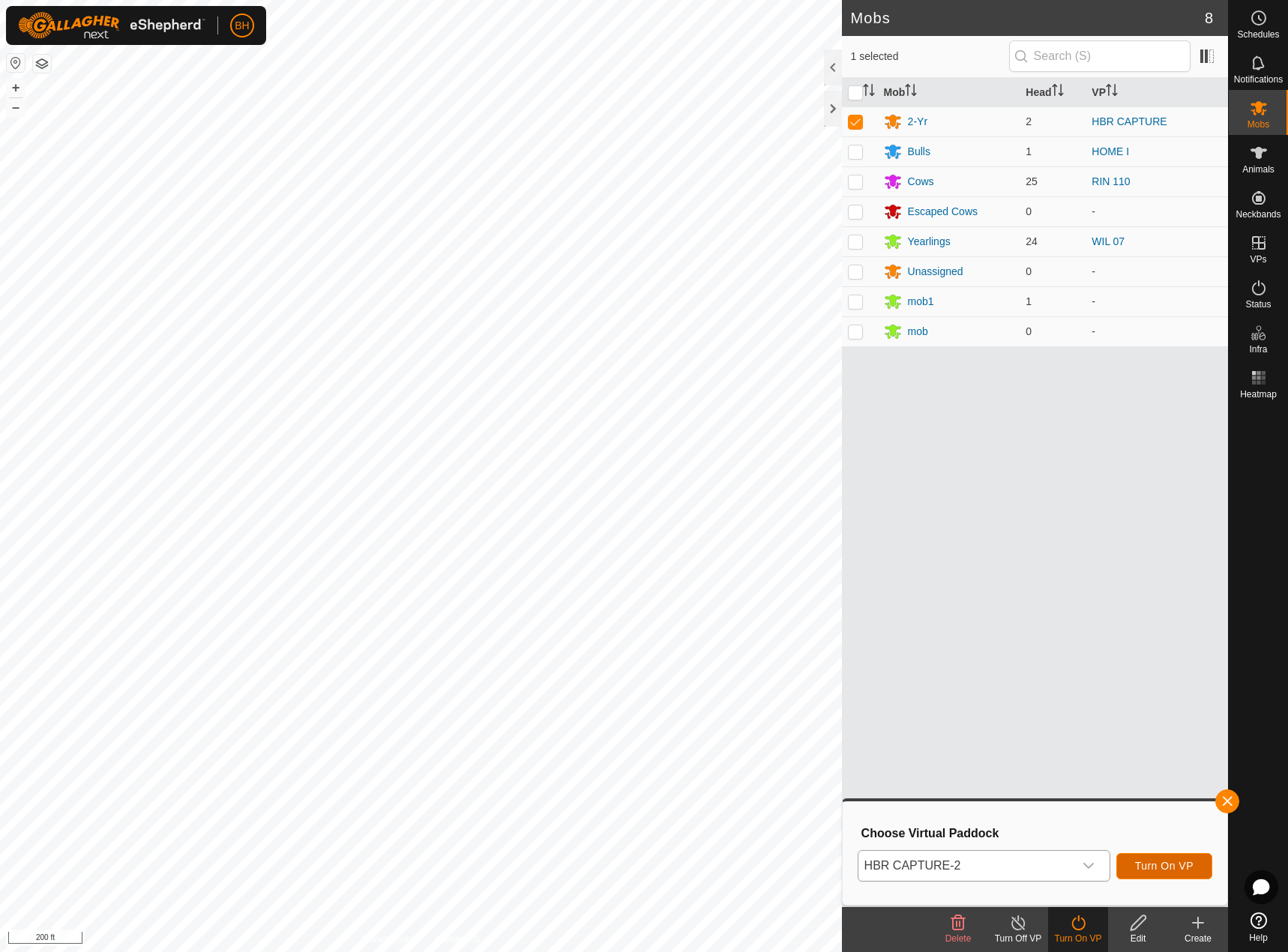
click at [1153, 863] on span "Turn On VP" at bounding box center [1164, 866] width 59 height 12
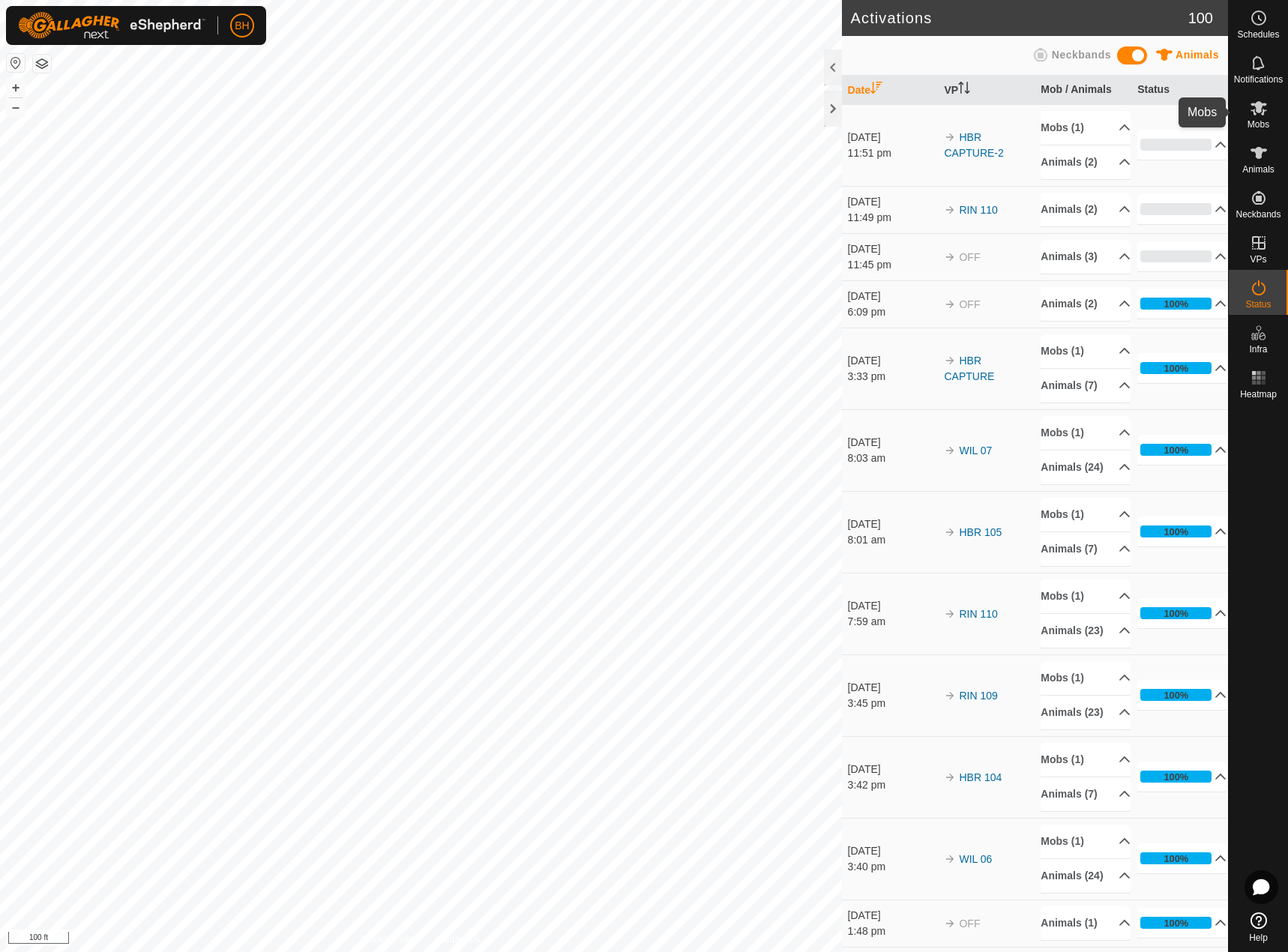
click at [1250, 117] on es-mob-svg-icon at bounding box center [1258, 108] width 27 height 24
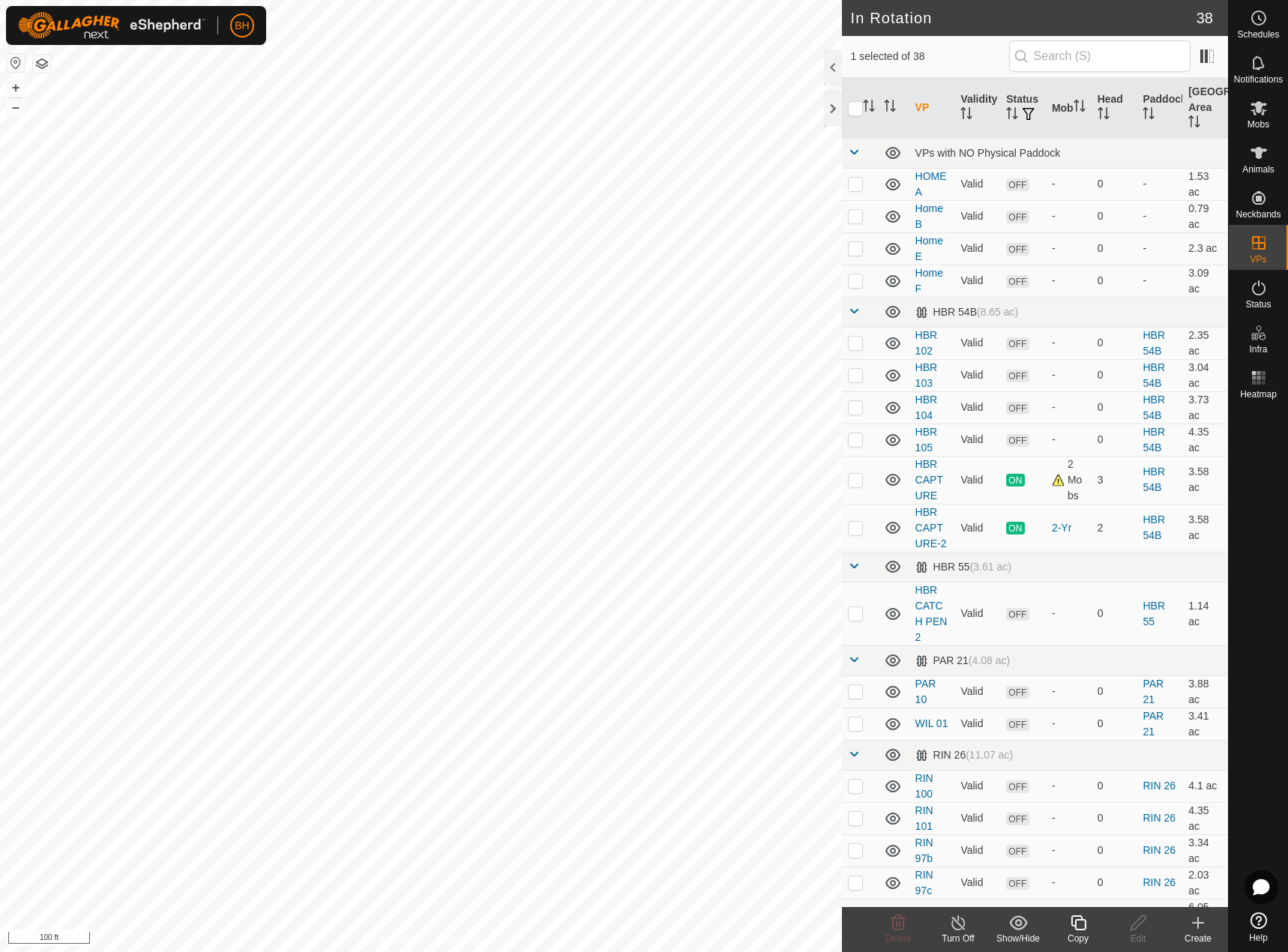
click at [1081, 934] on div "Copy" at bounding box center [1078, 939] width 60 height 14
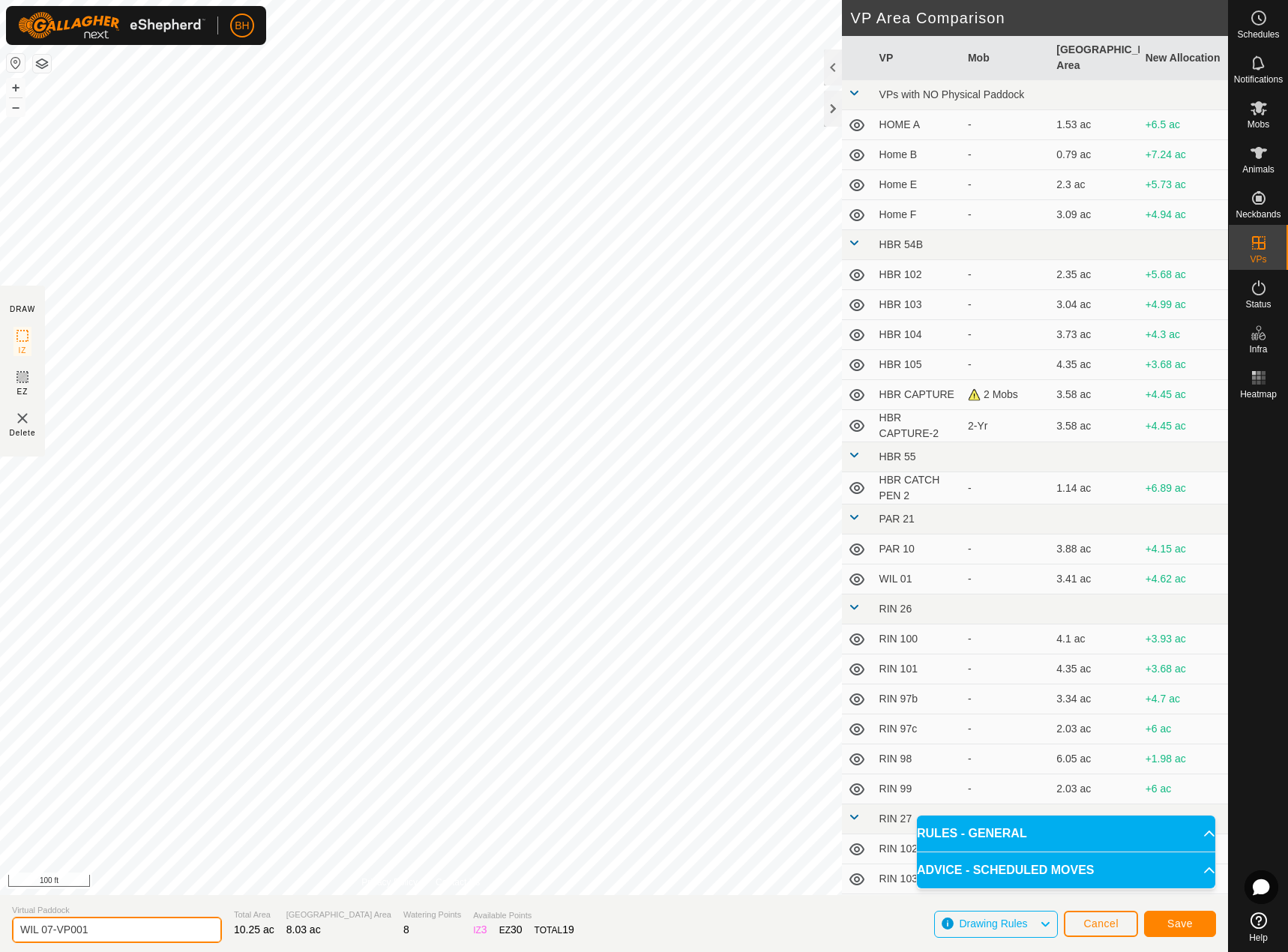
drag, startPoint x: 56, startPoint y: 928, endPoint x: 201, endPoint y: 957, distance: 147.9
click at [201, 952] on html "BH Schedules Notifications Mobs Animals Neckbands VPs Status Infra Heatmap Help…" at bounding box center [644, 476] width 1288 height 952
type input "WIL 08"
click at [1195, 932] on button "Save" at bounding box center [1180, 924] width 72 height 26
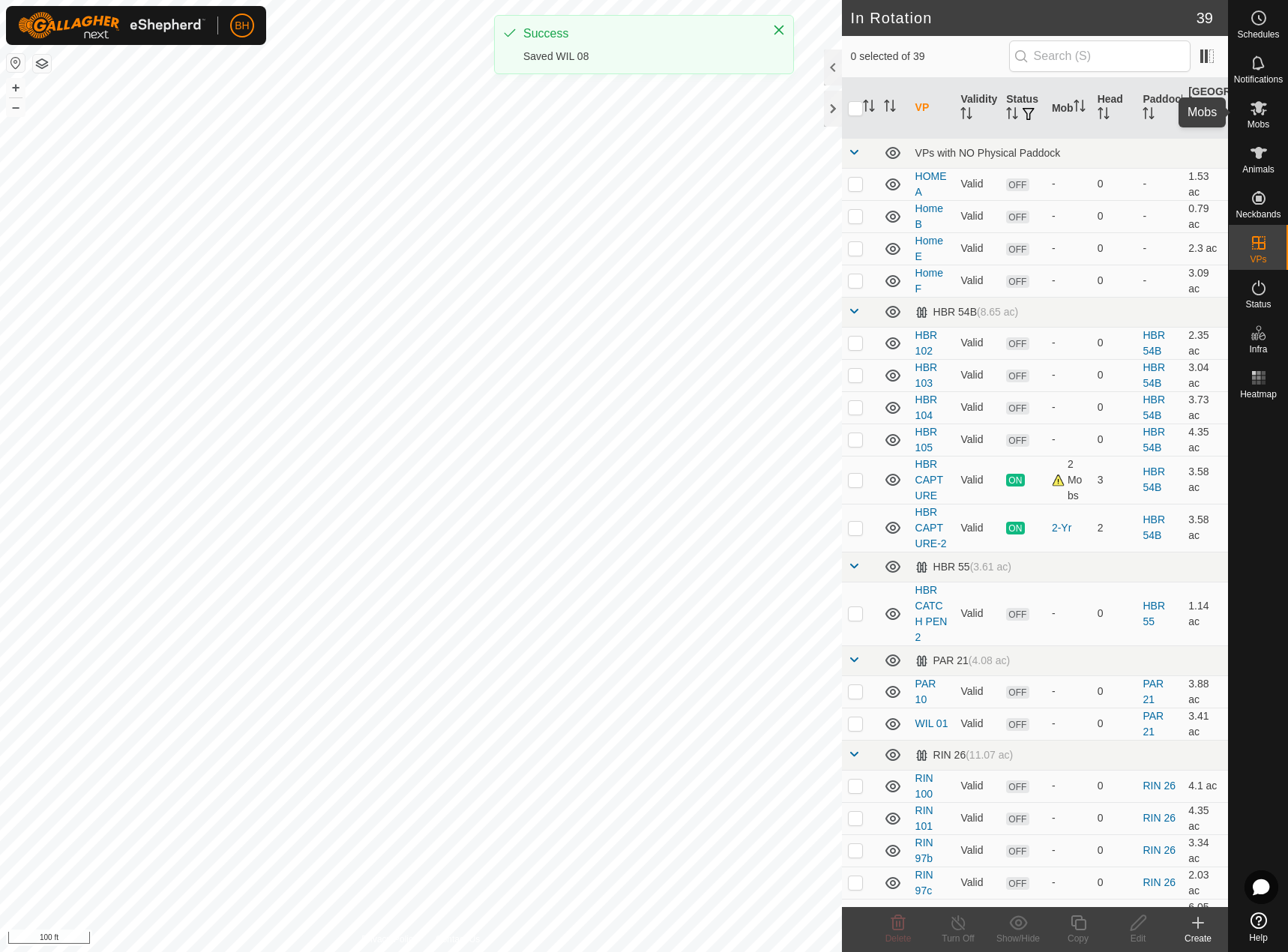
click at [1260, 110] on icon at bounding box center [1258, 108] width 17 height 14
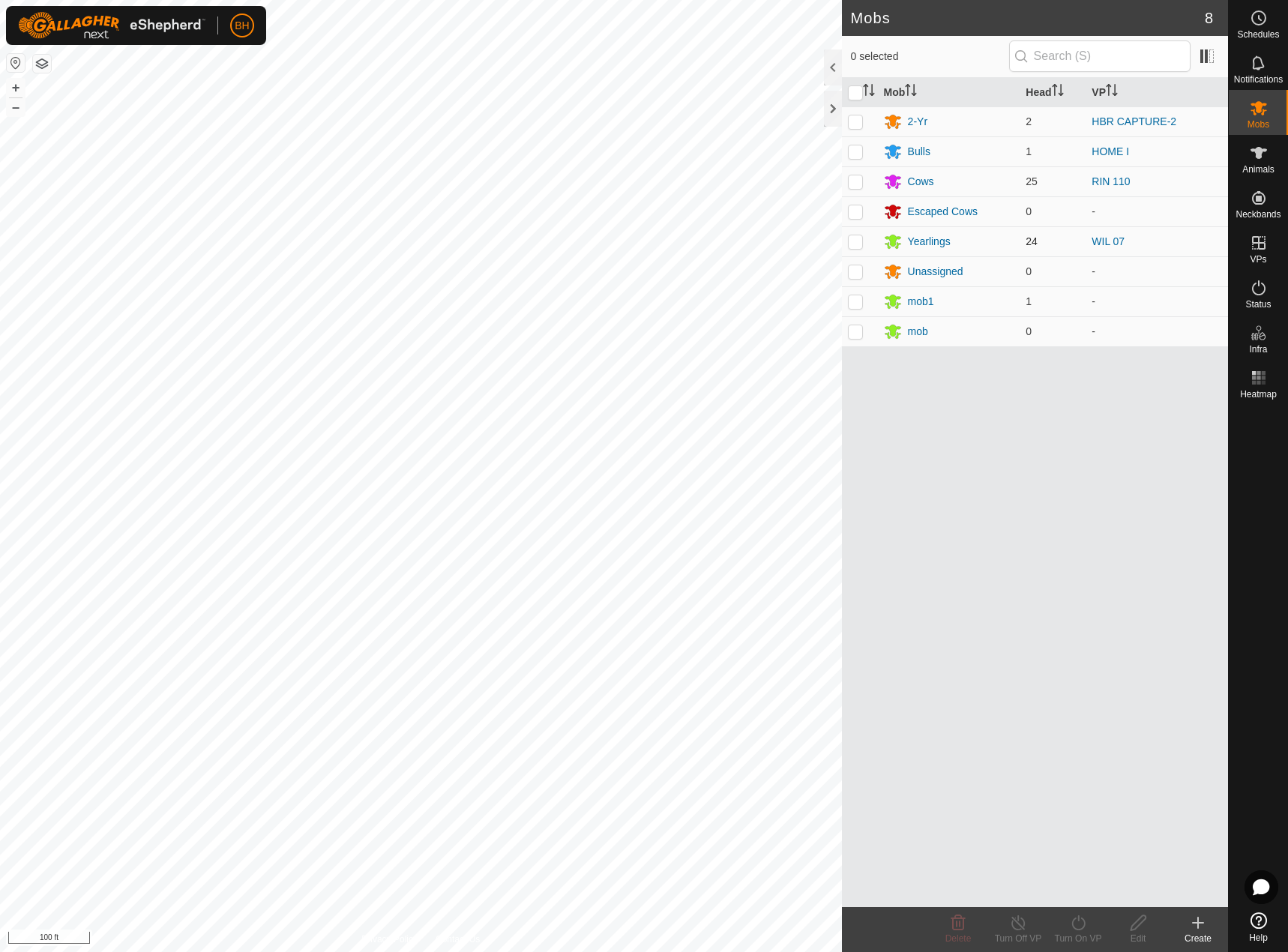
click at [853, 243] on p-checkbox at bounding box center [855, 242] width 15 height 12
checkbox input "true"
click at [1086, 928] on icon at bounding box center [1078, 923] width 19 height 18
click at [1058, 866] on link "Later" at bounding box center [1122, 859] width 149 height 30
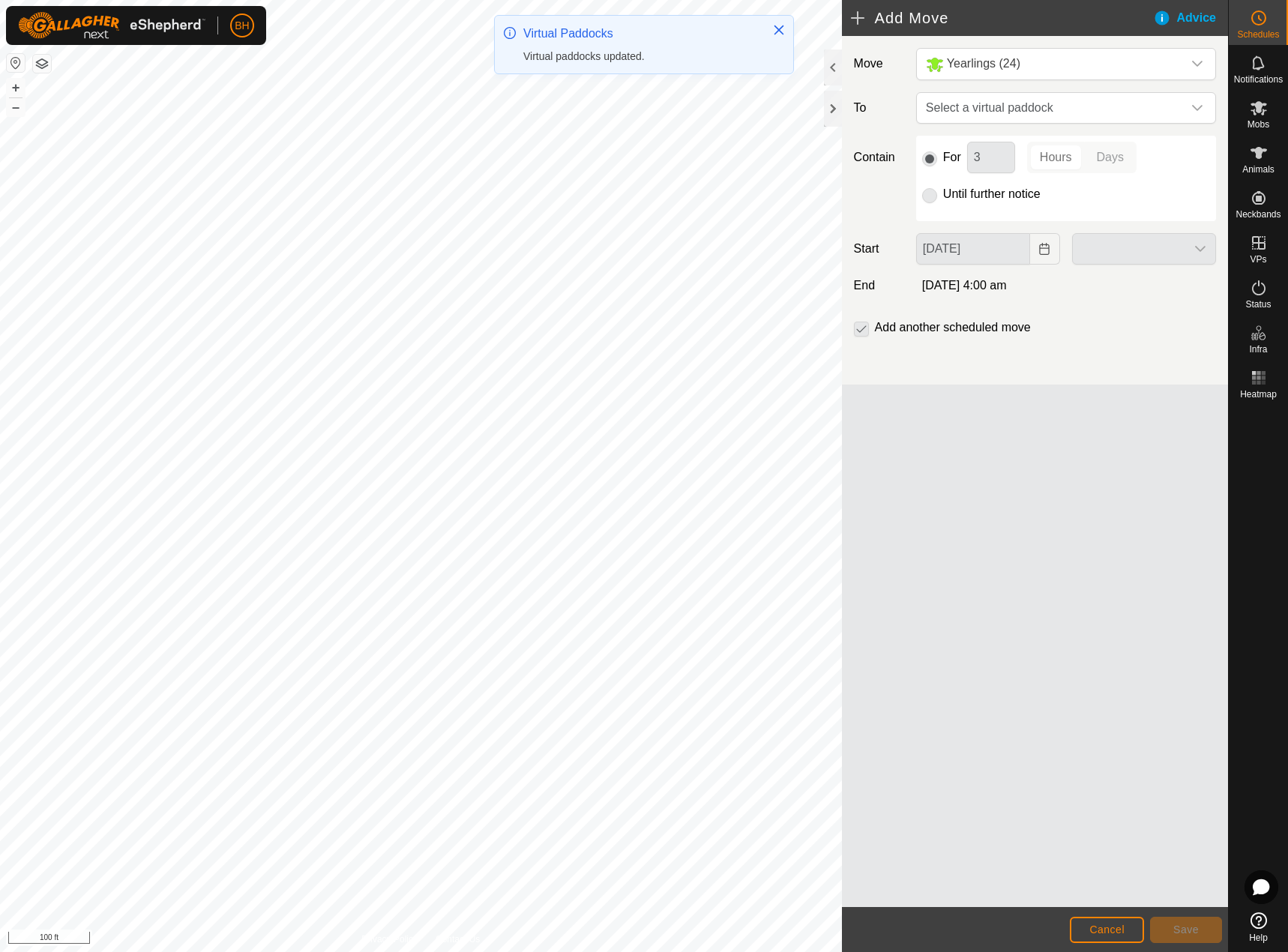
click at [1119, 950] on footer "Cancel Save" at bounding box center [1034, 929] width 386 height 45
click at [1116, 934] on span "Cancel" at bounding box center [1106, 930] width 35 height 12
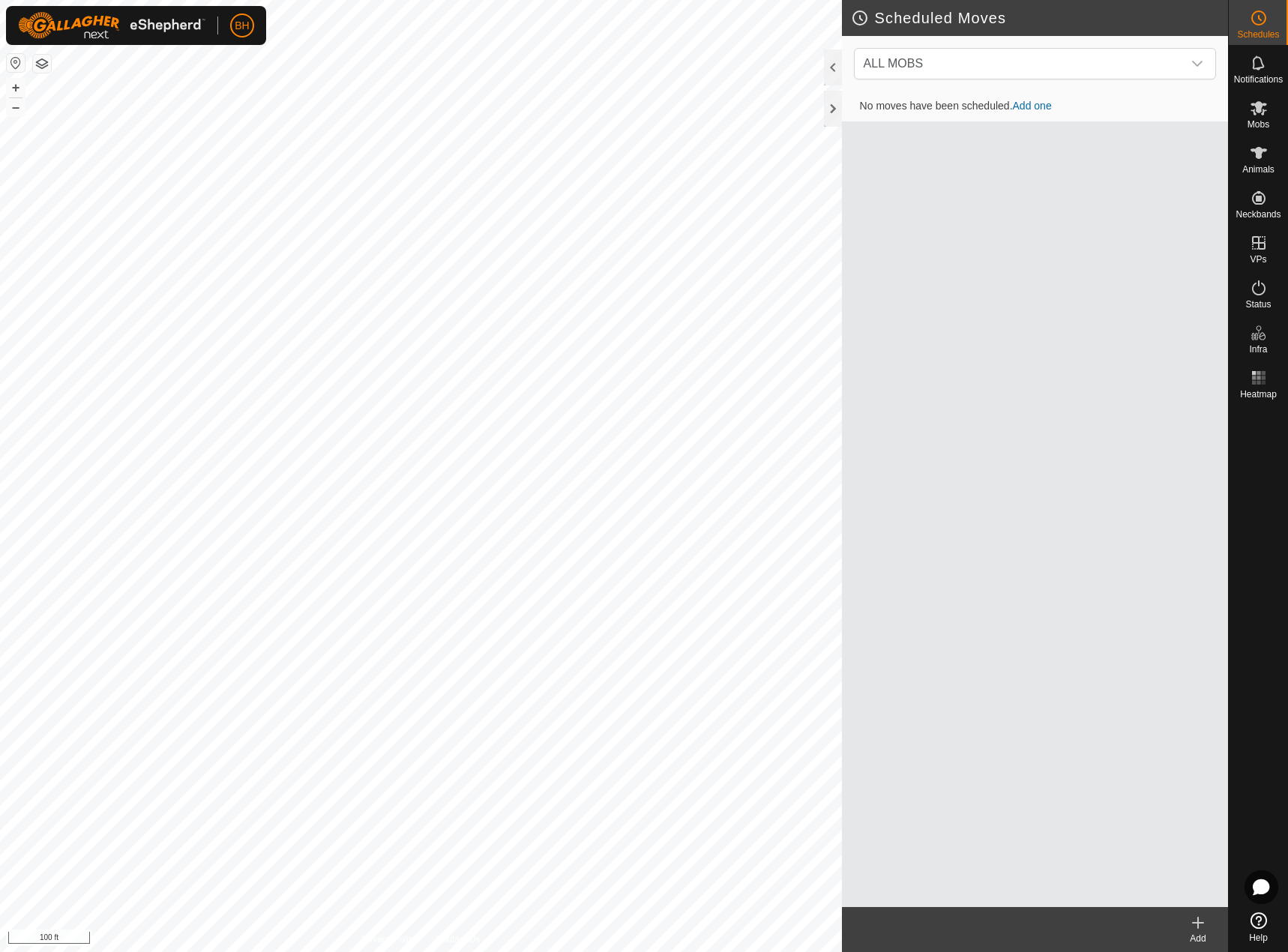
drag, startPoint x: 1086, startPoint y: 717, endPoint x: 1096, endPoint y: 711, distance: 11.7
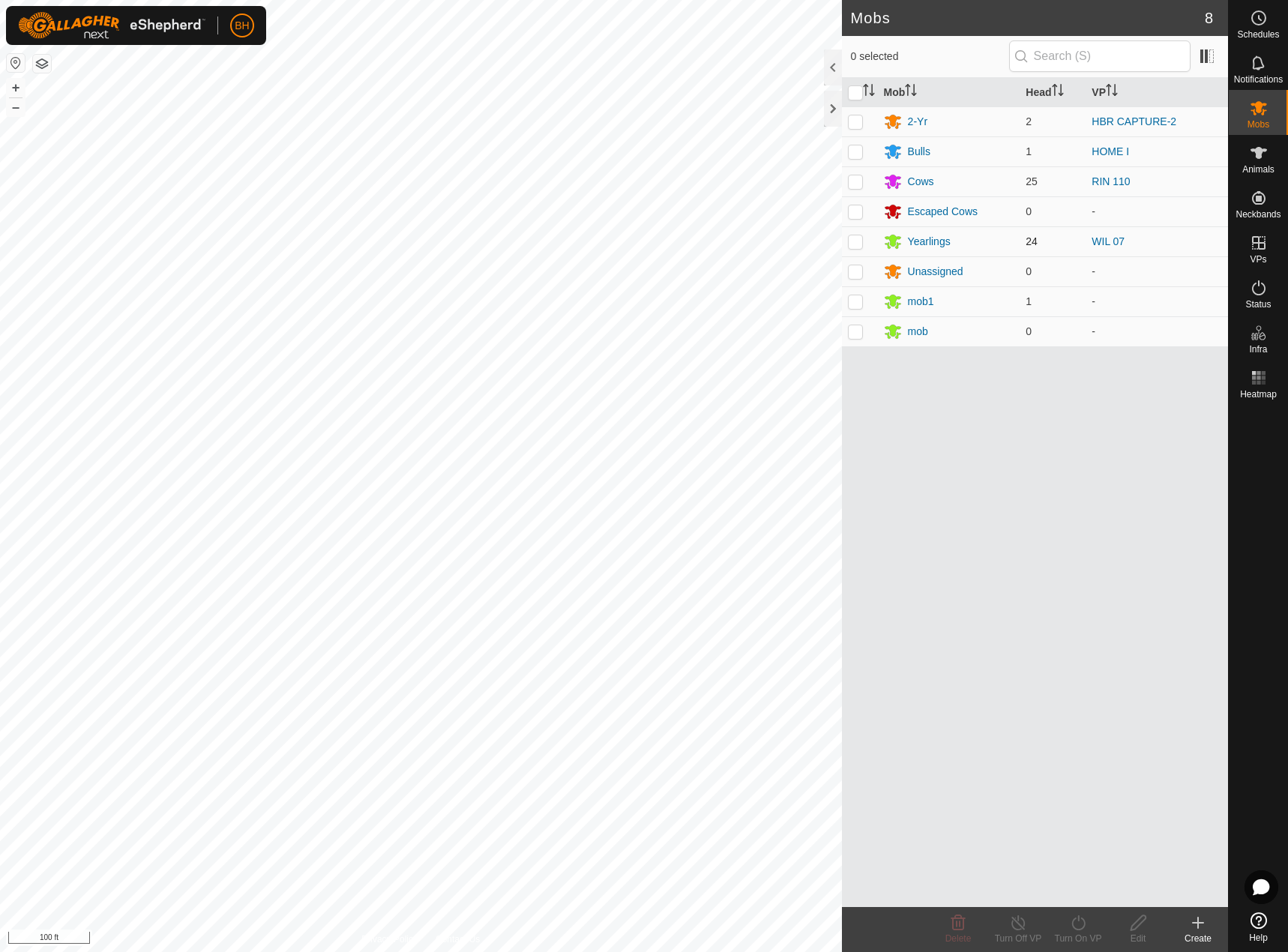
click at [850, 239] on p-checkbox at bounding box center [855, 242] width 15 height 12
checkbox input "true"
click at [1087, 928] on icon at bounding box center [1078, 923] width 19 height 18
click at [1090, 898] on link "Now" at bounding box center [1122, 890] width 149 height 30
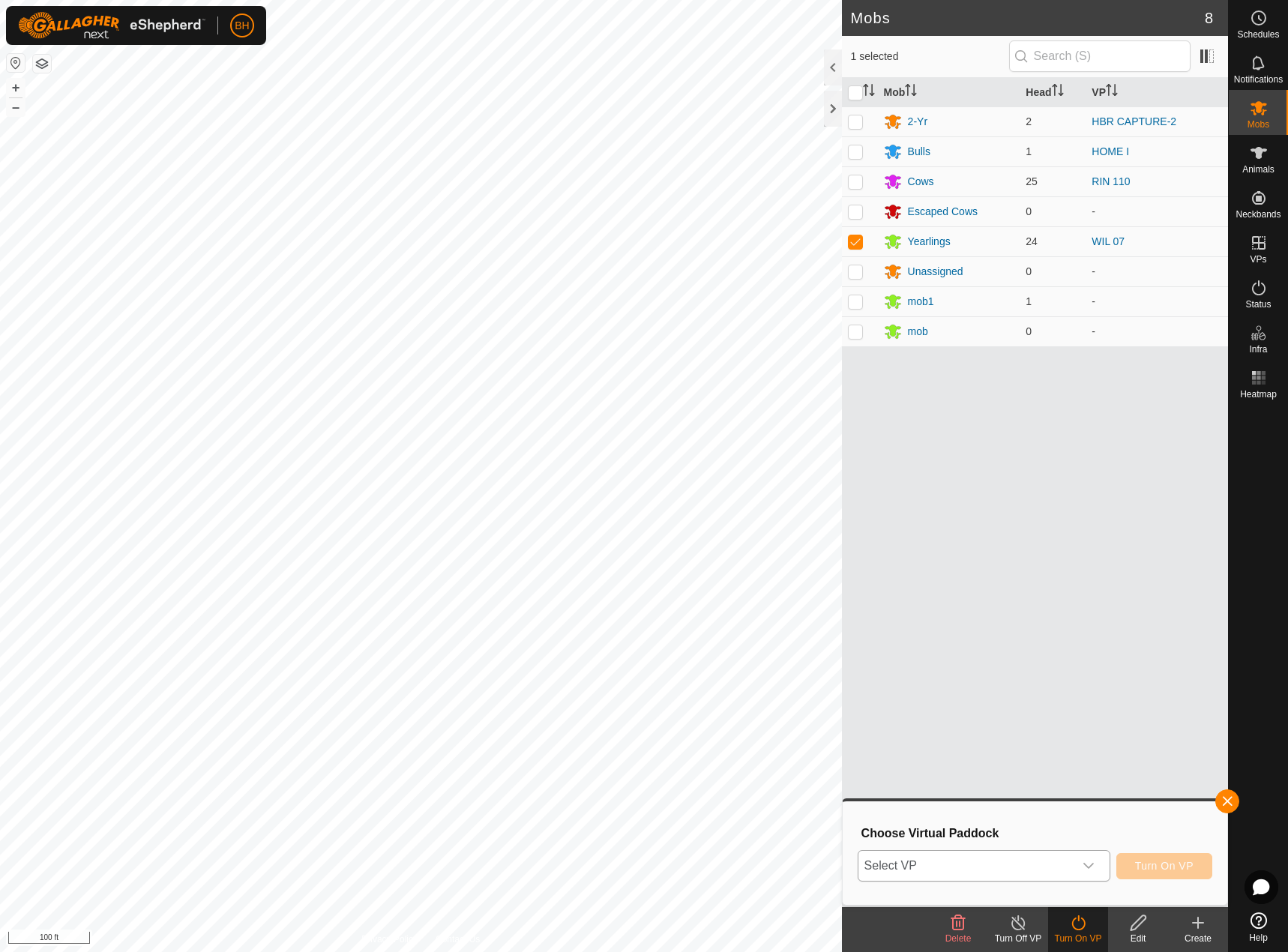
click at [1086, 875] on div "dropdown trigger" at bounding box center [1088, 866] width 30 height 30
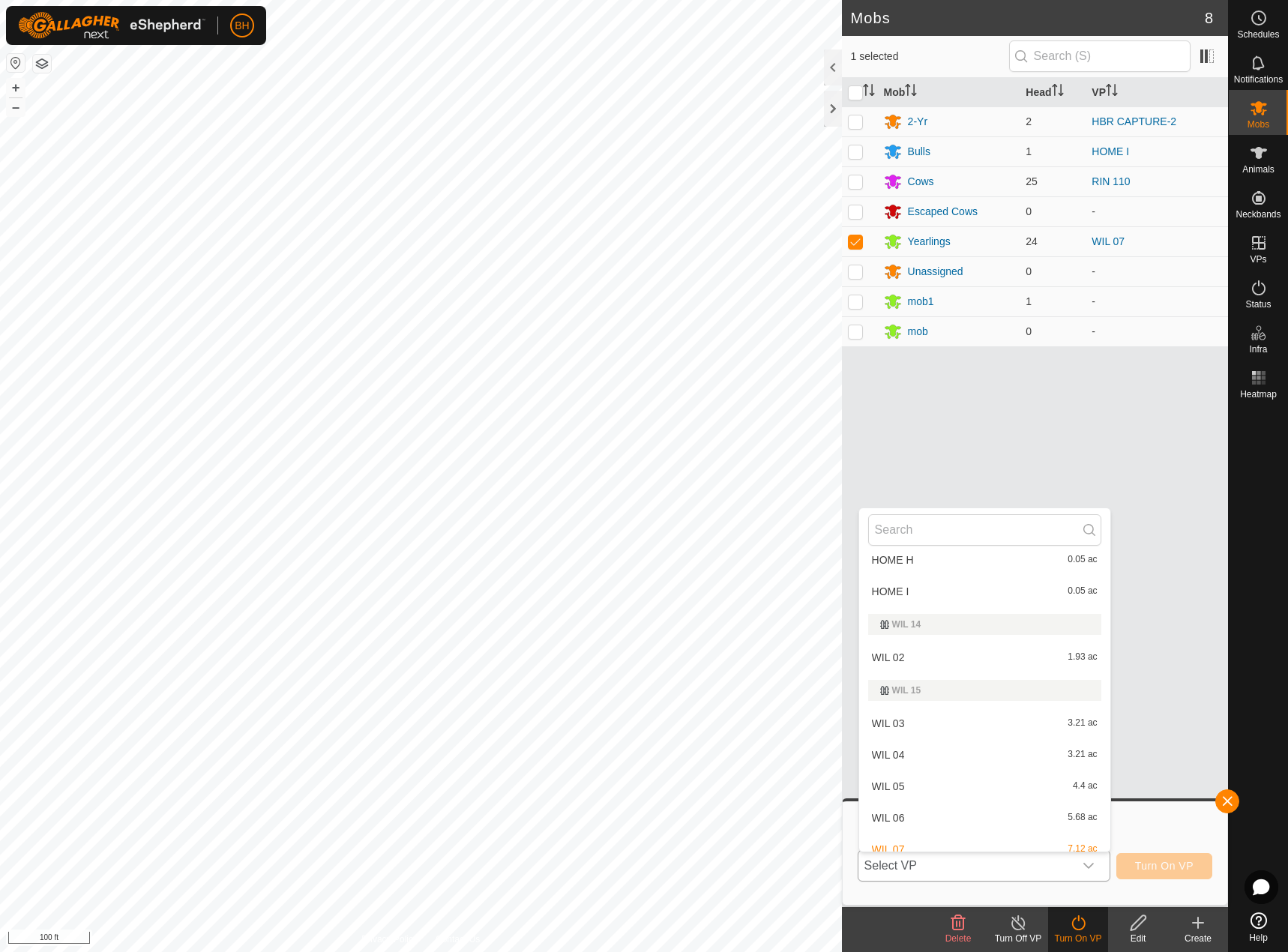
scroll to position [1238, 0]
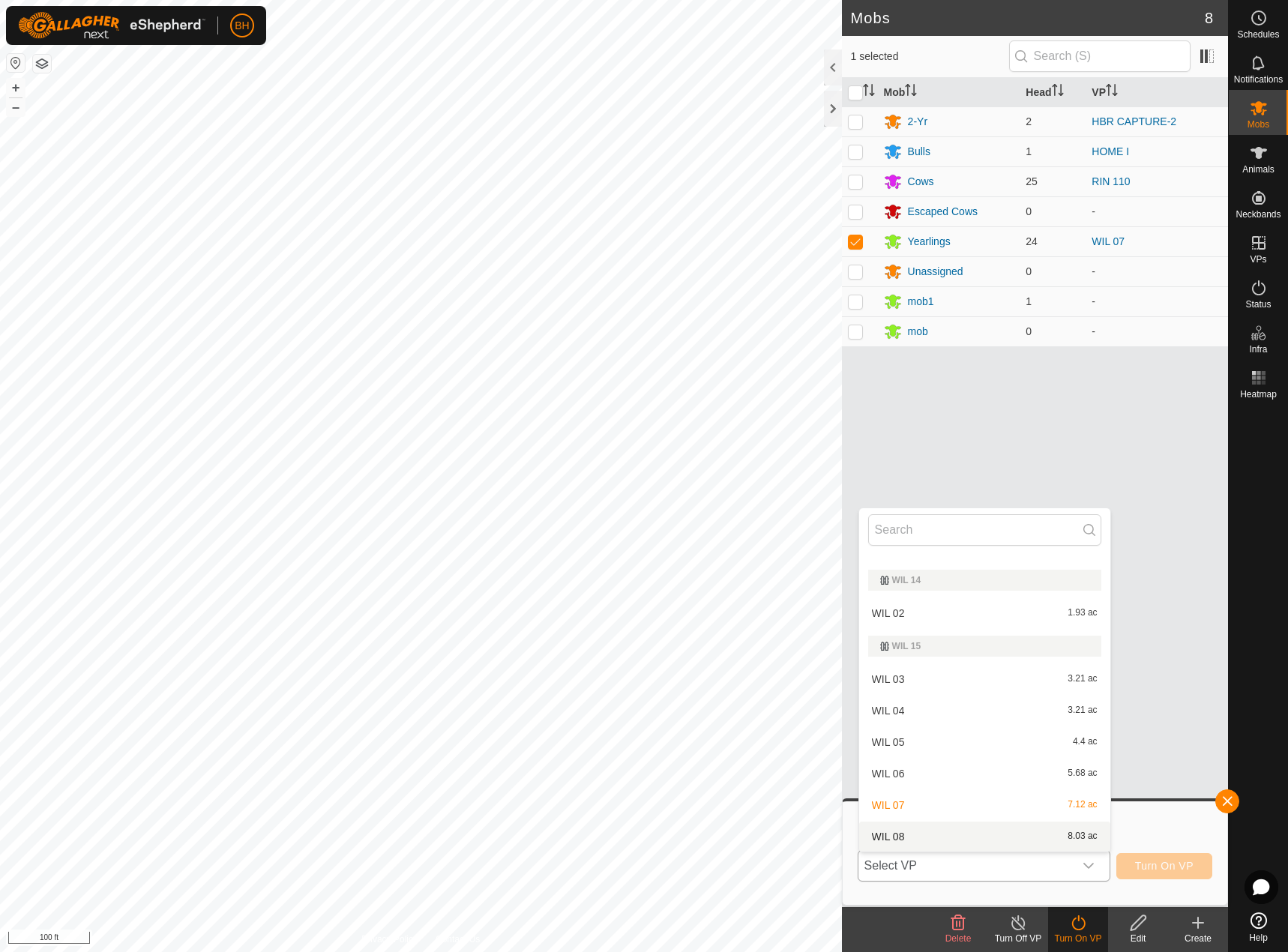
click at [994, 843] on li "WIL 08 8.03 ac" at bounding box center [984, 837] width 252 height 30
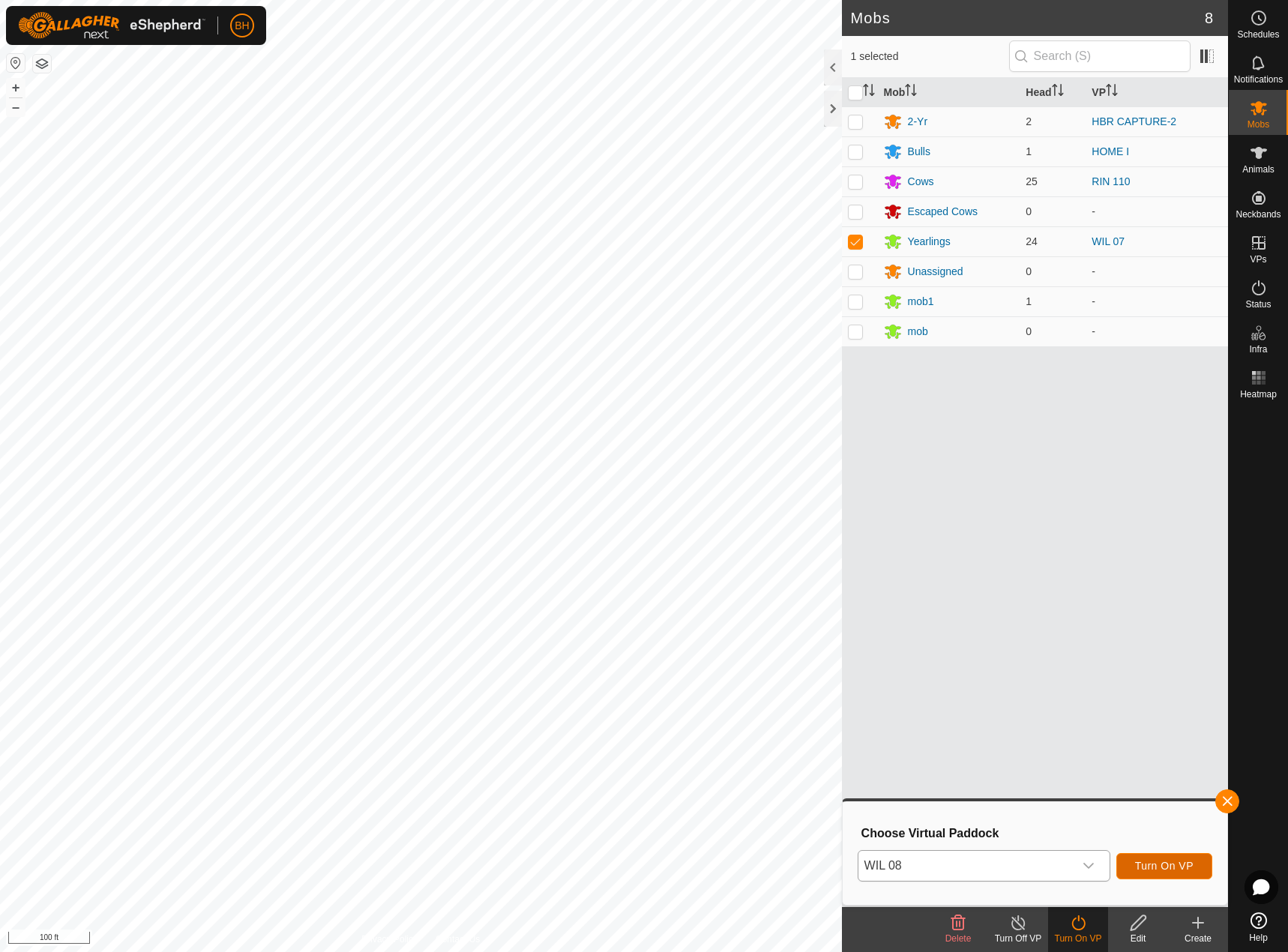
click at [1165, 863] on span "Turn On VP" at bounding box center [1164, 866] width 59 height 12
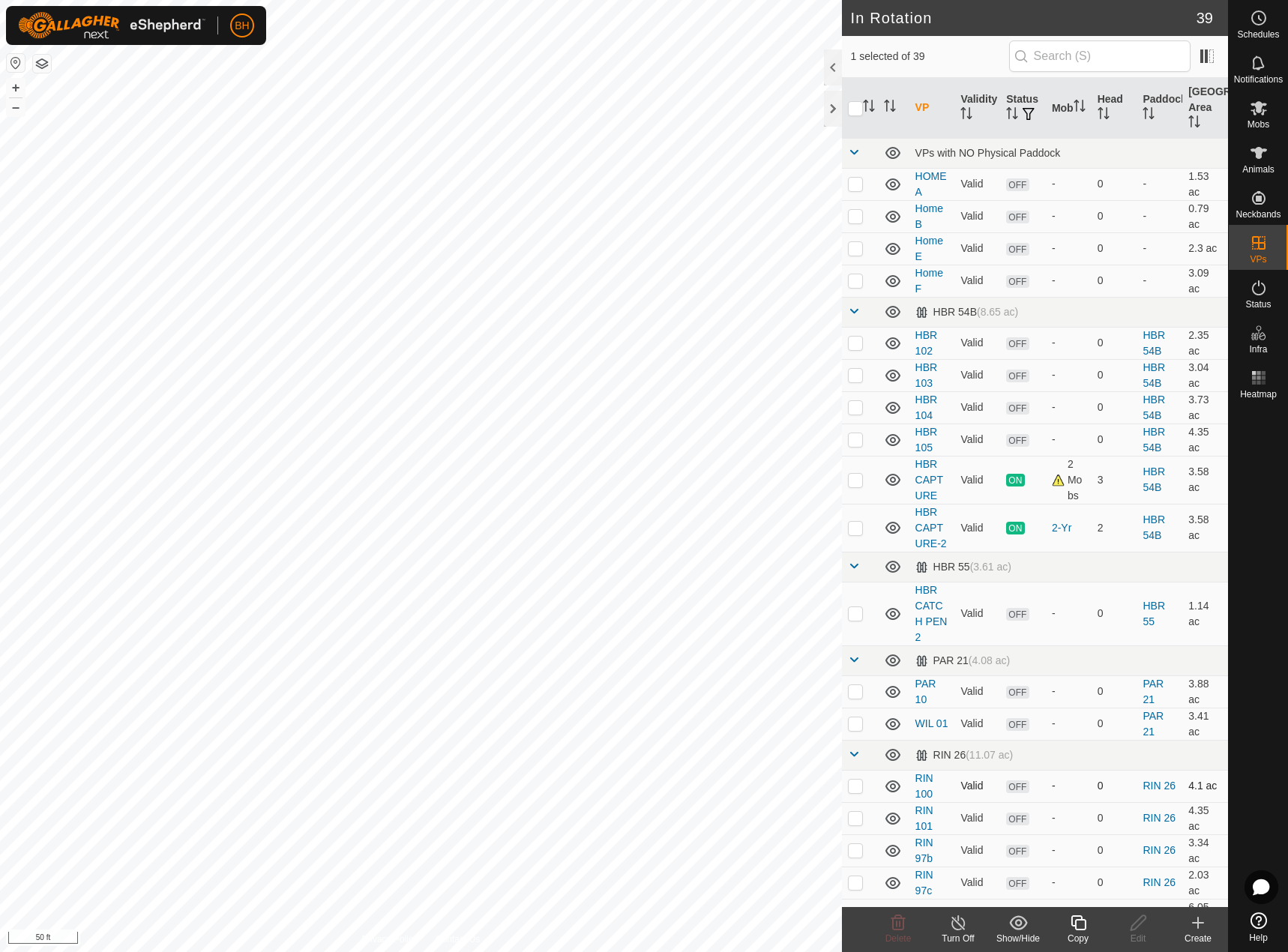
click at [872, 769] on div "In Rotation 39 1 selected of 39 VP Validity Status Mob Head Paddock Grazing Are…" at bounding box center [614, 476] width 1228 height 952
click at [1084, 931] on icon at bounding box center [1078, 923] width 19 height 18
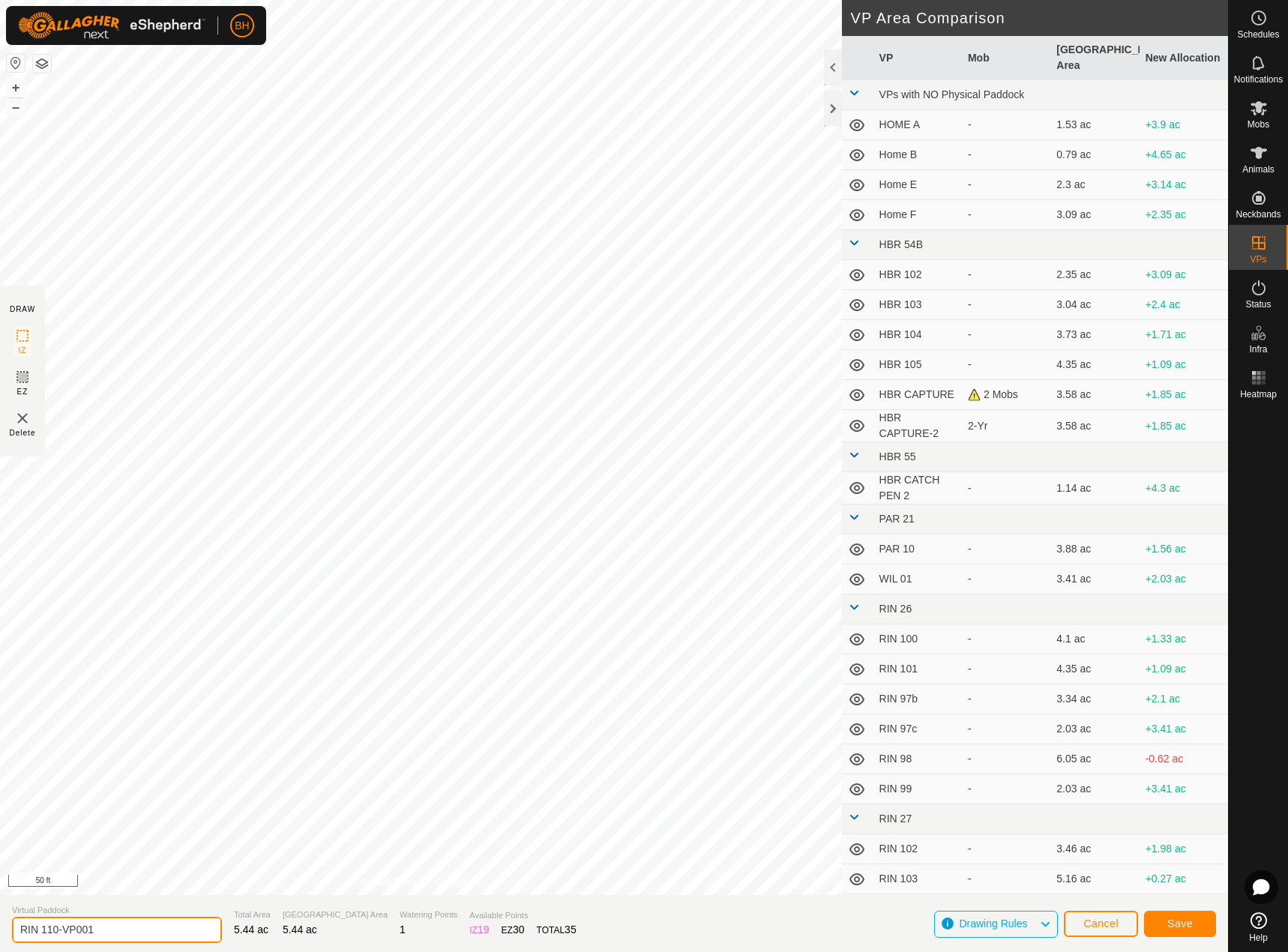
drag, startPoint x: 52, startPoint y: 928, endPoint x: 285, endPoint y: 989, distance: 240.9
click at [285, 952] on html "BH Schedules Notifications Mobs Animals Neckbands VPs Status Infra Heatmap Help…" at bounding box center [644, 476] width 1288 height 952
type input "RIN 111"
click at [1207, 914] on button "Save" at bounding box center [1180, 924] width 72 height 26
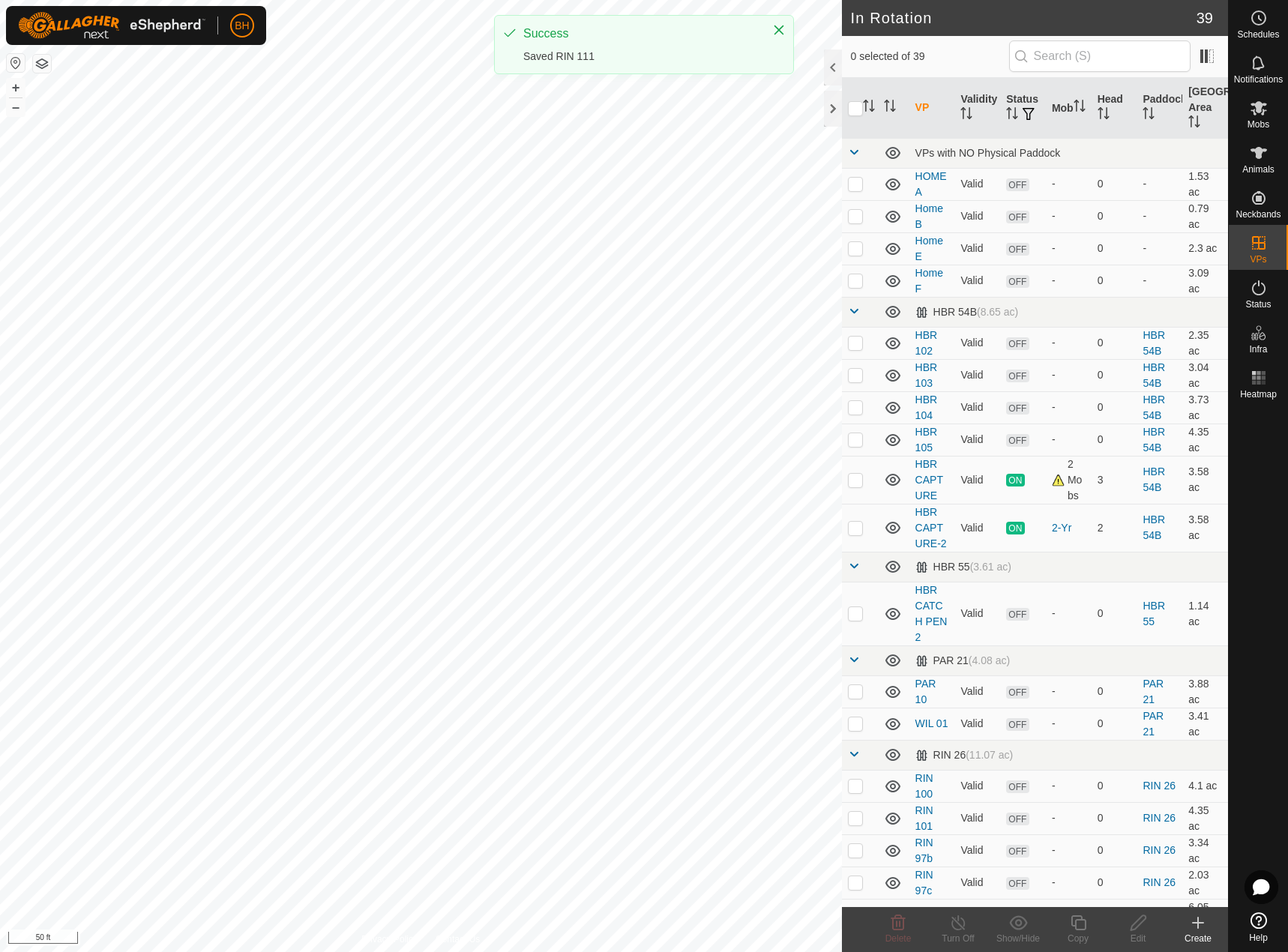
click at [1279, 120] on div "Mobs" at bounding box center [1258, 112] width 59 height 45
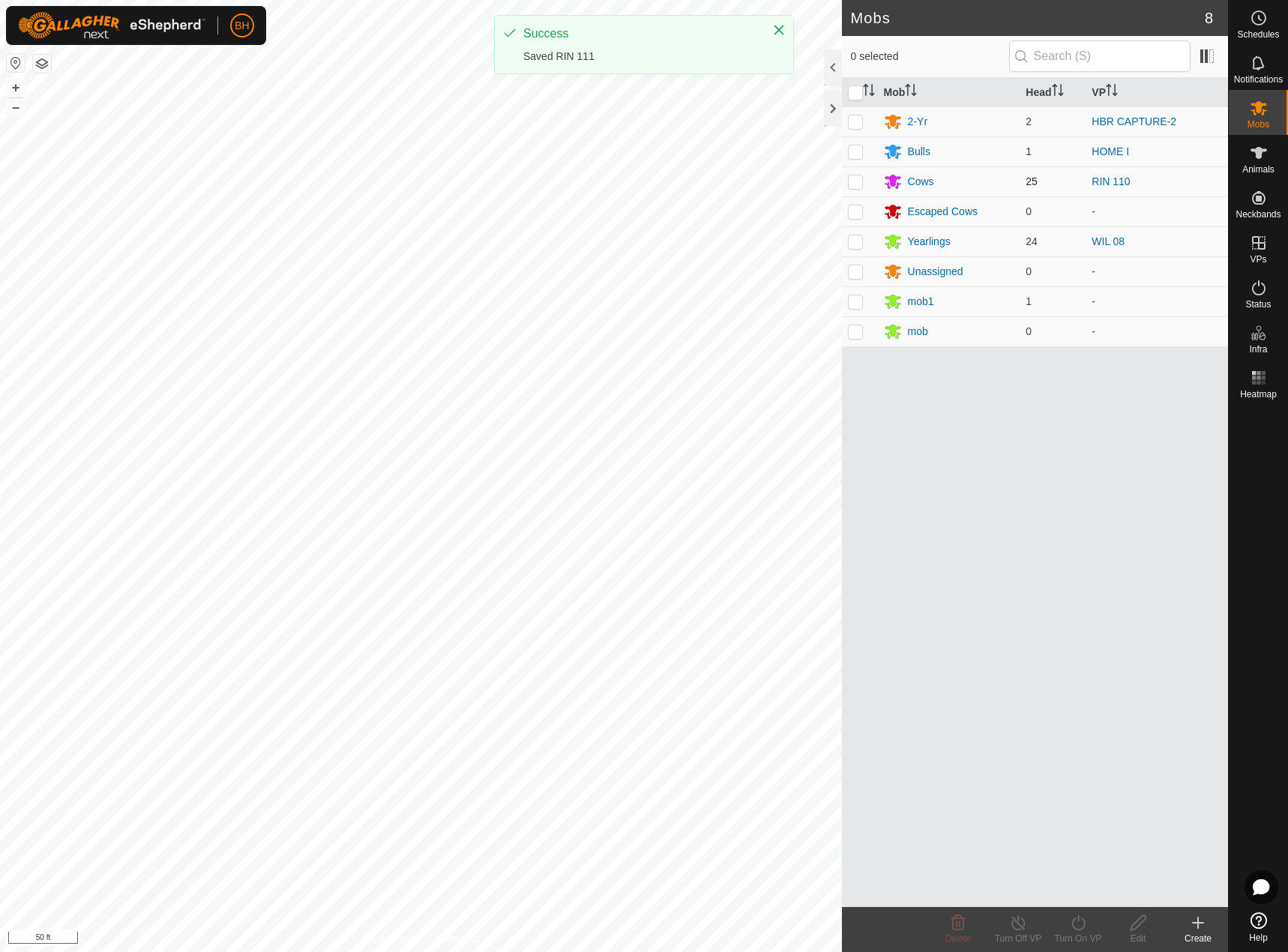
click at [852, 182] on p-checkbox at bounding box center [855, 182] width 15 height 12
checkbox input "true"
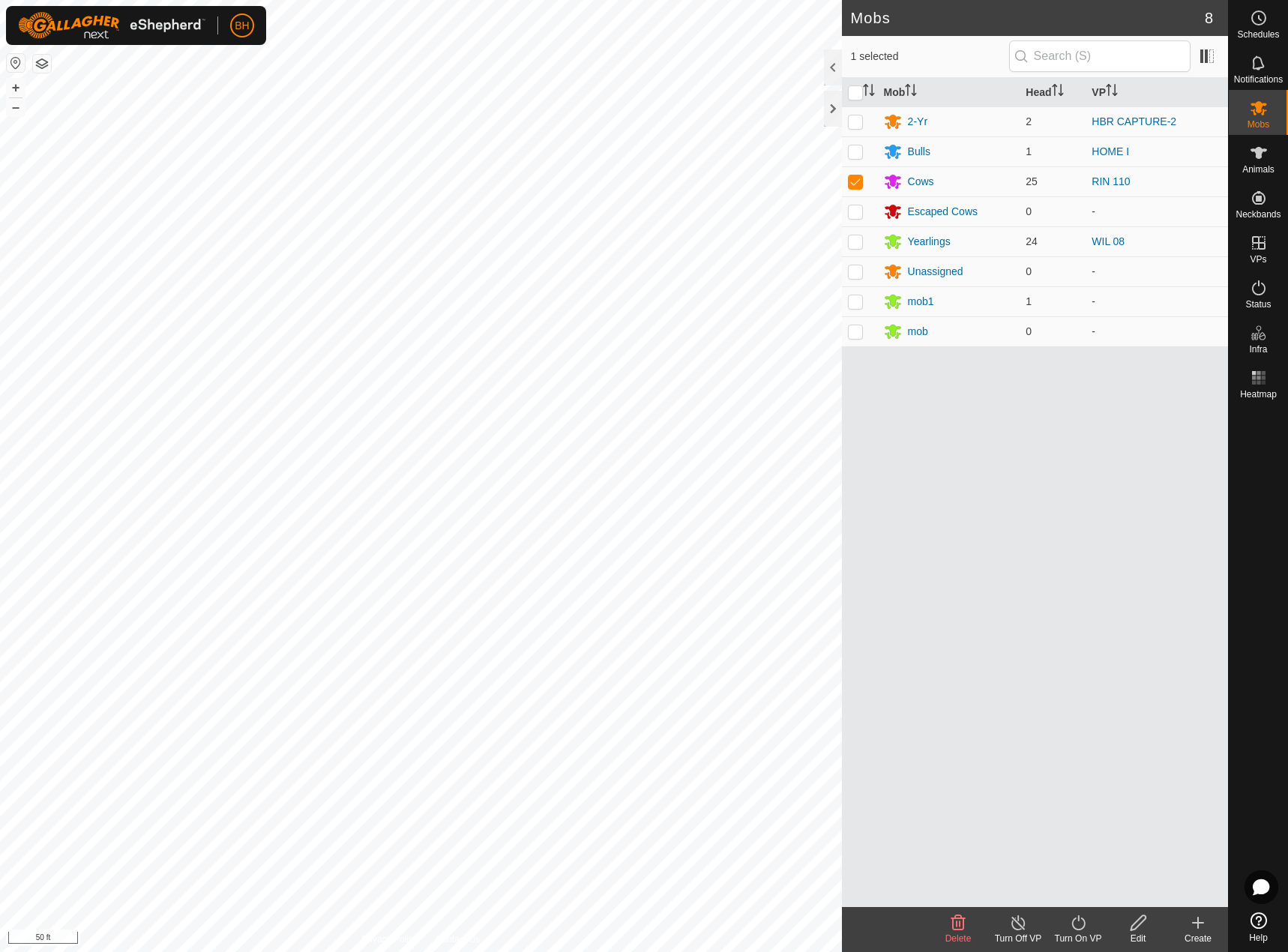
click at [1092, 933] on div "Turn On VP" at bounding box center [1078, 939] width 60 height 14
click at [1088, 906] on div "Mob Head VP 2-Yr 2 HBR CAPTURE-2 Bulls 1 HOME I Cows 25 RIN 110 Escaped Cows 0 …" at bounding box center [1034, 492] width 386 height 829
click at [1091, 897] on div "Mob Head VP 2-Yr 2 HBR CAPTURE-2 Bulls 1 HOME I Cows 25 RIN 110 Escaped Cows 0 …" at bounding box center [1034, 492] width 386 height 829
click at [1071, 934] on div "Turn On VP" at bounding box center [1078, 939] width 60 height 14
click at [1078, 925] on icon at bounding box center [1078, 923] width 19 height 18
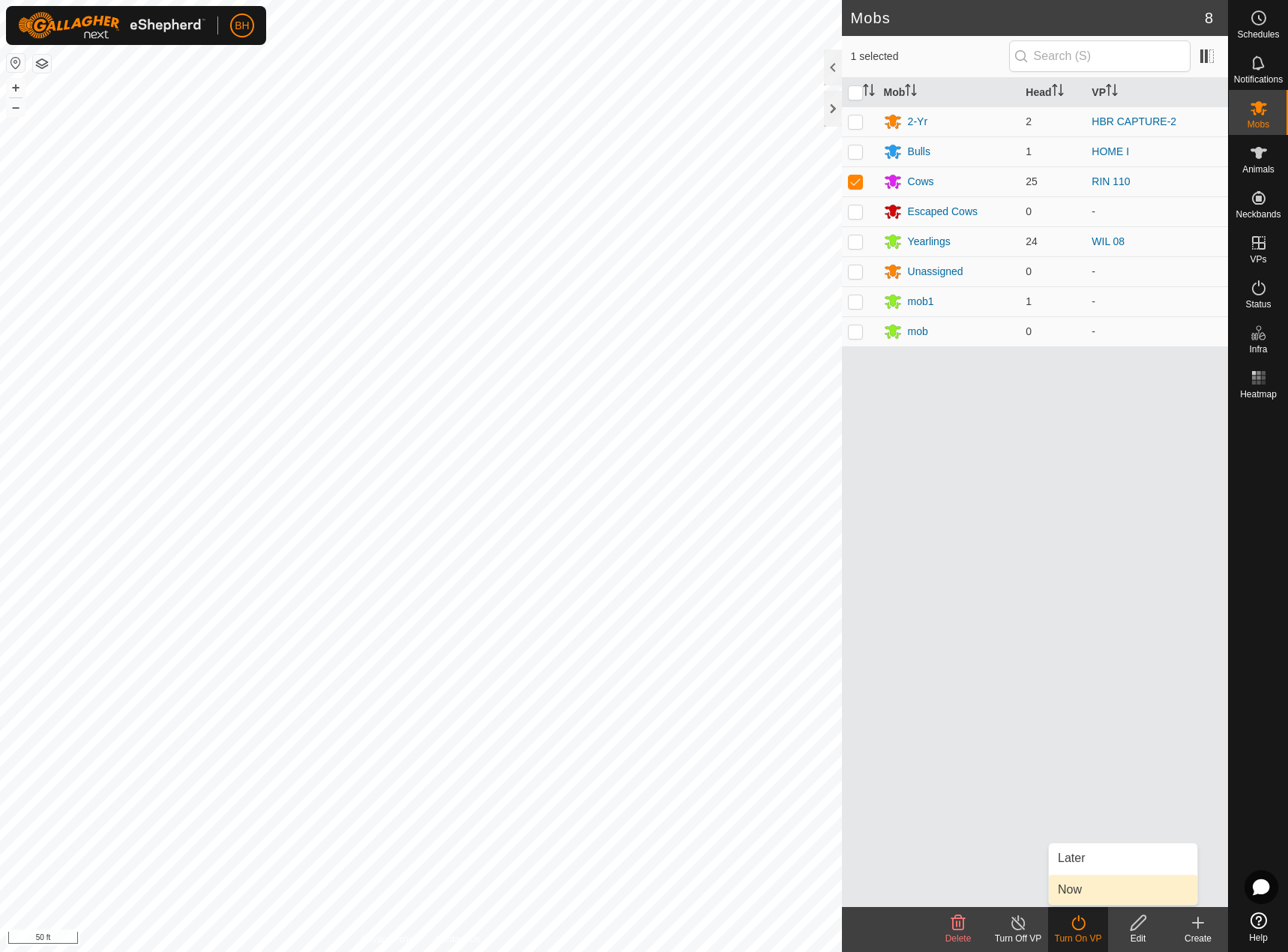
click at [1084, 889] on link "Now" at bounding box center [1122, 890] width 149 height 30
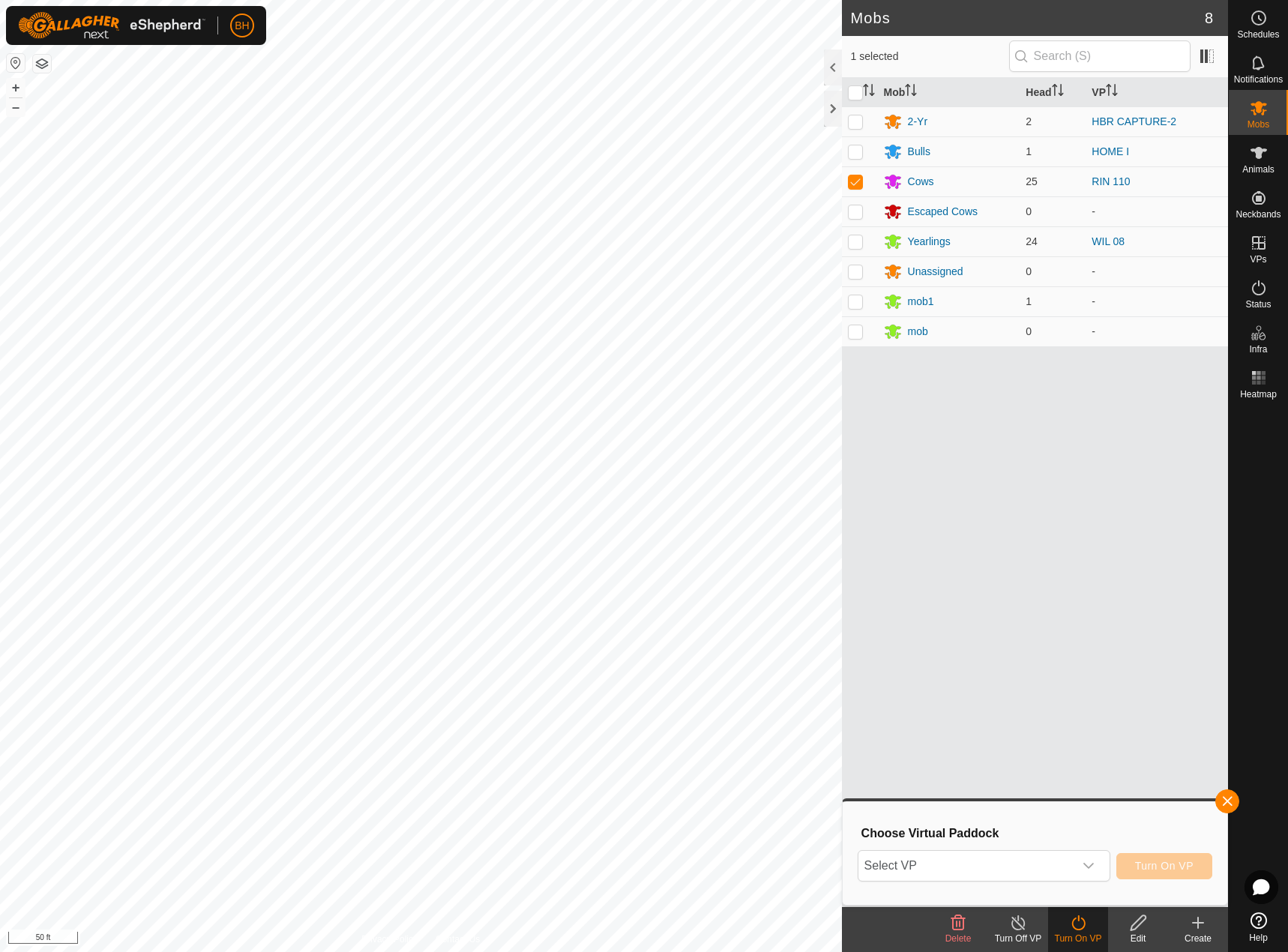
click at [1070, 844] on div "Choose Virtual Paddock Select VP Turn On VP" at bounding box center [1034, 854] width 366 height 86
click at [1069, 868] on span "Select VP" at bounding box center [966, 866] width 215 height 30
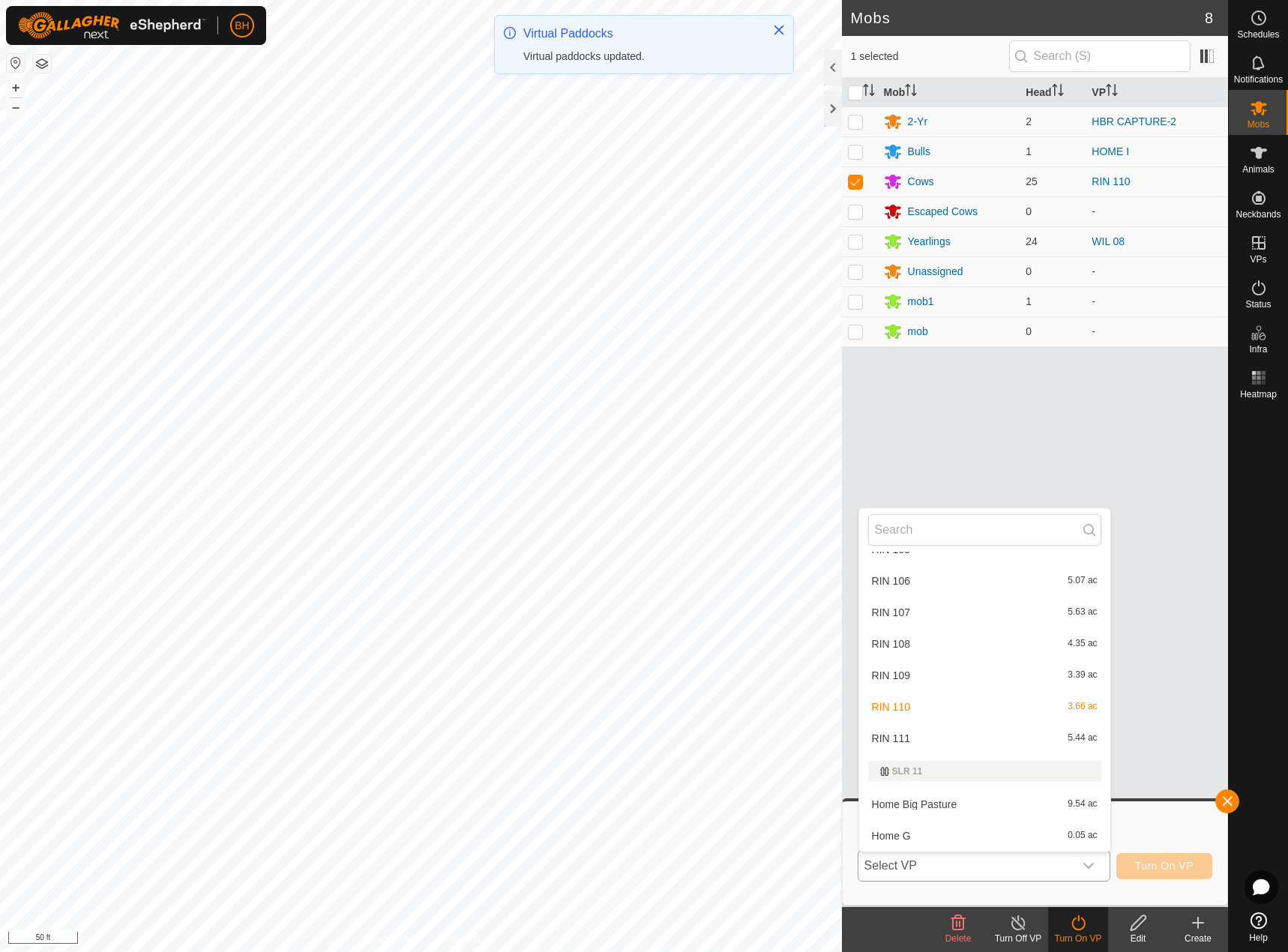
scroll to position [918, 0]
click at [988, 743] on li "RIN 111 5.44 ac" at bounding box center [984, 738] width 252 height 30
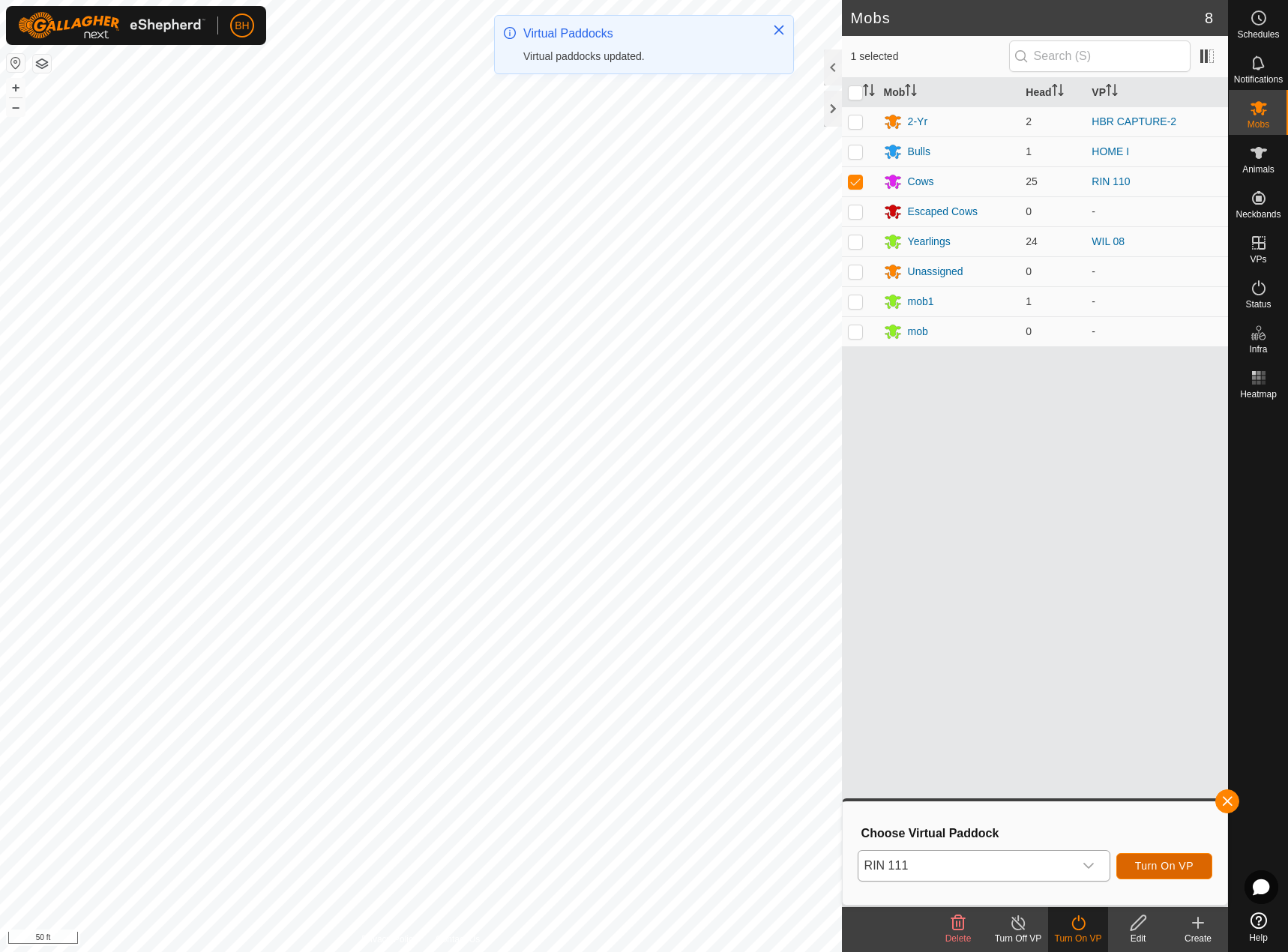
click at [1159, 868] on span "Turn On VP" at bounding box center [1164, 866] width 59 height 12
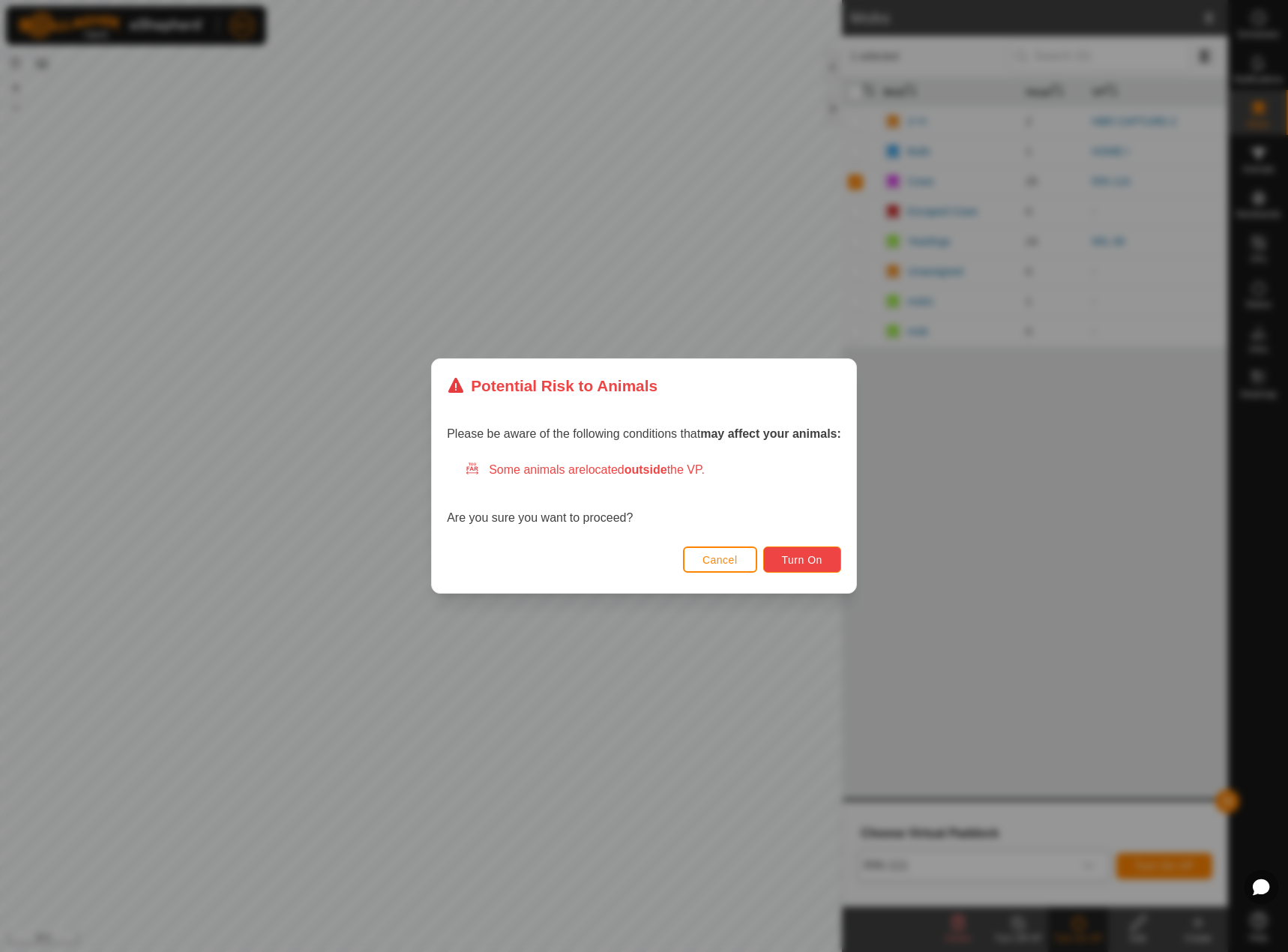
click at [796, 560] on span "Turn On" at bounding box center [802, 560] width 41 height 12
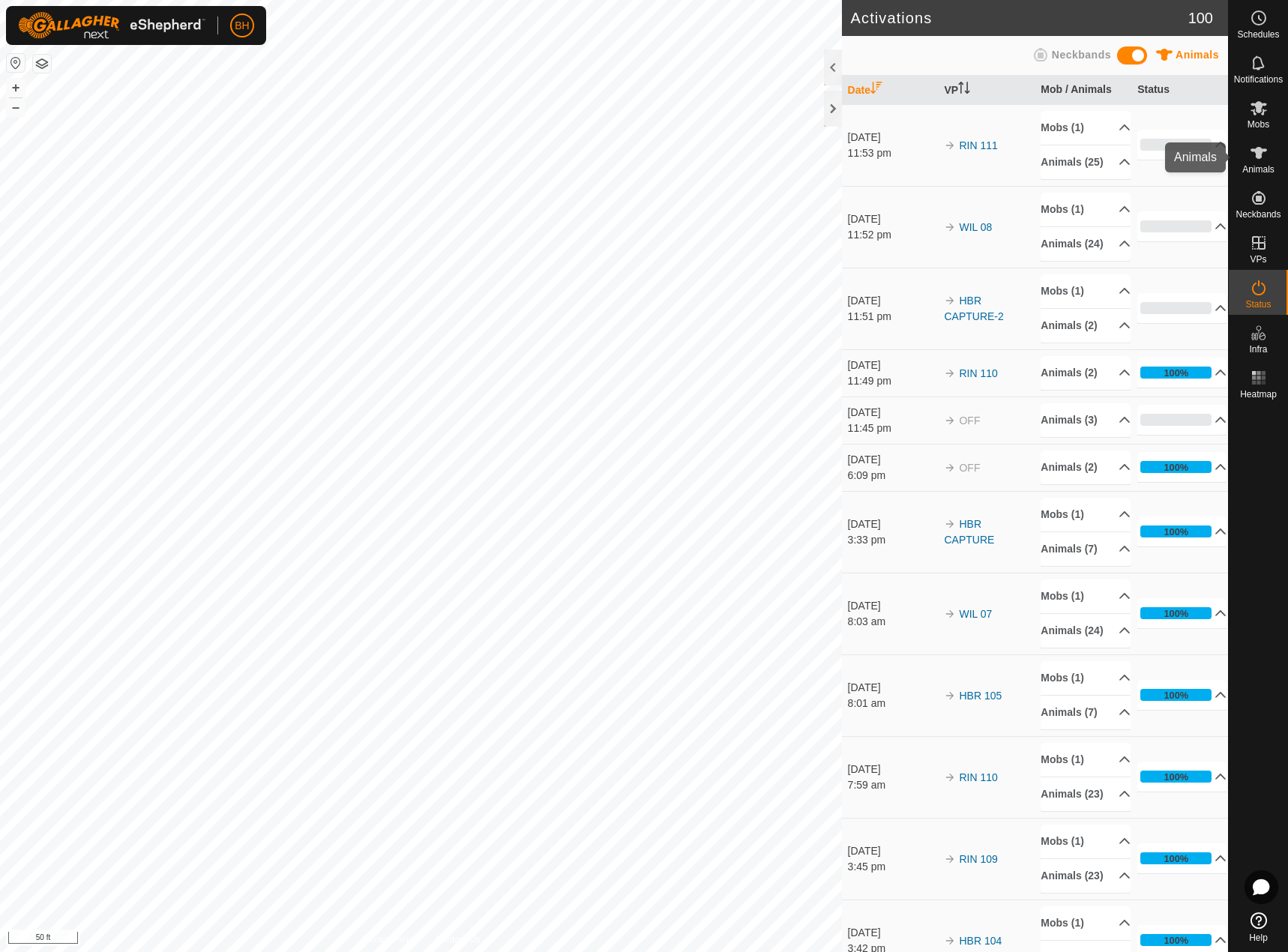
click at [1265, 159] on icon at bounding box center [1259, 153] width 18 height 18
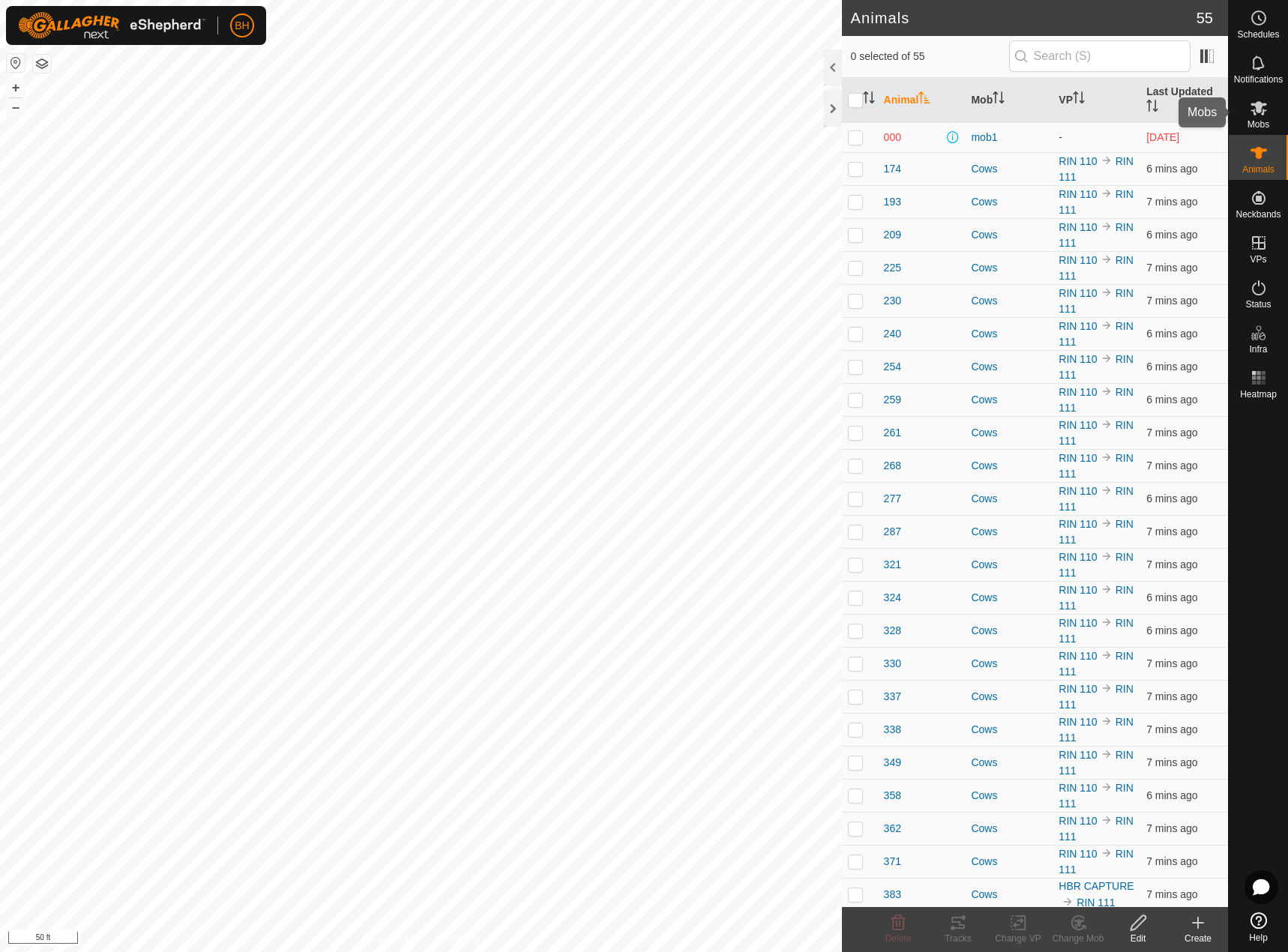
click at [1259, 128] on span "Mobs" at bounding box center [1258, 124] width 22 height 9
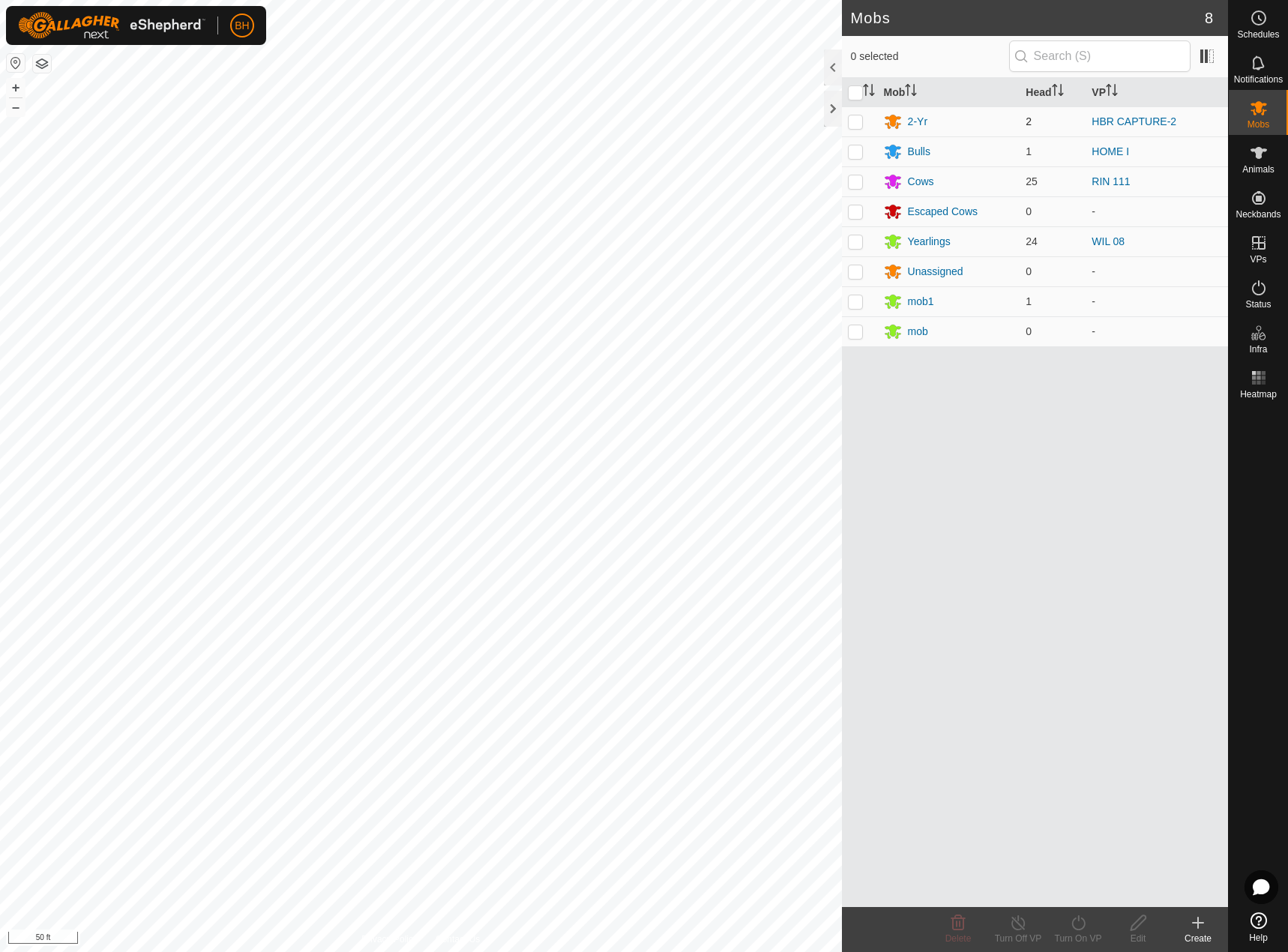
click at [867, 126] on td at bounding box center [860, 122] width 36 height 30
checkbox input "true"
click at [637, 952] on html "BH Schedules Notifications Mobs Animals Neckbands VPs Status Infra Heatmap Help…" at bounding box center [644, 476] width 1288 height 952
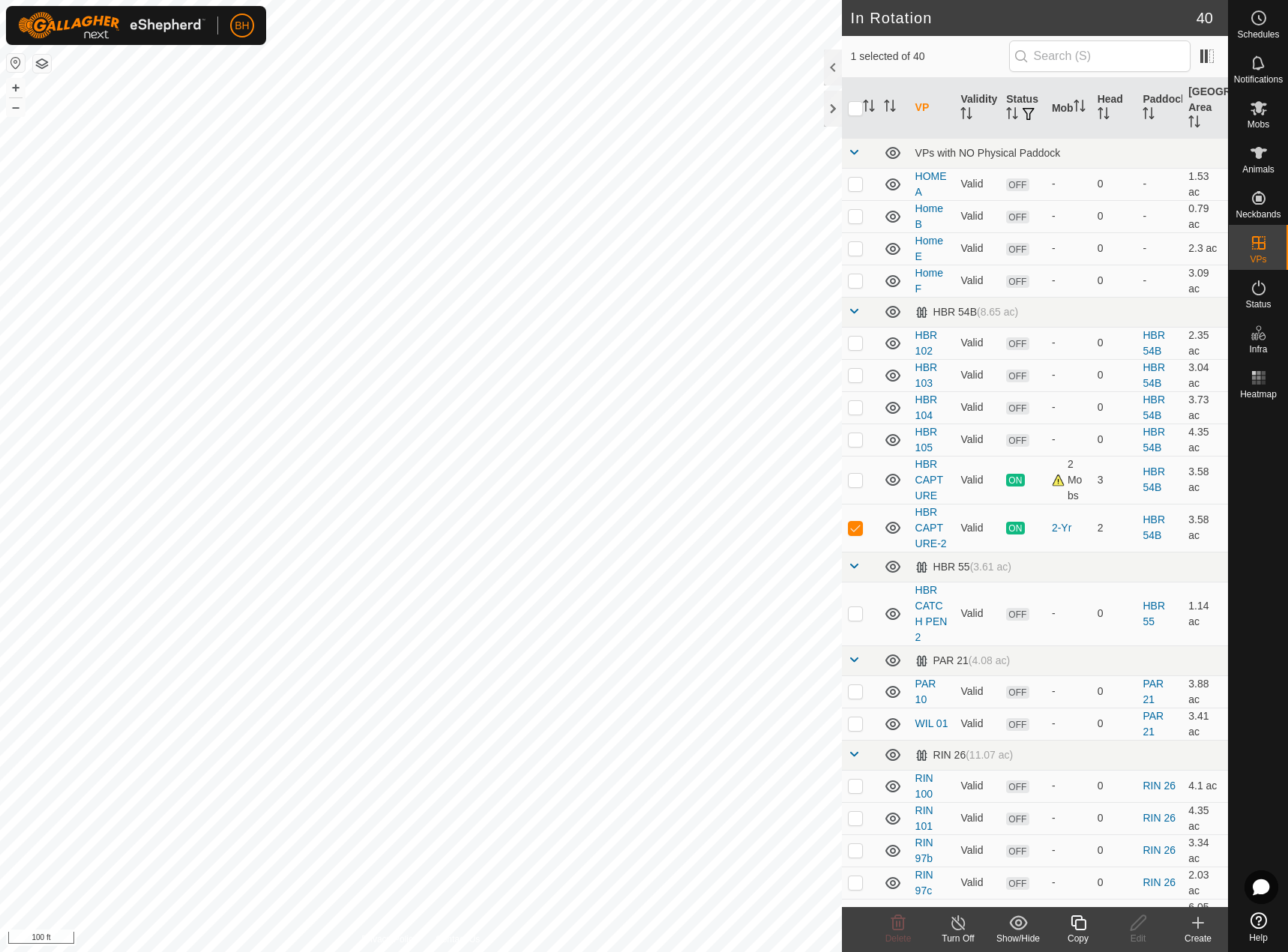
click at [1075, 931] on icon at bounding box center [1078, 923] width 19 height 18
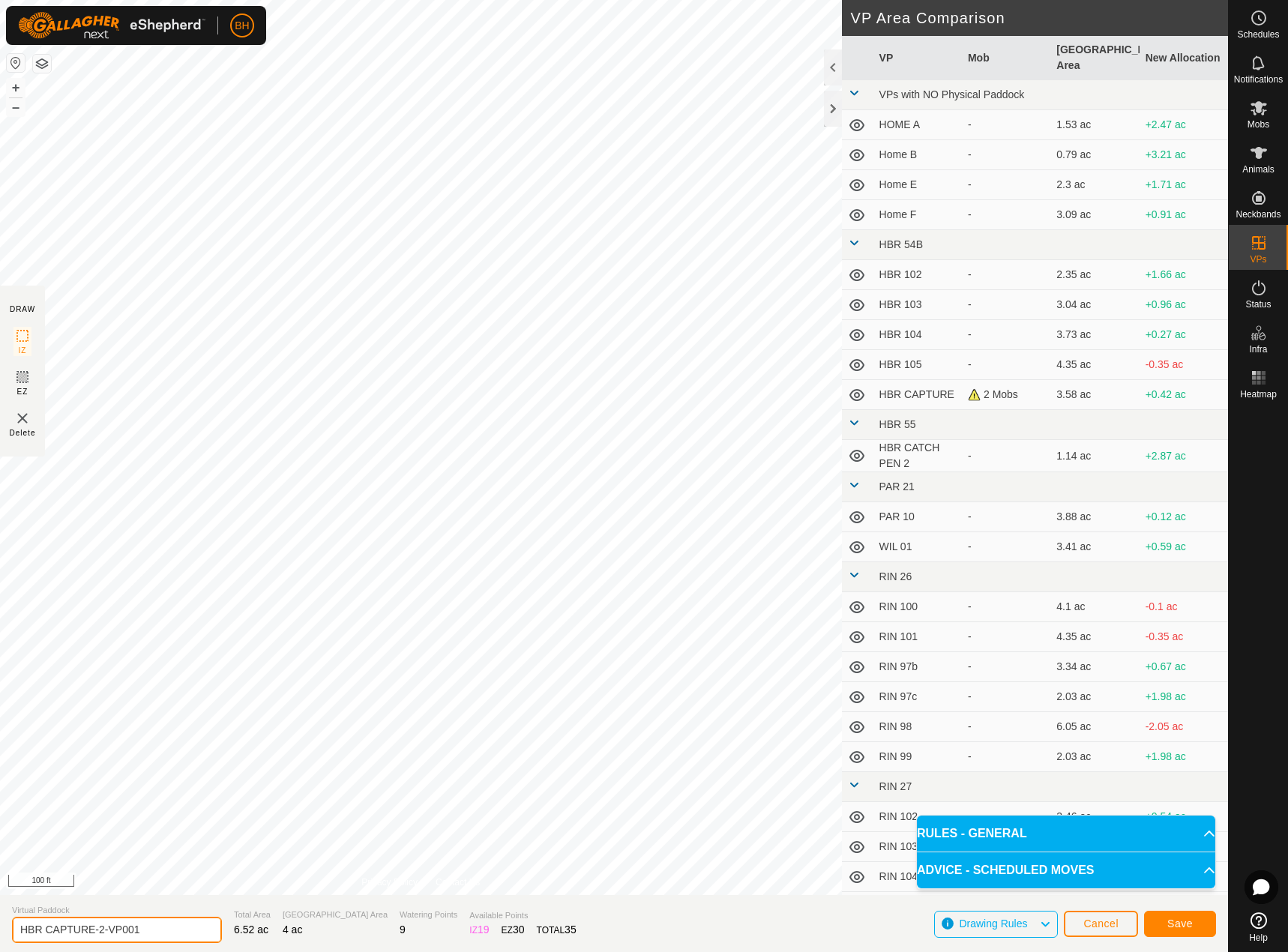
drag, startPoint x: 98, startPoint y: 928, endPoint x: 285, endPoint y: 942, distance: 187.5
click at [283, 942] on section "Virtual Paddock HBR CAPTURE-2-VP001 Total Area 6.52 ac Grazing Area 4 ac Wateri…" at bounding box center [614, 923] width 1228 height 57
type input "HBR CAPTURE-3"
click at [1191, 928] on span "Save" at bounding box center [1180, 924] width 26 height 12
